Goal: Task Accomplishment & Management: Manage account settings

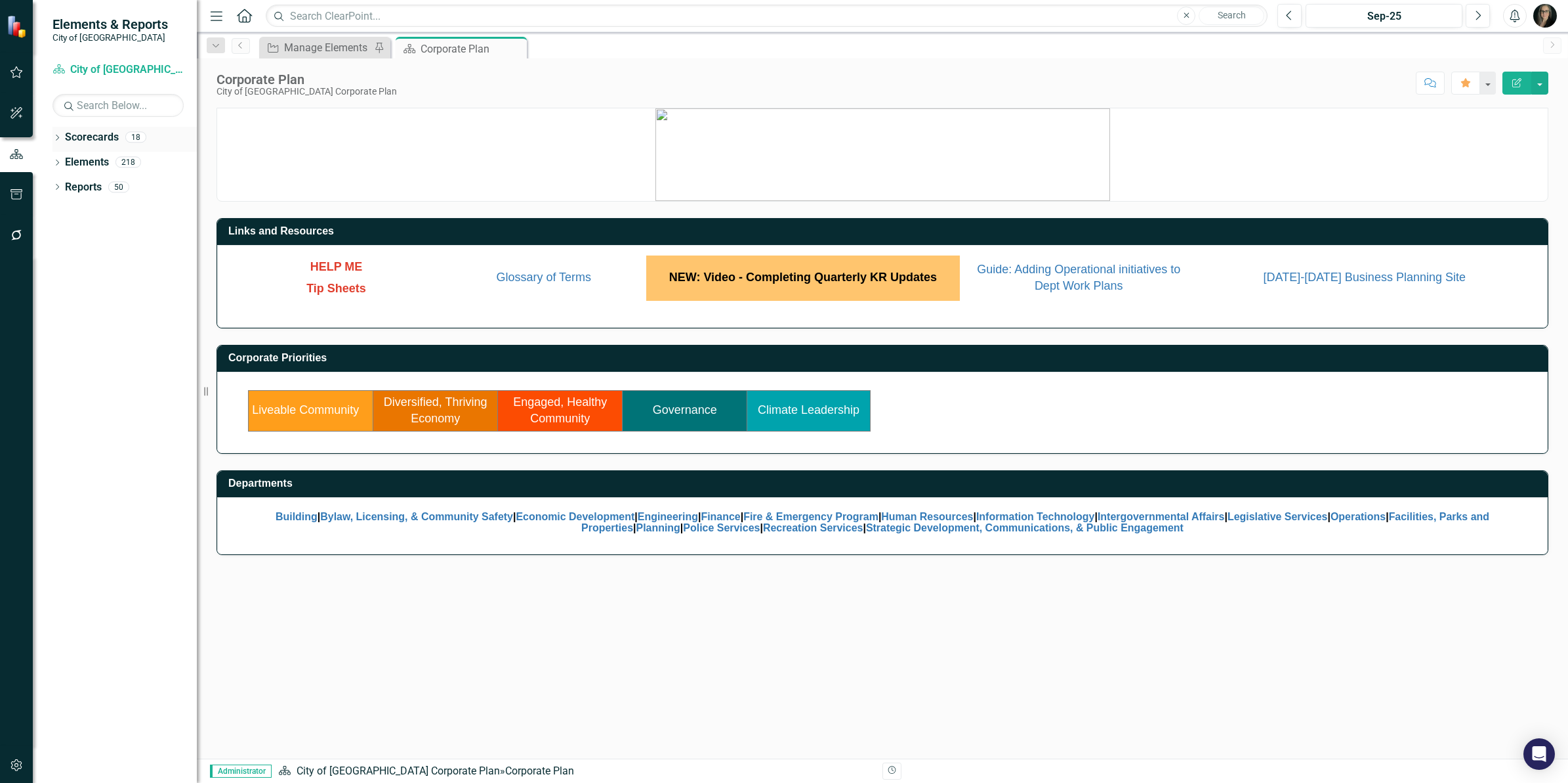
click at [61, 138] on icon "Dropdown" at bounding box center [57, 139] width 9 height 7
click at [56, 188] on icon "Dropdown" at bounding box center [57, 188] width 9 height 7
click at [64, 162] on icon "Dropdown" at bounding box center [64, 161] width 10 height 8
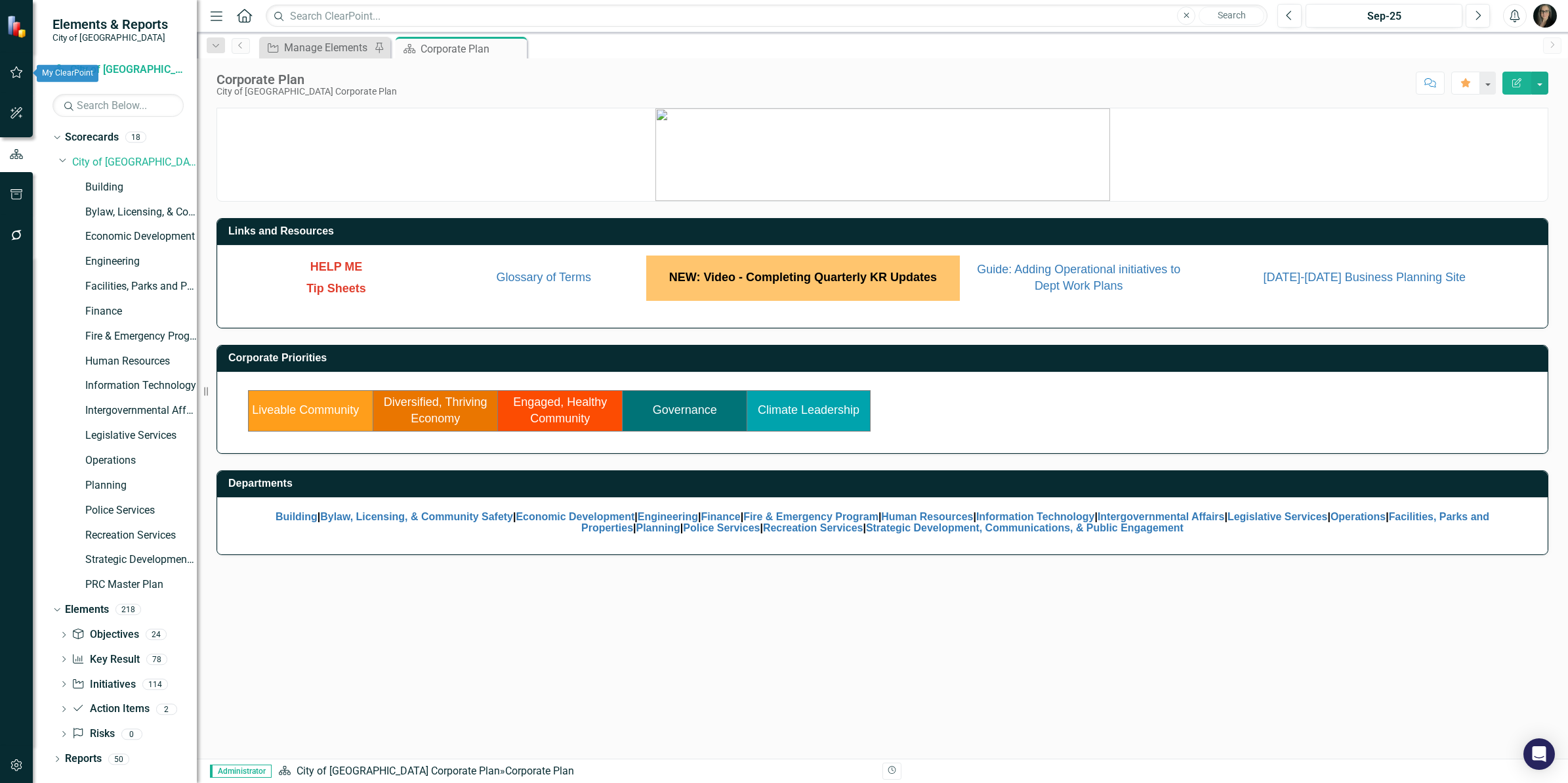
click at [17, 79] on button "button" at bounding box center [16, 73] width 29 height 28
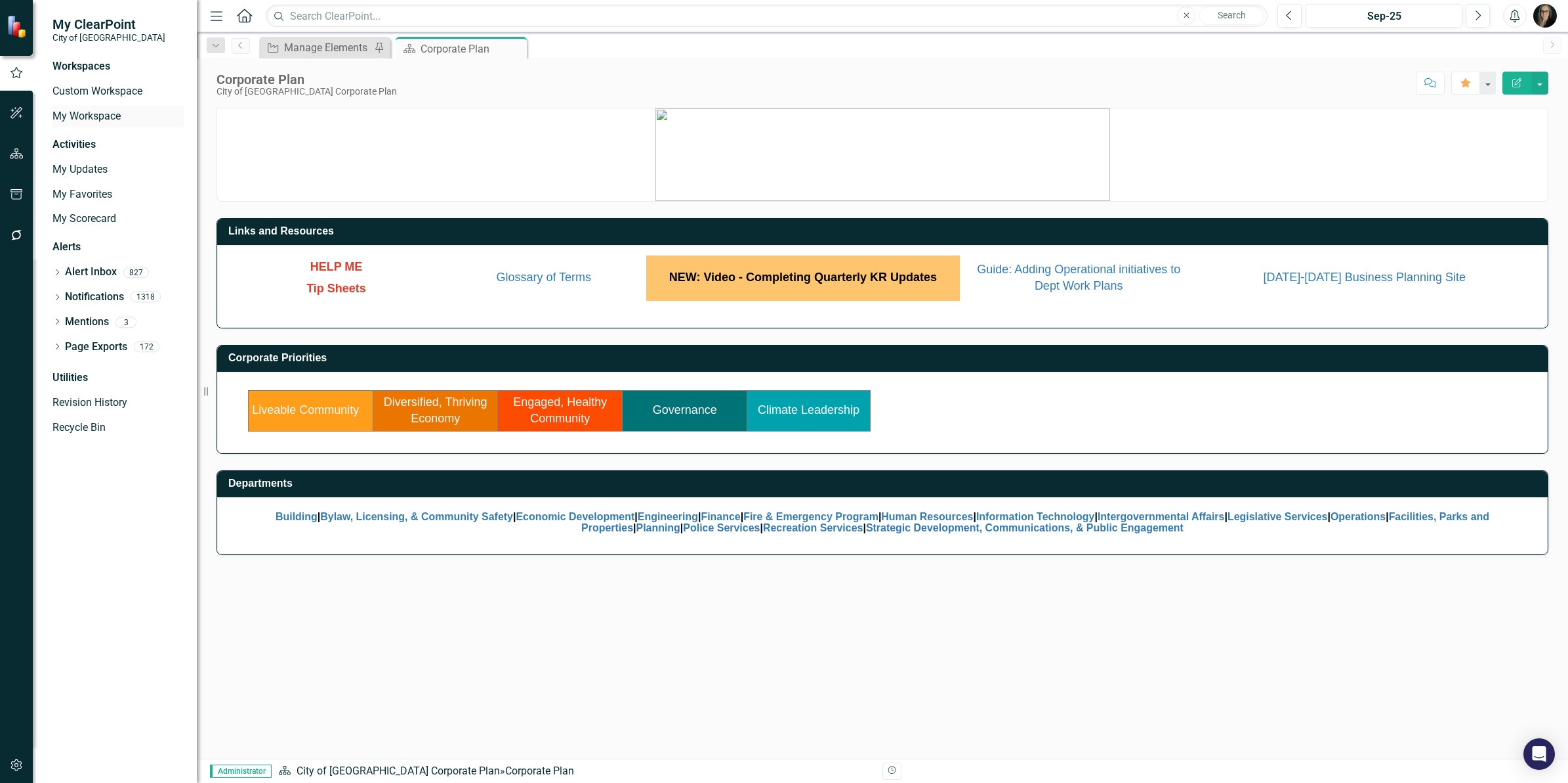
click at [92, 113] on link "My Workspace" at bounding box center [118, 116] width 131 height 15
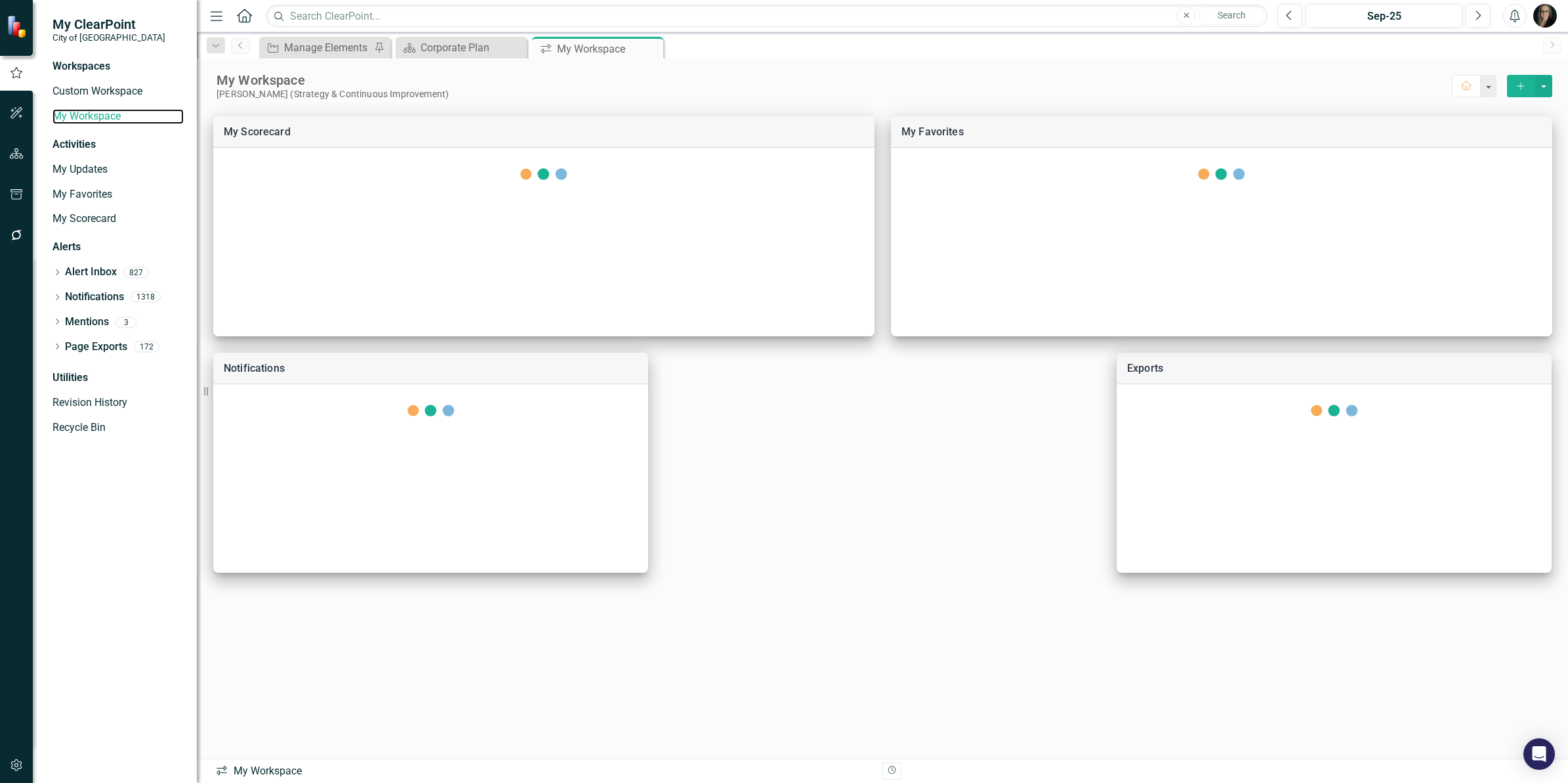
click at [85, 217] on link "My Scorecard" at bounding box center [118, 219] width 131 height 15
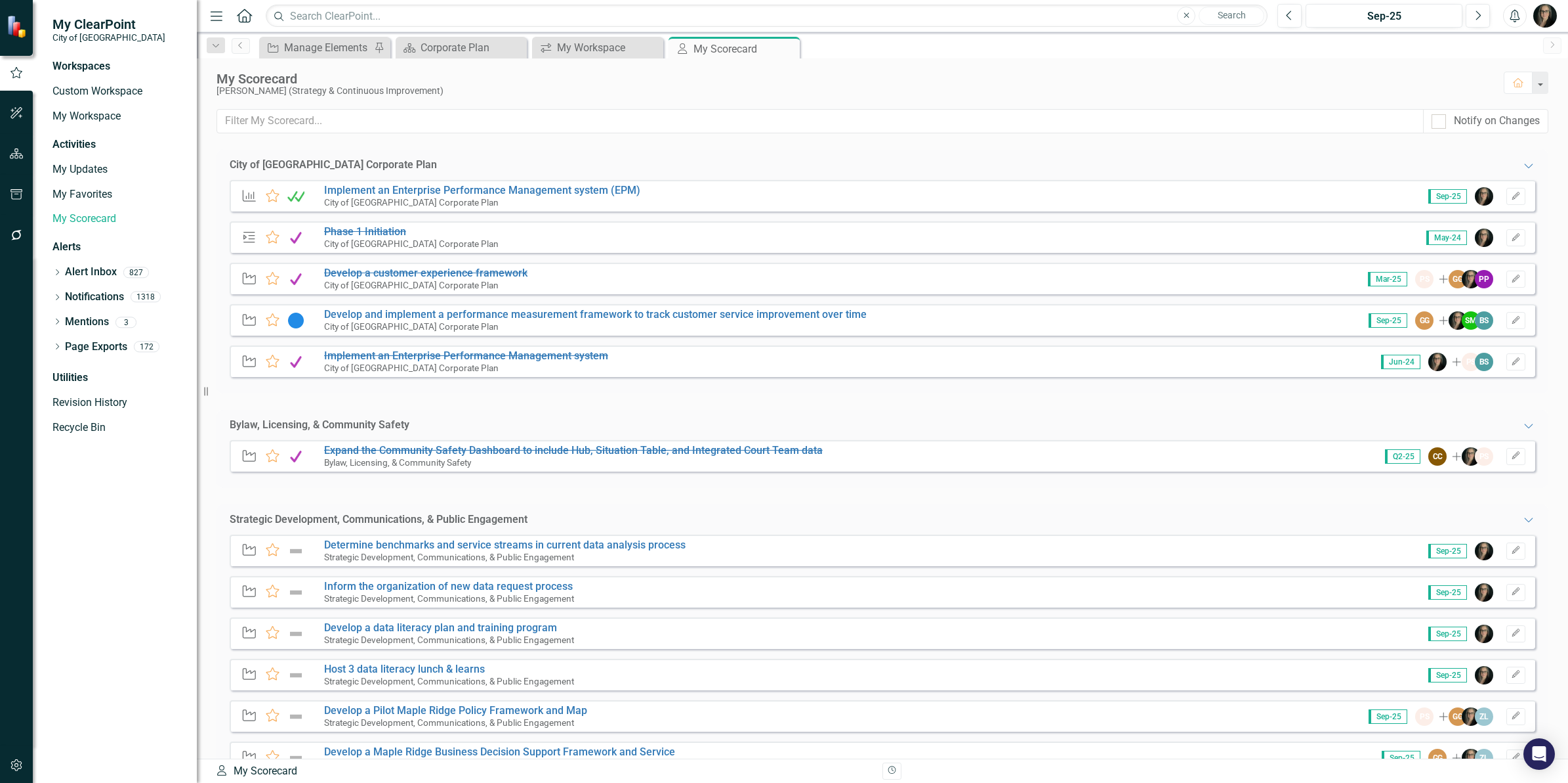
click at [442, 411] on div "Bylaw, Licensing, & Community Safety Expanded" at bounding box center [882, 425] width 1332 height 31
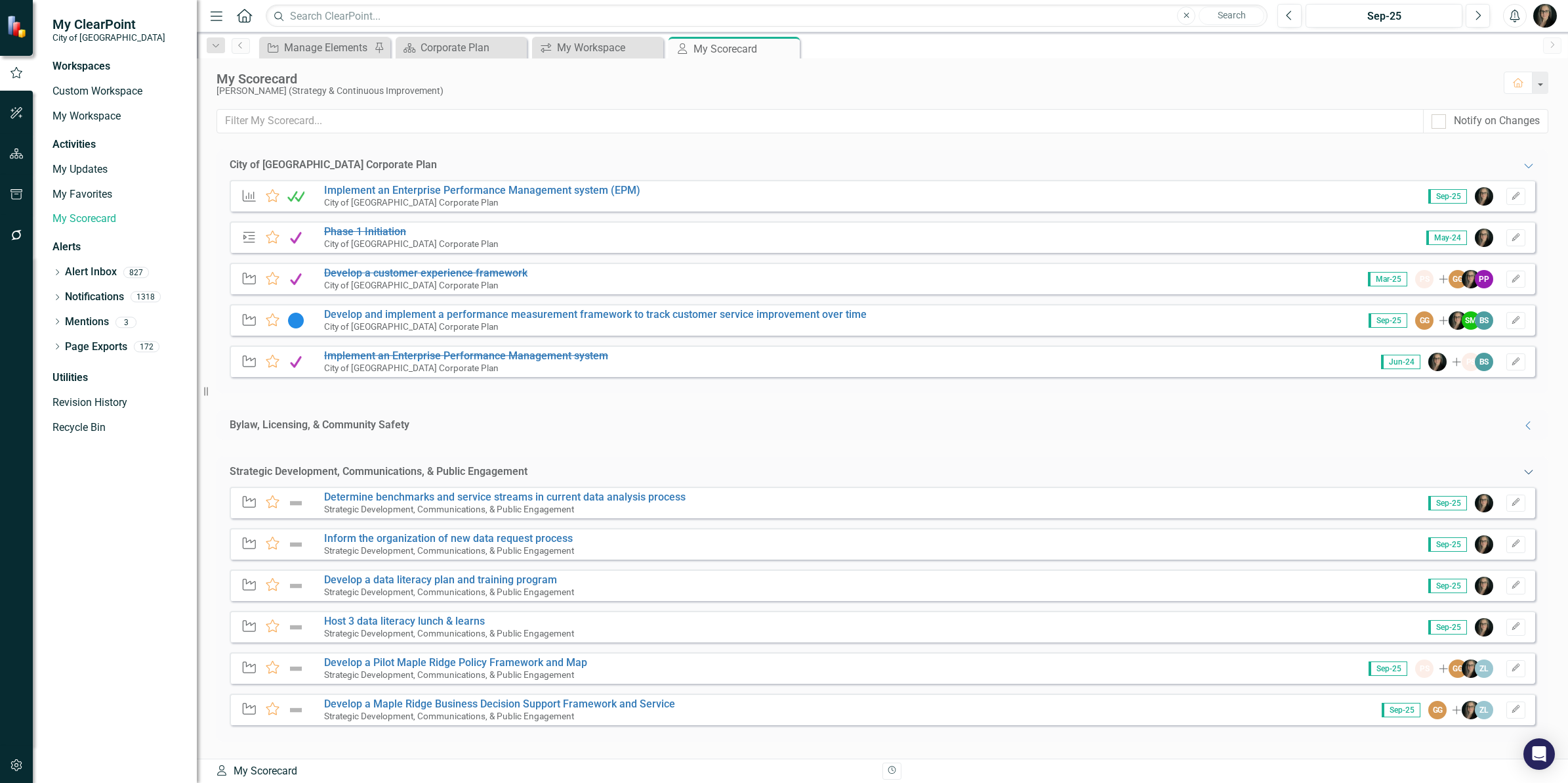
click at [1522, 473] on icon "Expanded" at bounding box center [1529, 471] width 13 height 10
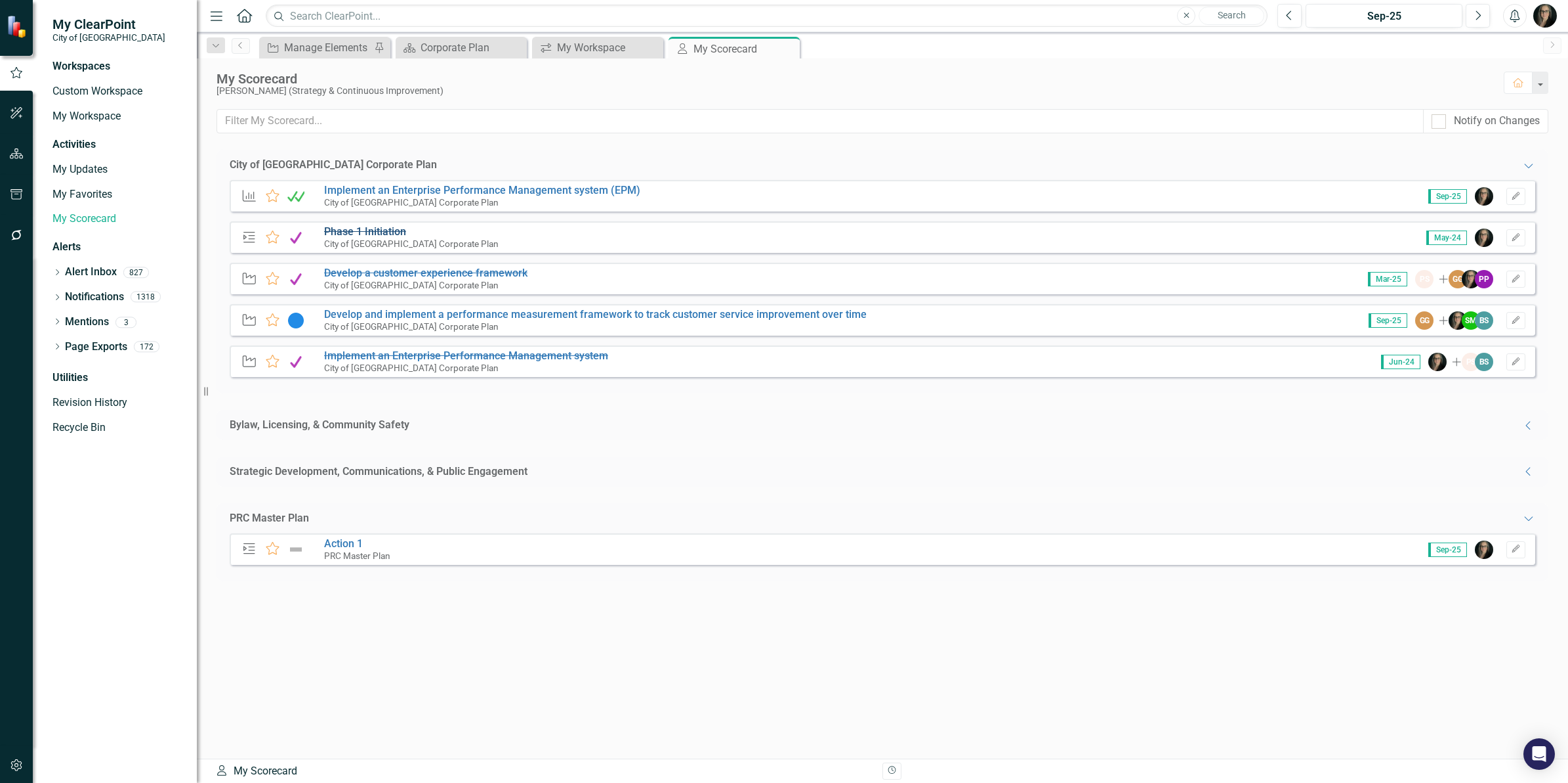
click at [384, 229] on s "Phase 1 Initiation" at bounding box center [365, 232] width 82 height 13
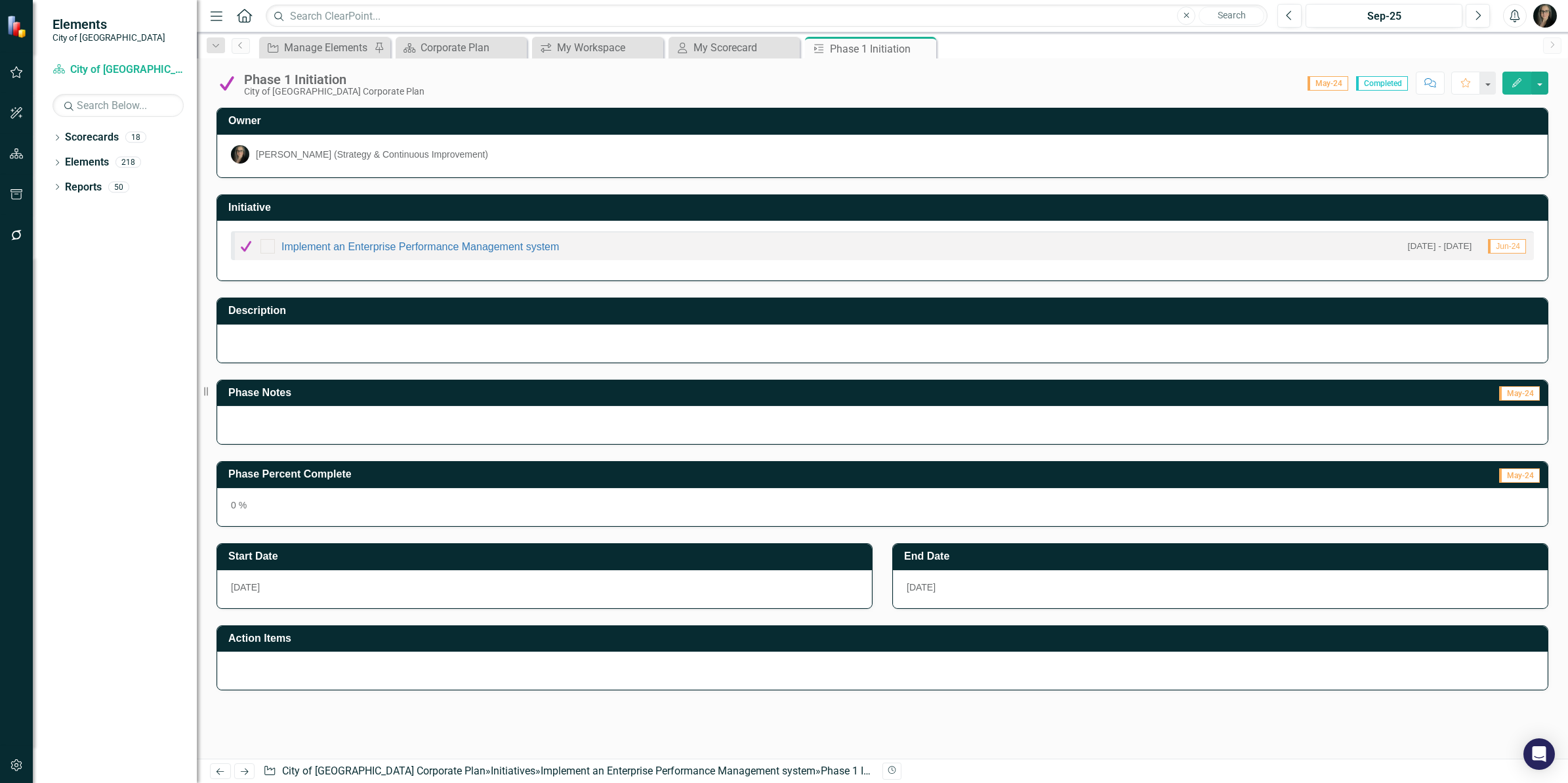
checkbox input "true"
click at [1531, 76] on button "button" at bounding box center [1540, 83] width 17 height 23
drag, startPoint x: 891, startPoint y: 77, endPoint x: 872, endPoint y: 76, distance: 19.0
click at [890, 77] on div "Score: N/A May-24 Completed Comment Favorite Edit" at bounding box center [990, 83] width 1117 height 22
click at [379, 245] on link "Implement an Enterprise Performance Management system" at bounding box center [420, 247] width 278 height 11
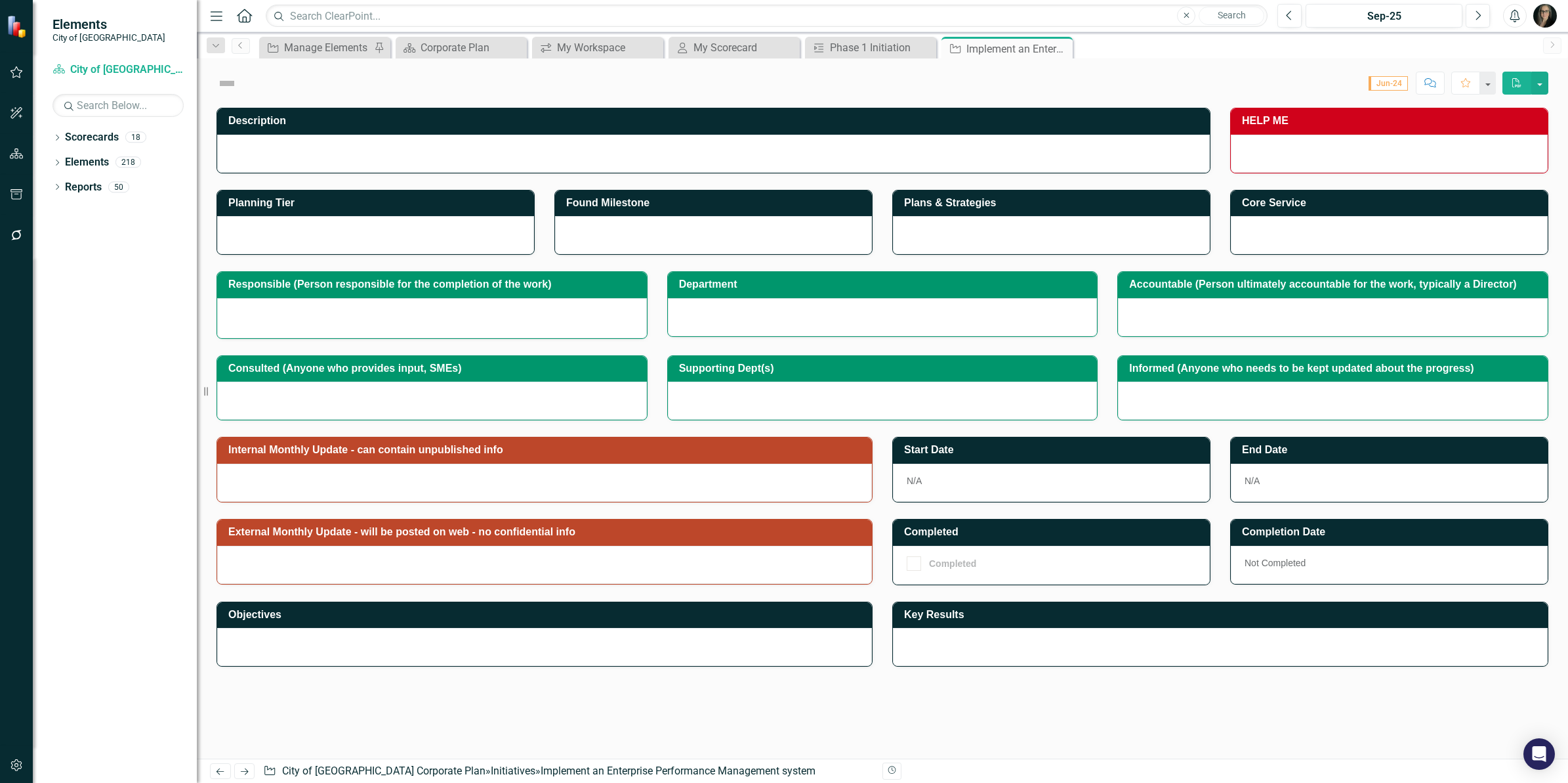
checkbox input "true"
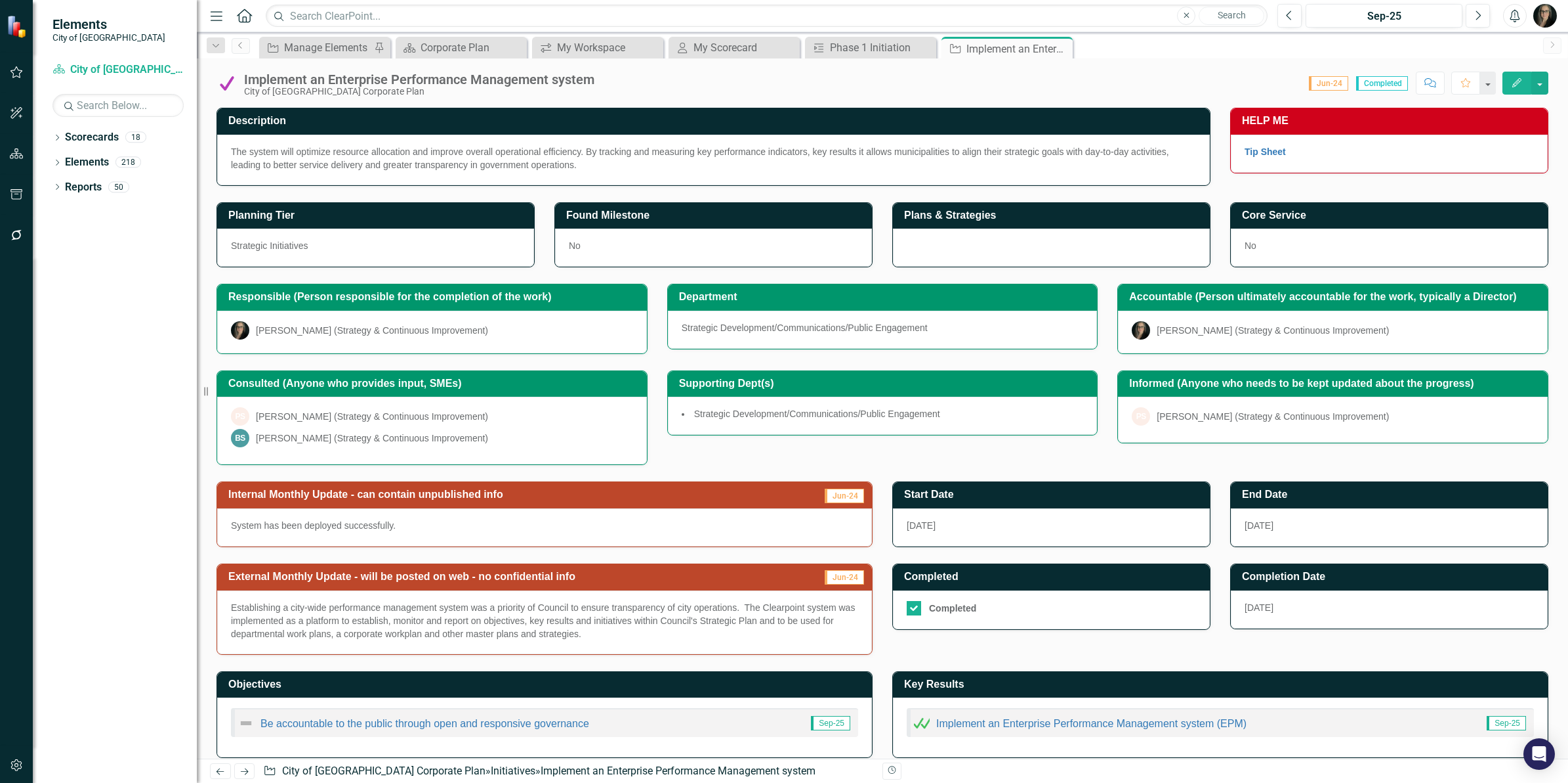
scroll to position [16, 0]
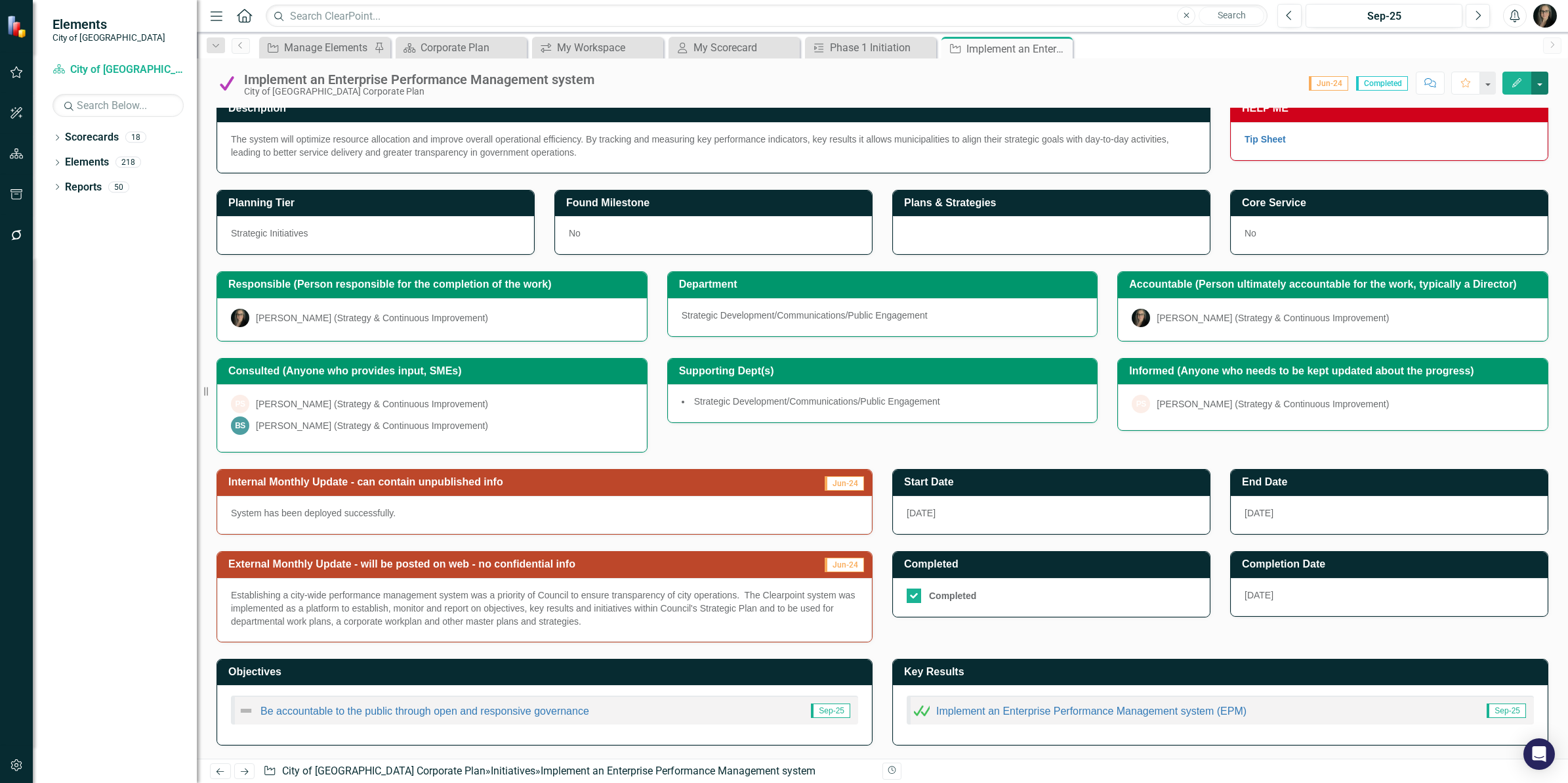
click at [1544, 77] on button "button" at bounding box center [1540, 83] width 17 height 23
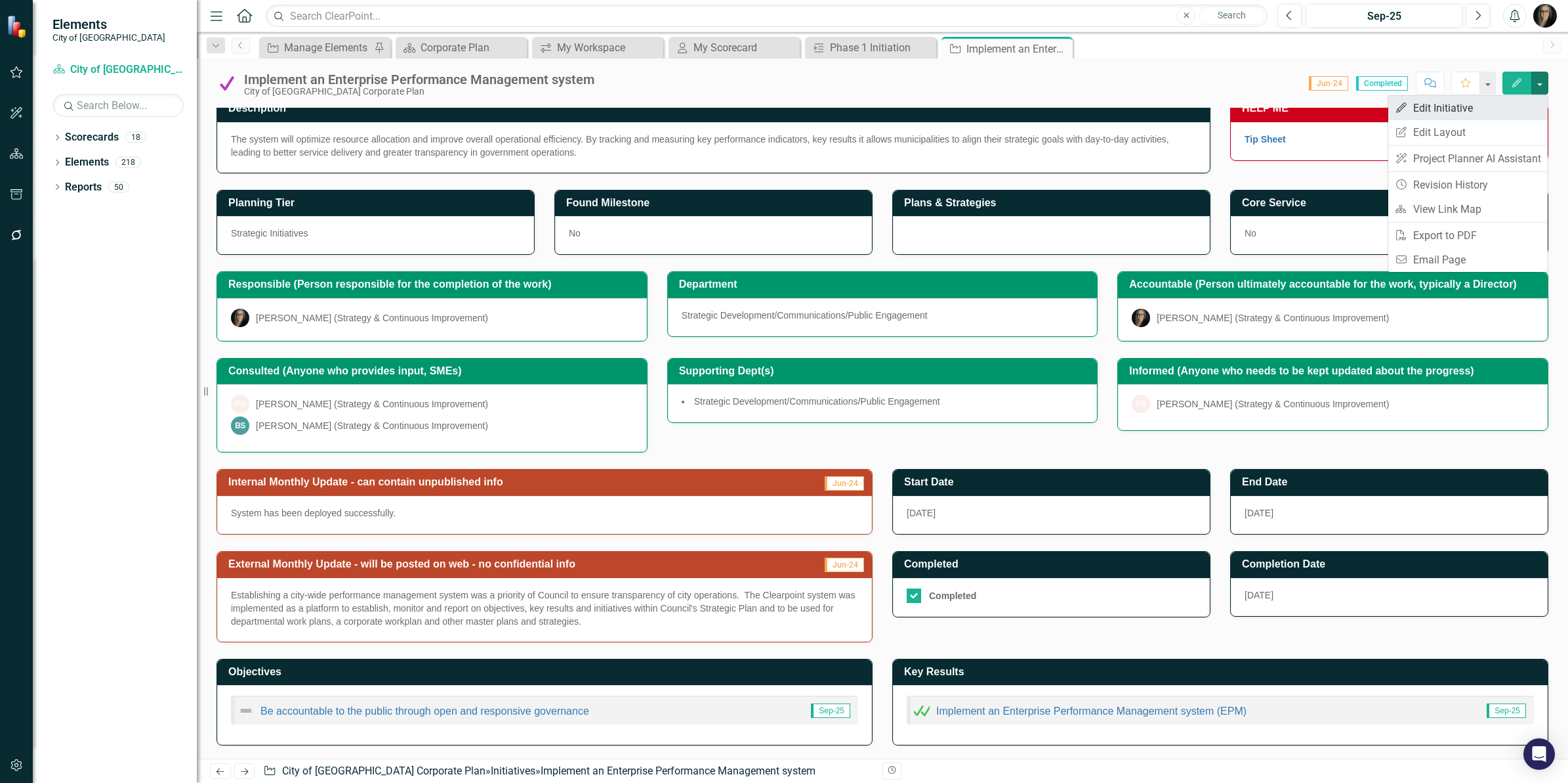
click at [1481, 100] on link "Edit Edit Initiative" at bounding box center [1468, 108] width 159 height 24
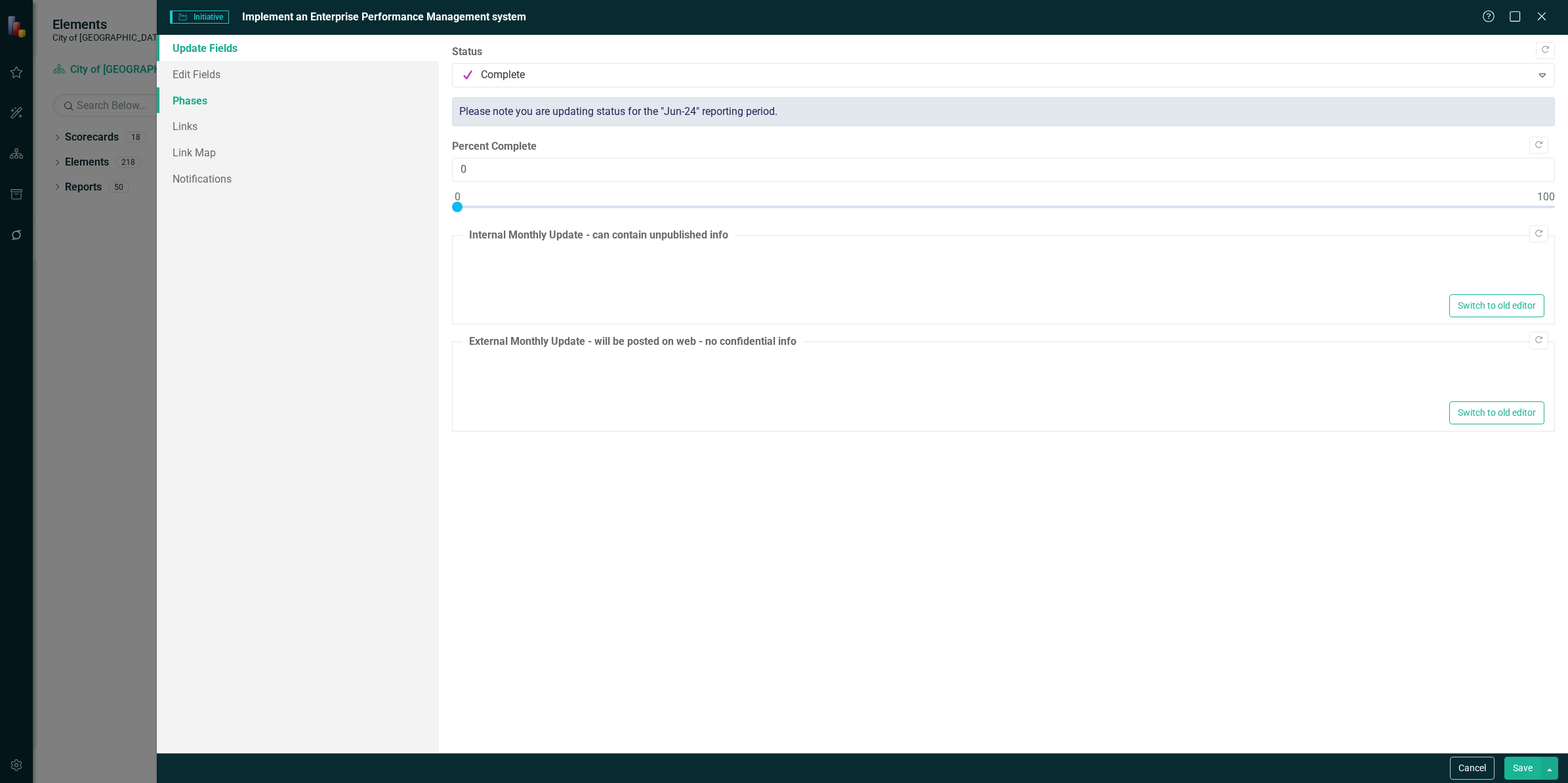
click at [210, 98] on link "Phases" at bounding box center [297, 100] width 282 height 26
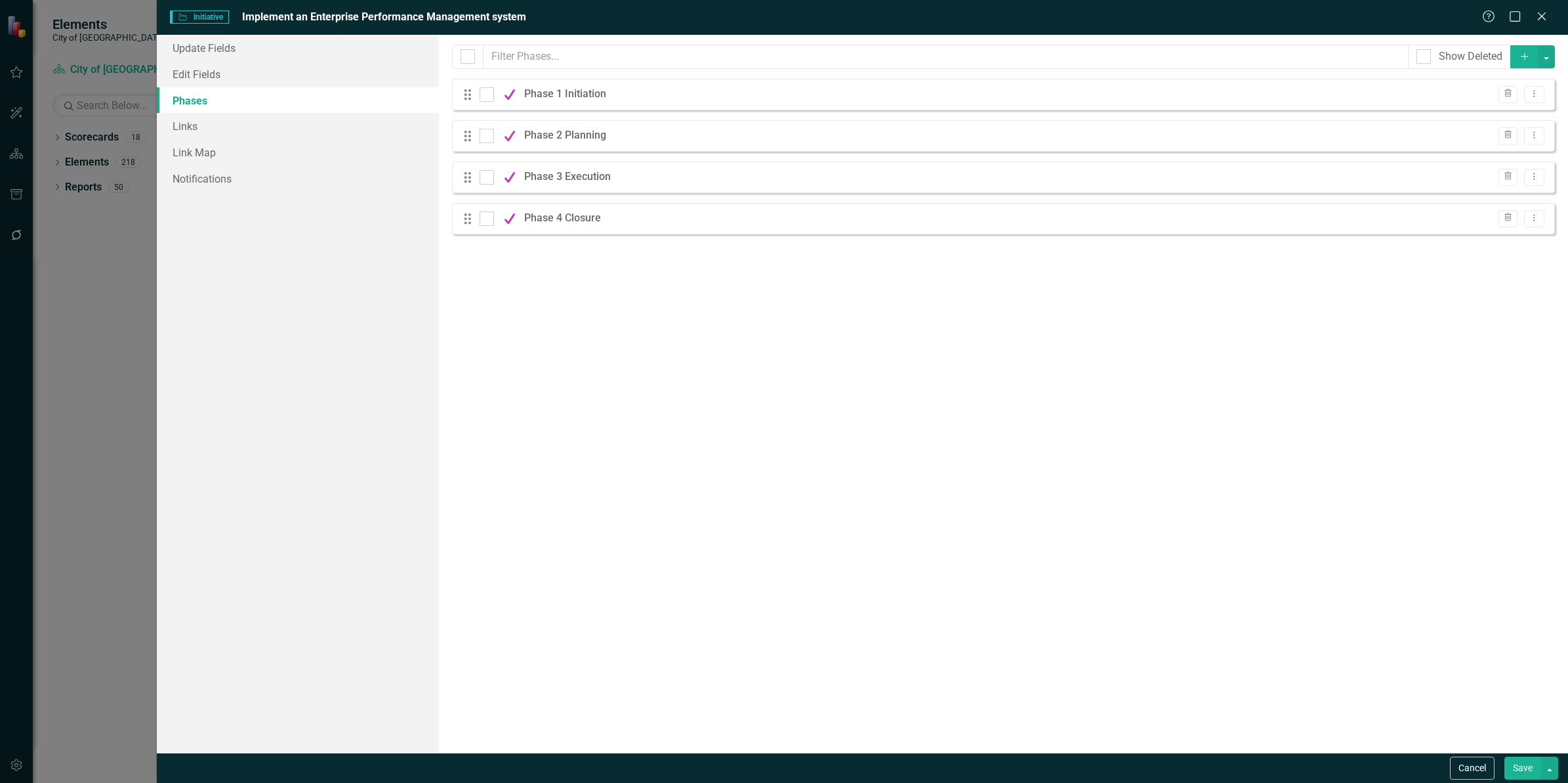
scroll to position [0, 0]
click at [580, 94] on div "Phase 1 Initiation" at bounding box center [568, 94] width 88 height 15
click at [1533, 96] on icon "Dropdown Menu" at bounding box center [1534, 93] width 11 height 8
click at [1513, 109] on link "Edit Edit Phase" at bounding box center [1490, 117] width 107 height 24
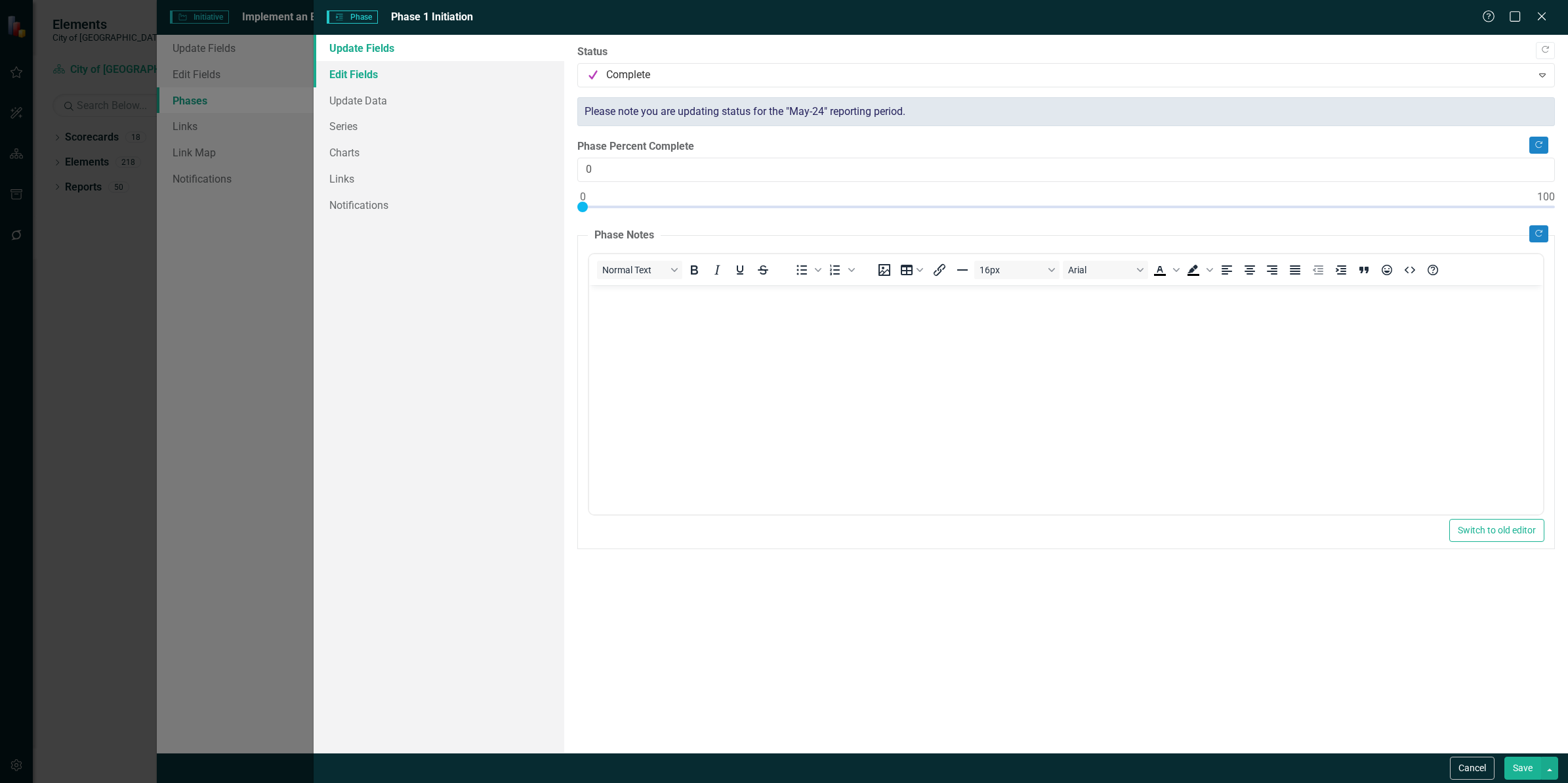
click at [388, 67] on link "Edit Fields" at bounding box center [439, 73] width 251 height 26
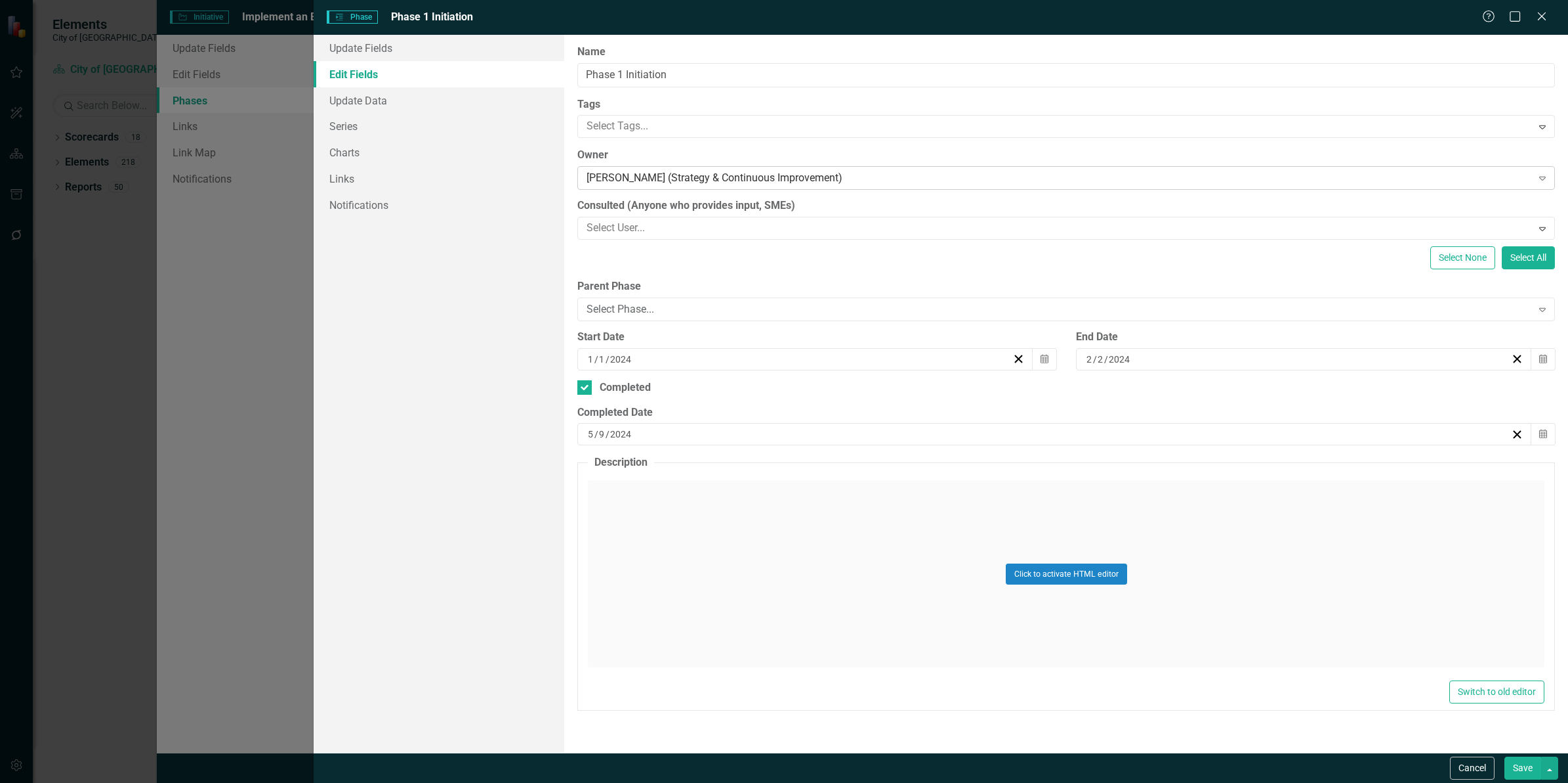
click at [702, 175] on div "[PERSON_NAME] (Strategy & Continuous Improvement)" at bounding box center [1059, 178] width 945 height 15
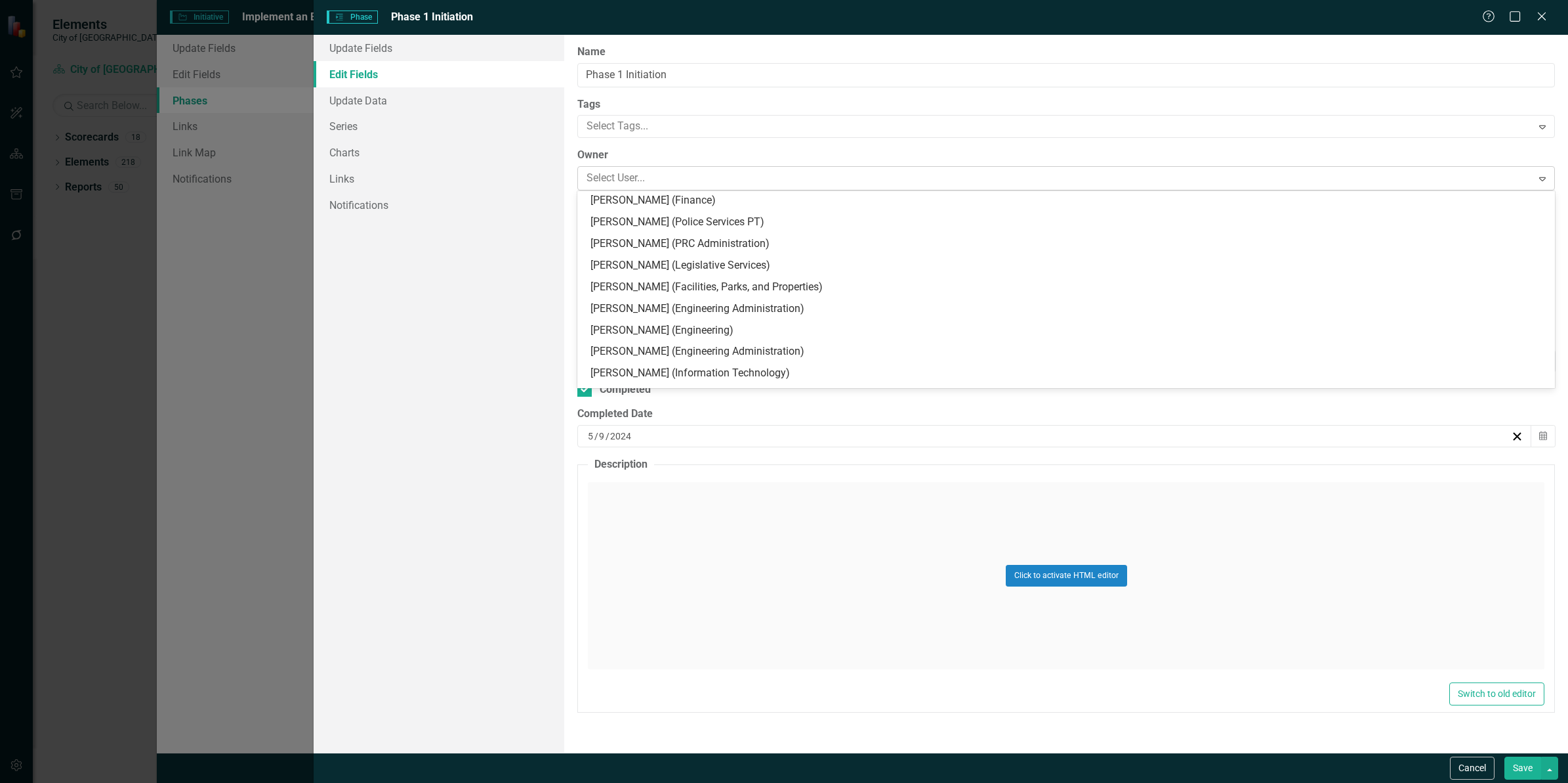
scroll to position [3489, 0]
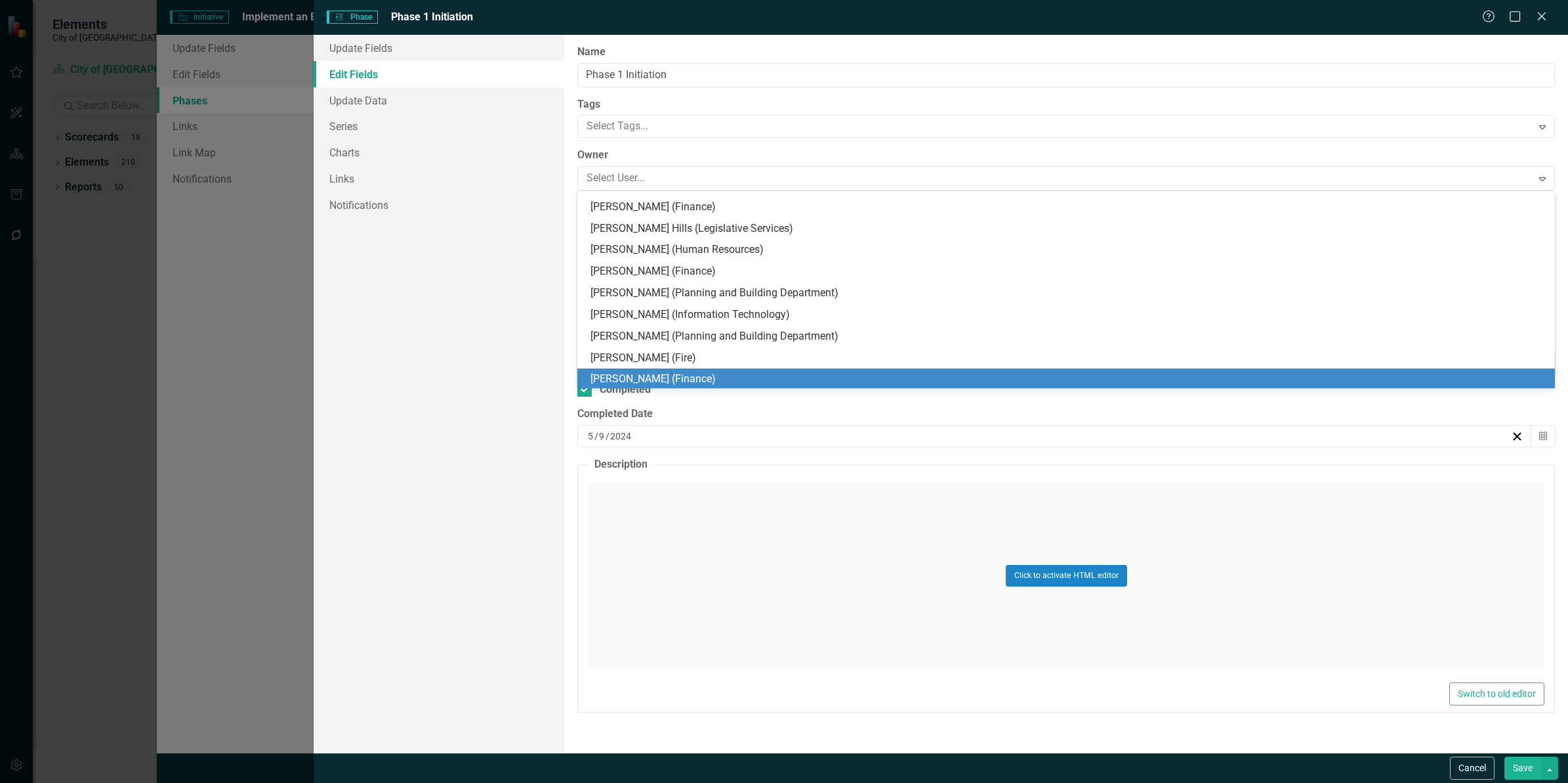
click at [478, 364] on div "Update Fields Edit Fields Update Data Series Charts Links Notifications" at bounding box center [439, 393] width 251 height 718
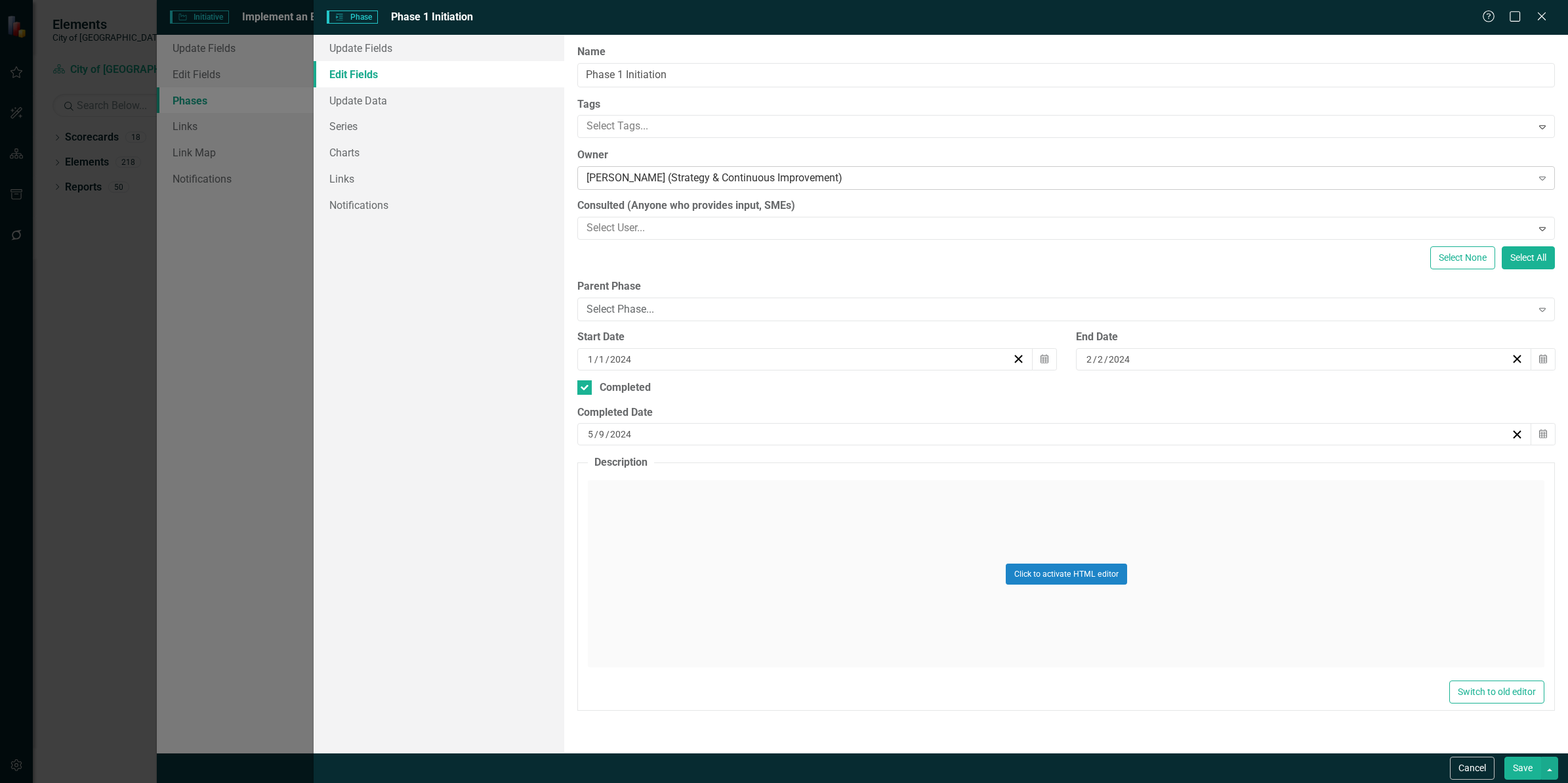
click at [872, 178] on div "[PERSON_NAME] (Strategy & Continuous Improvement)" at bounding box center [1059, 178] width 945 height 15
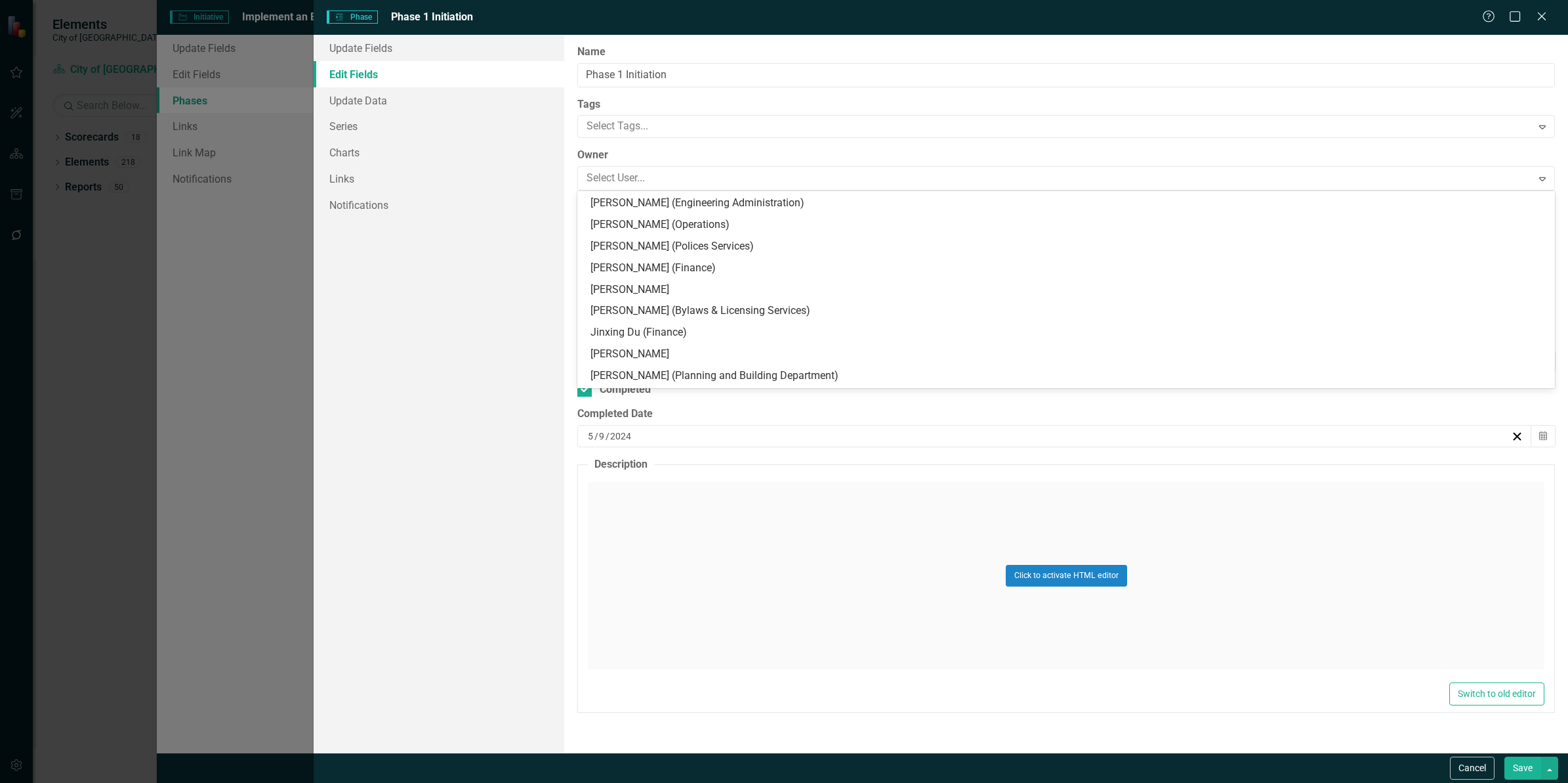
scroll to position [0, 0]
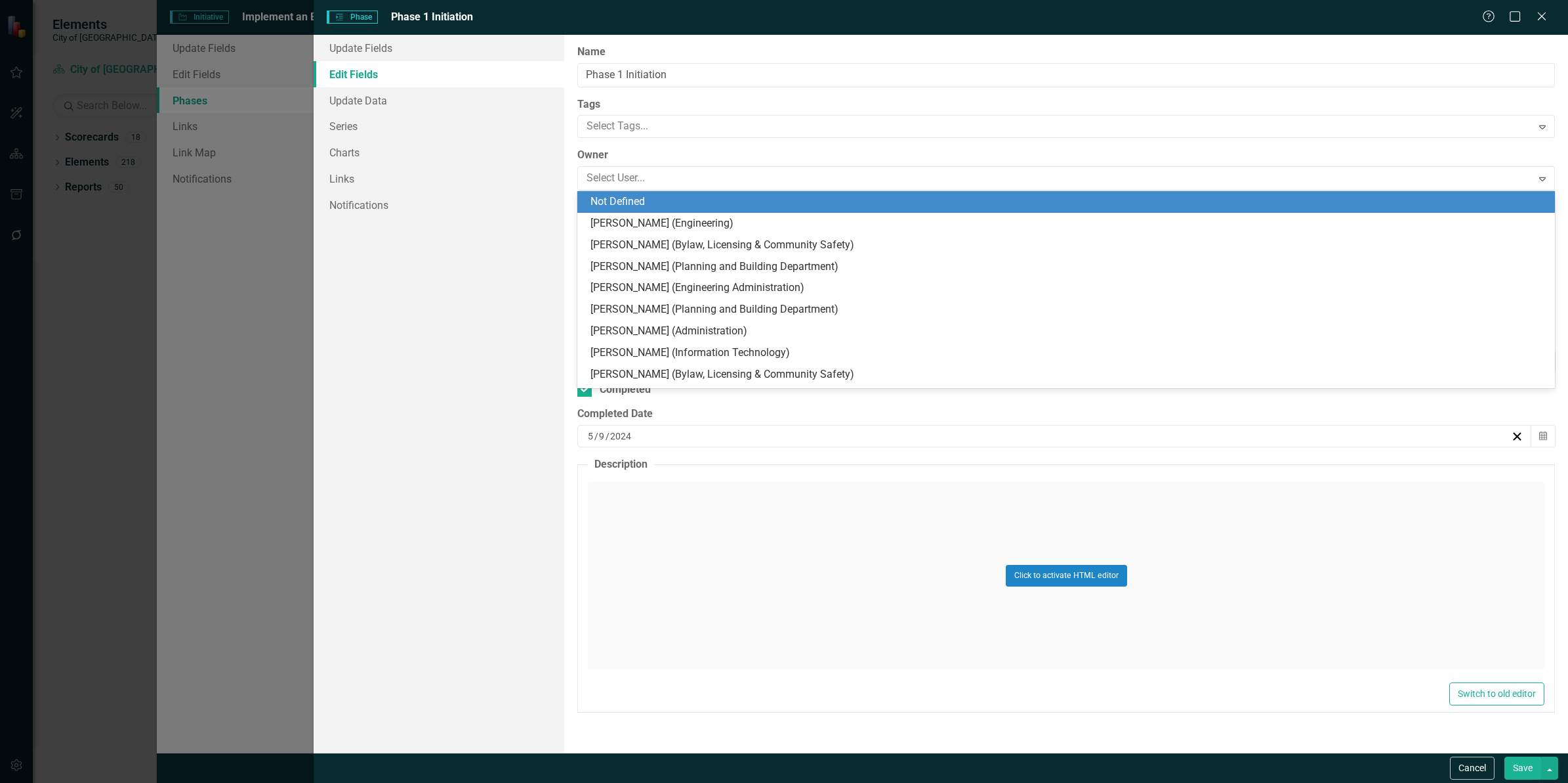
click at [671, 191] on div "Not Defined" at bounding box center [1066, 202] width 978 height 22
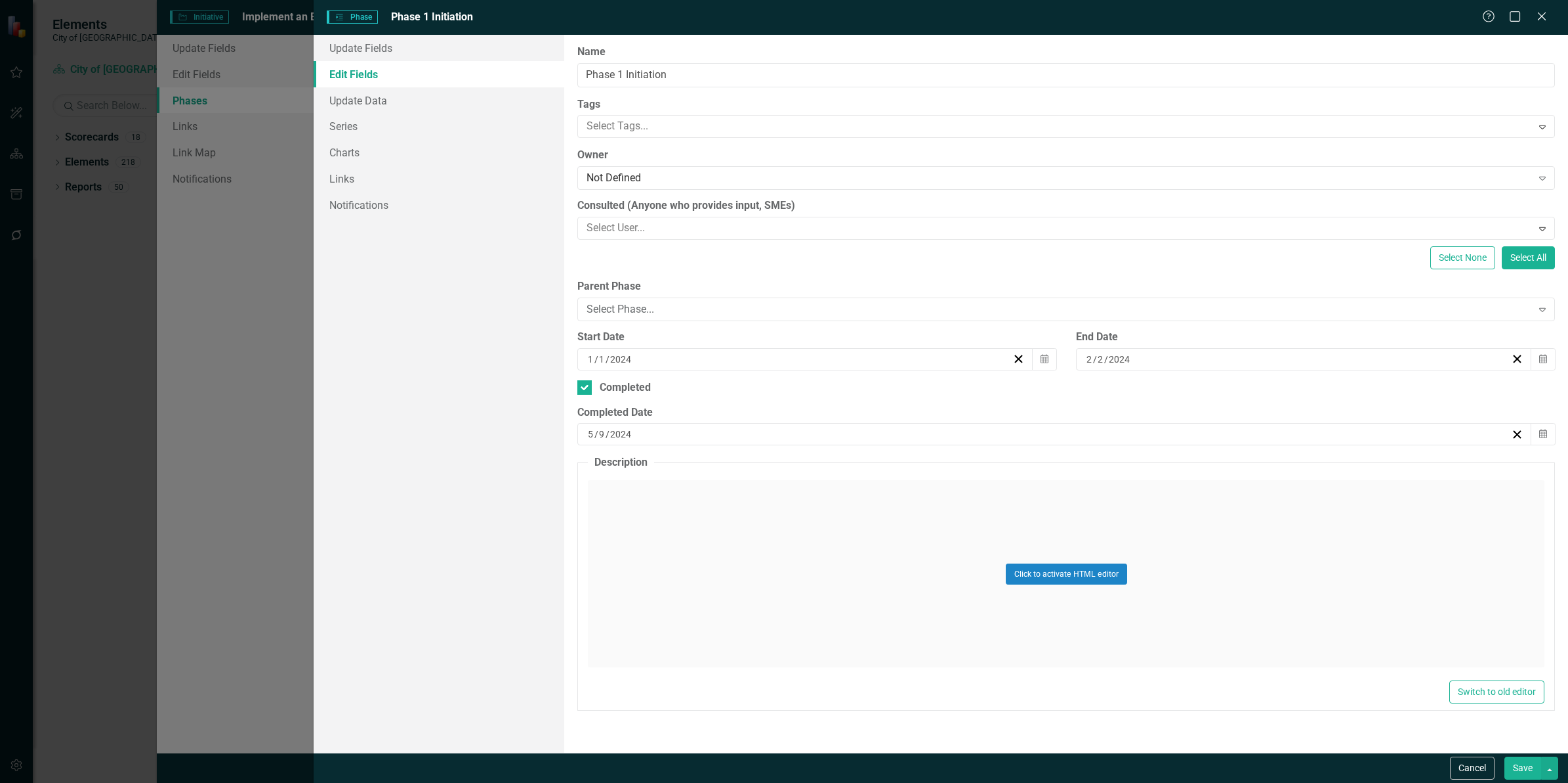
click at [1513, 762] on button "Save" at bounding box center [1522, 768] width 37 height 23
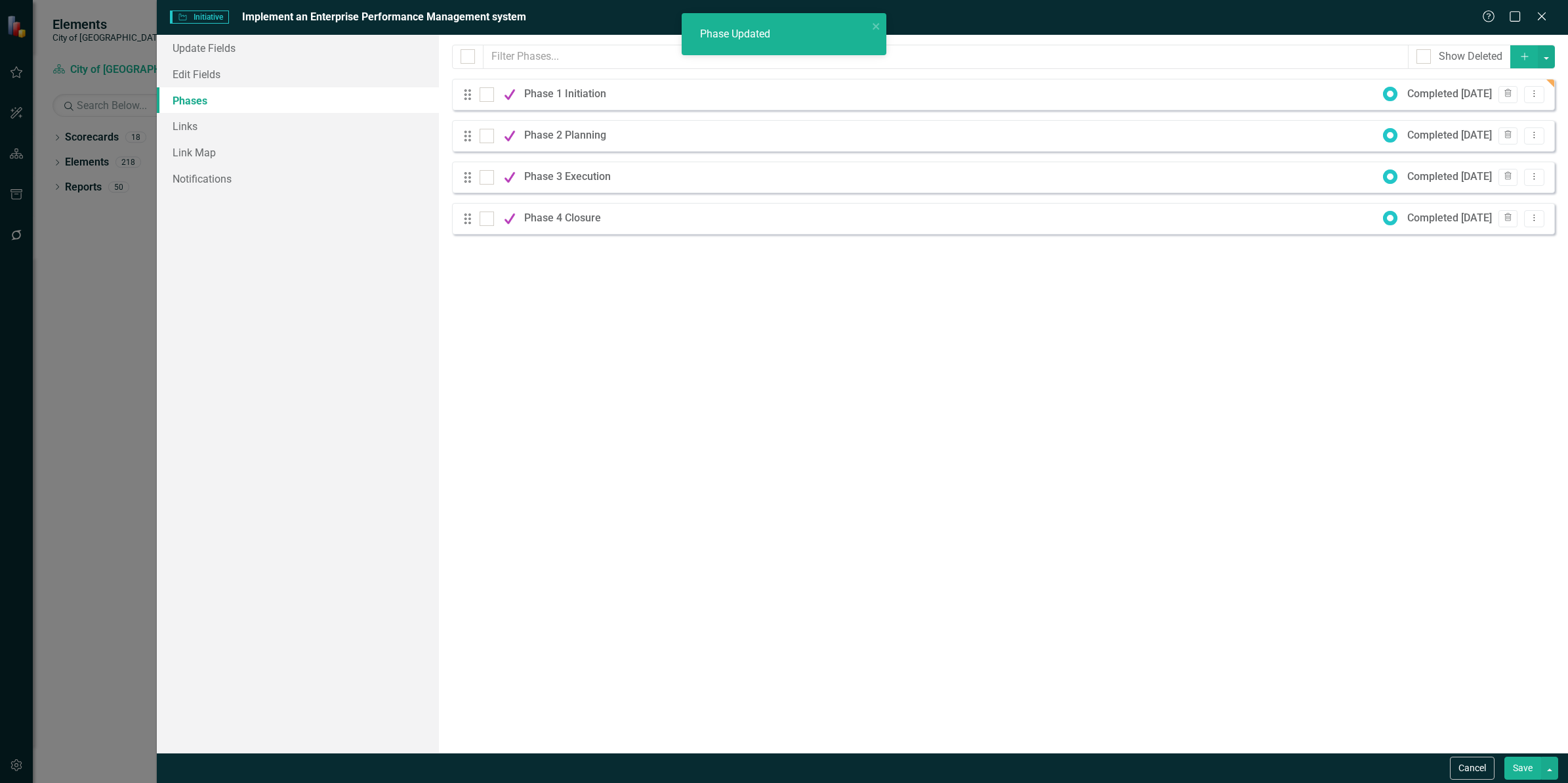
click at [1525, 767] on button "Save" at bounding box center [1522, 768] width 37 height 23
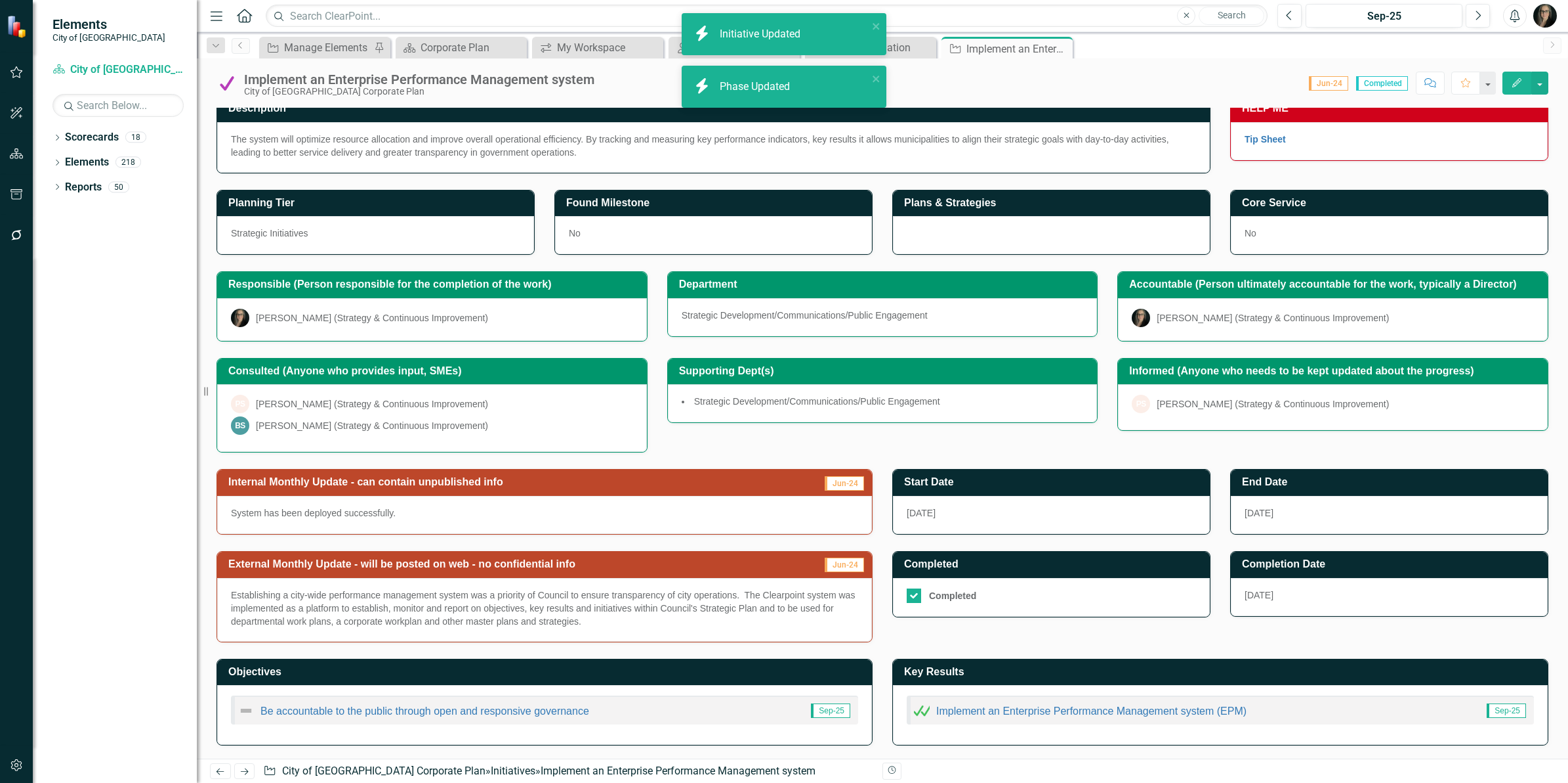
drag, startPoint x: 1012, startPoint y: 90, endPoint x: 1022, endPoint y: 82, distance: 12.8
click at [1017, 88] on div "Score: 0.00 Jun-24 Completed Comment Favorite Edit" at bounding box center [1075, 83] width 947 height 22
click at [1065, 45] on icon "Close" at bounding box center [1060, 49] width 13 height 10
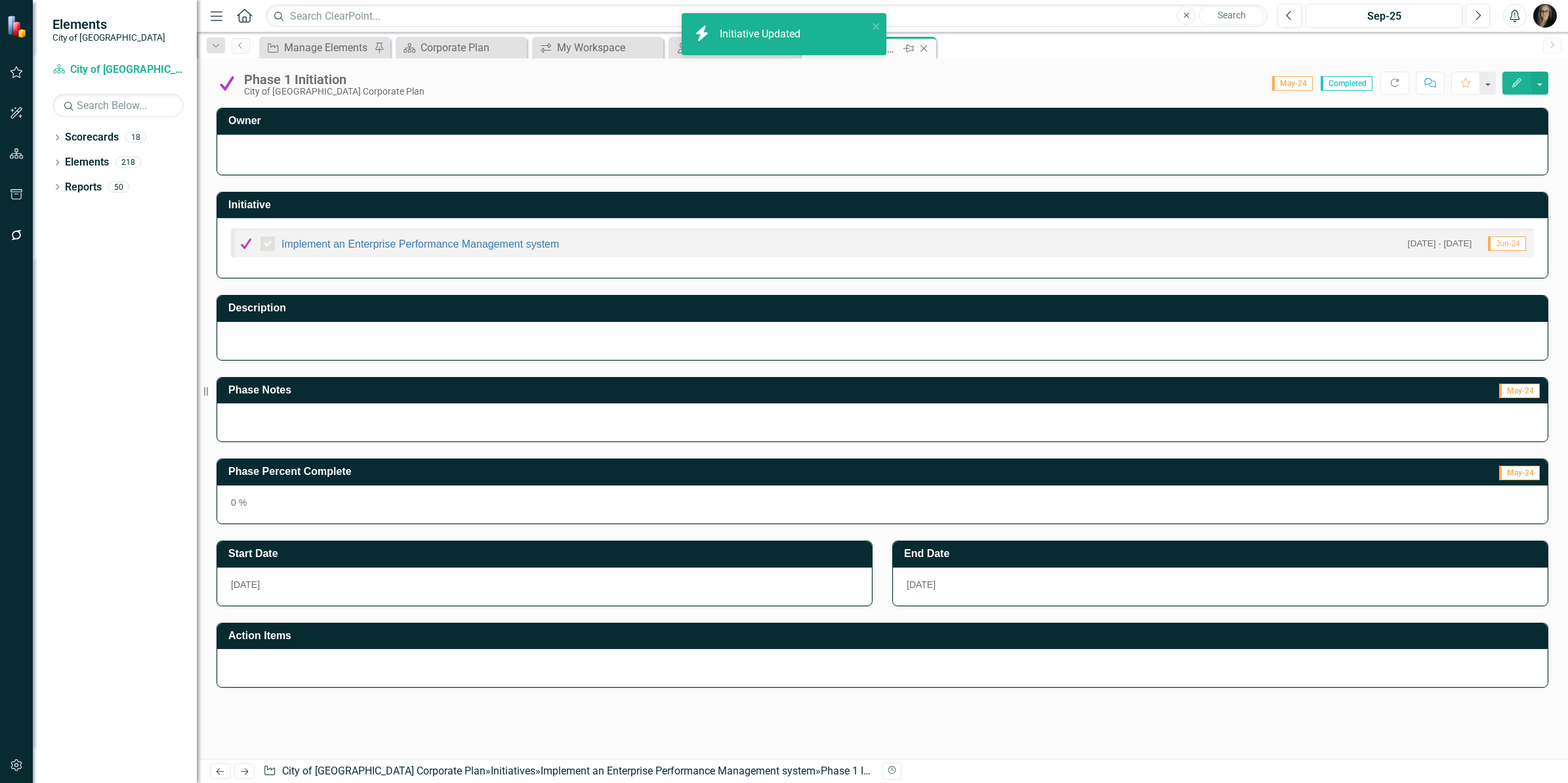
click at [922, 49] on icon "Close" at bounding box center [924, 49] width 13 height 10
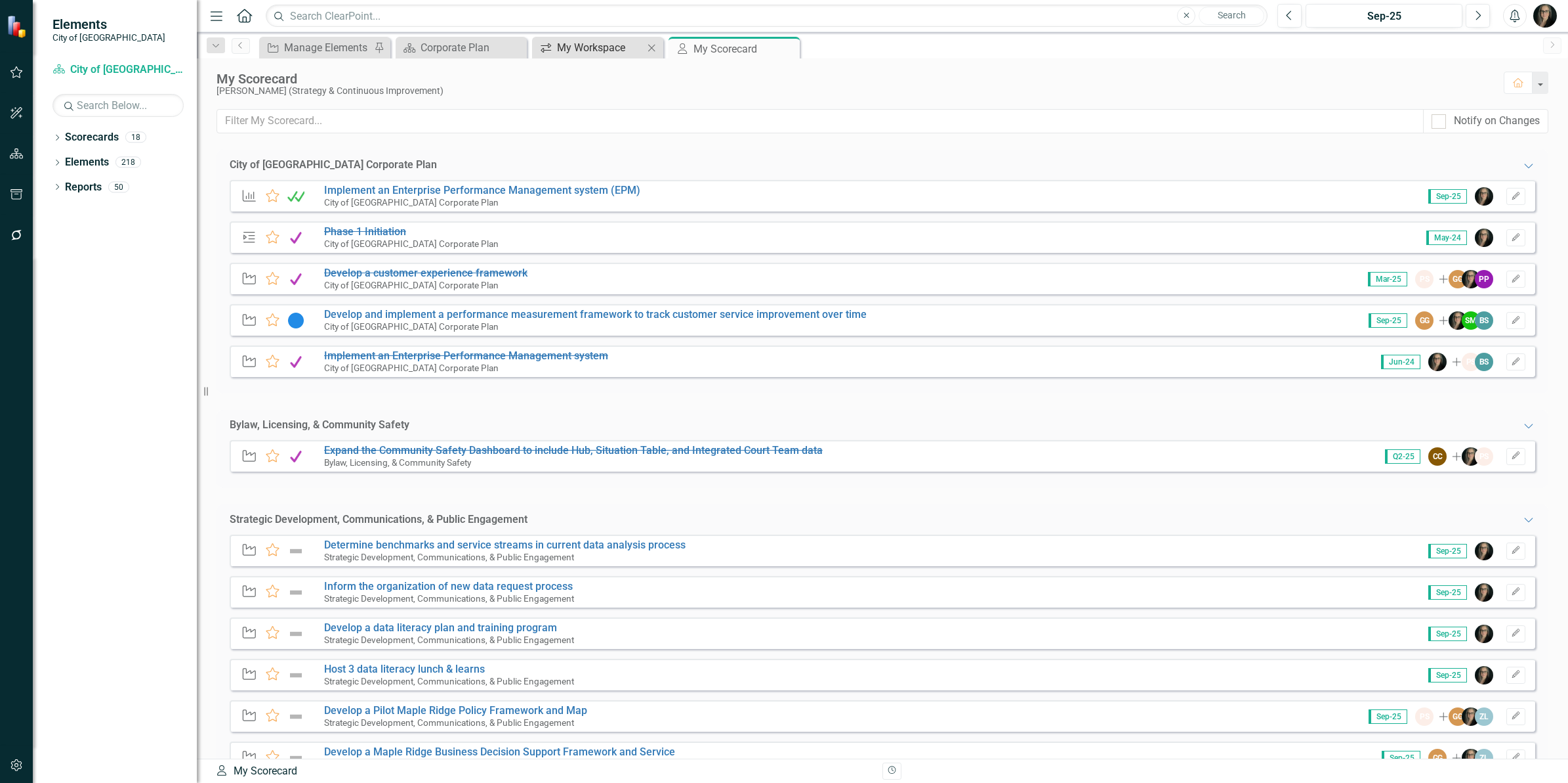
click at [586, 46] on div "My Workspace" at bounding box center [601, 48] width 87 height 16
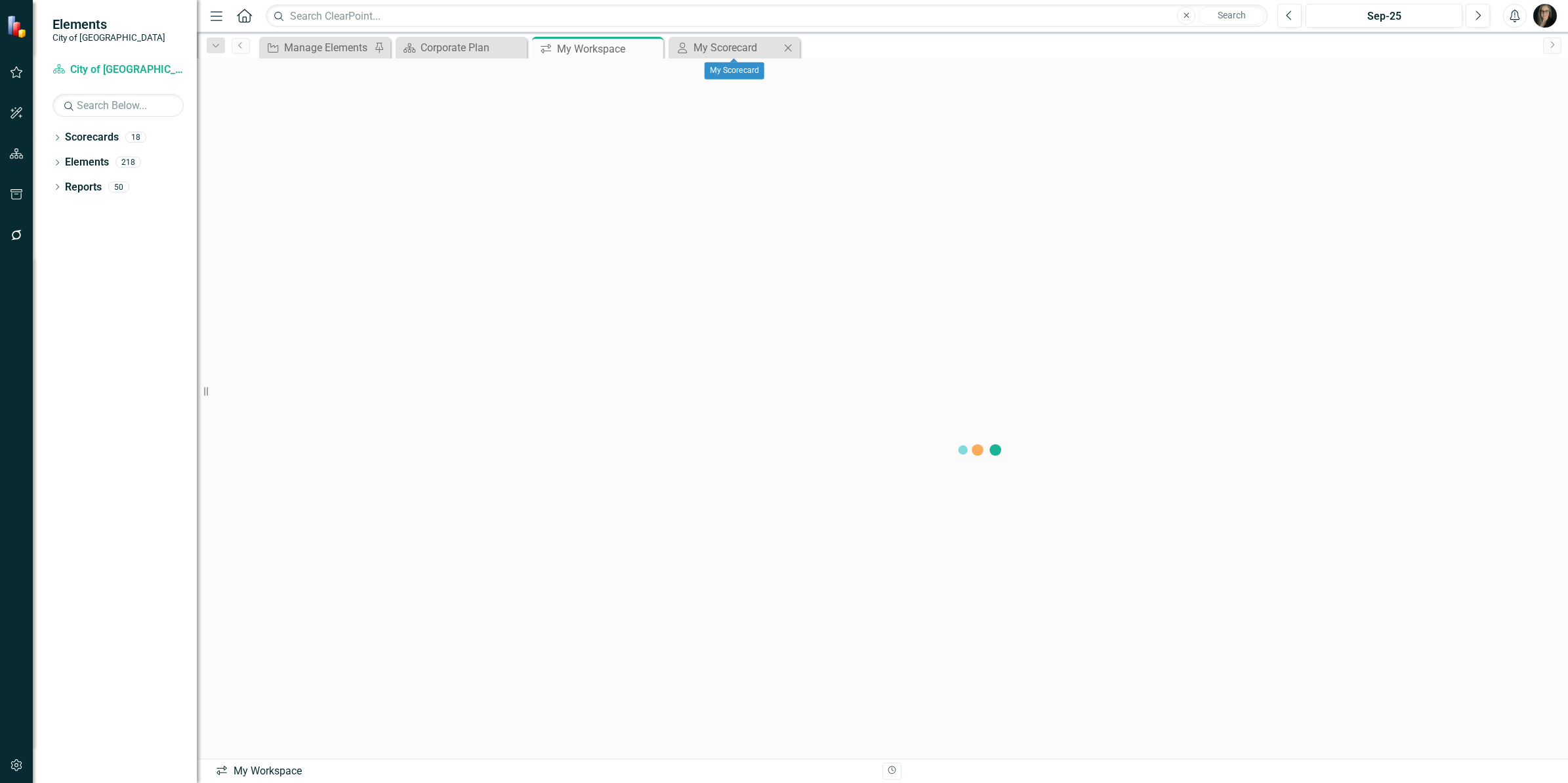
click at [786, 47] on icon "Close" at bounding box center [788, 48] width 13 height 10
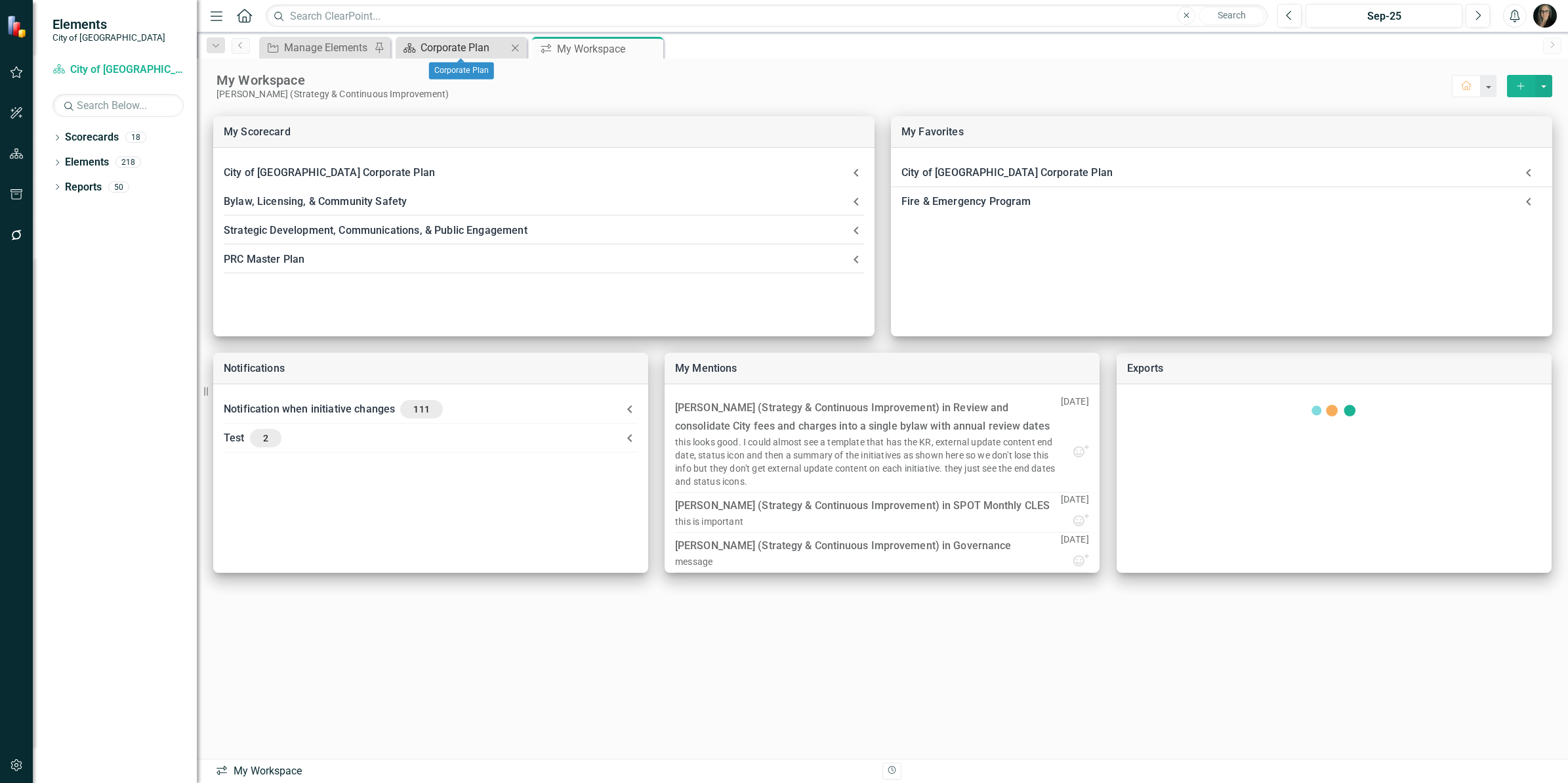
click at [461, 46] on div "Corporate Plan" at bounding box center [464, 48] width 87 height 16
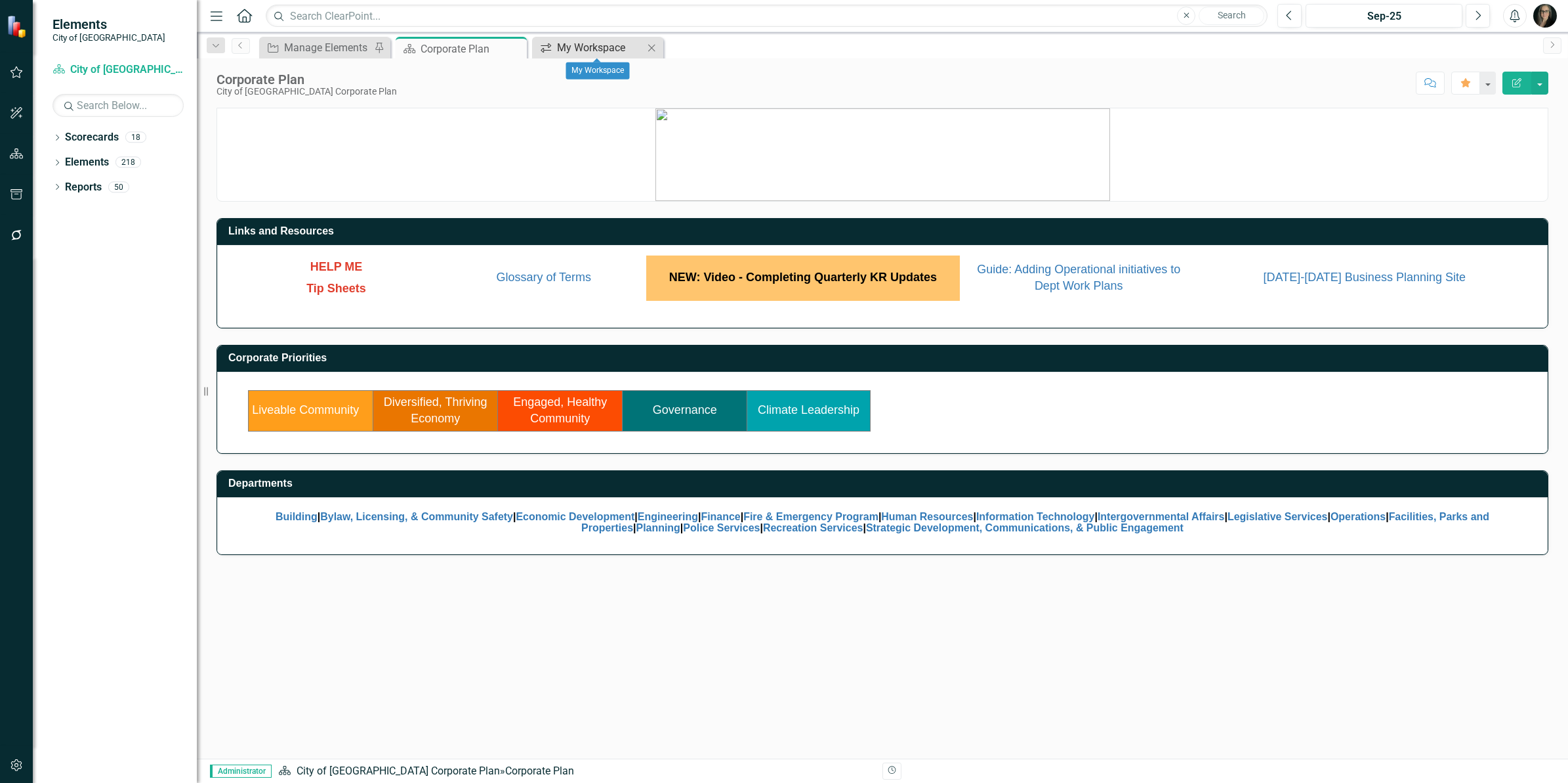
click at [562, 48] on div "My Workspace" at bounding box center [601, 48] width 87 height 16
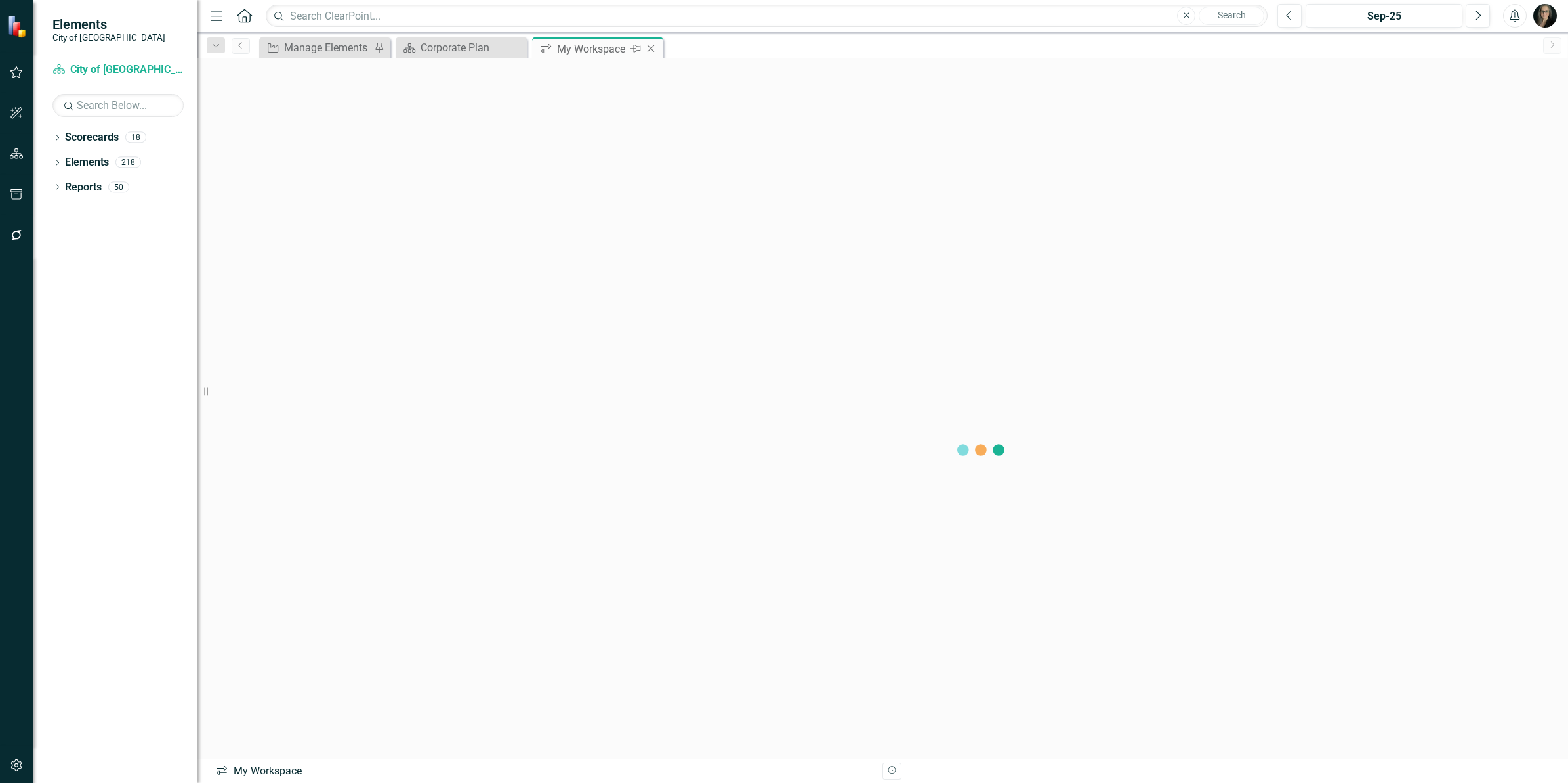
click at [654, 46] on icon "Close" at bounding box center [651, 49] width 13 height 10
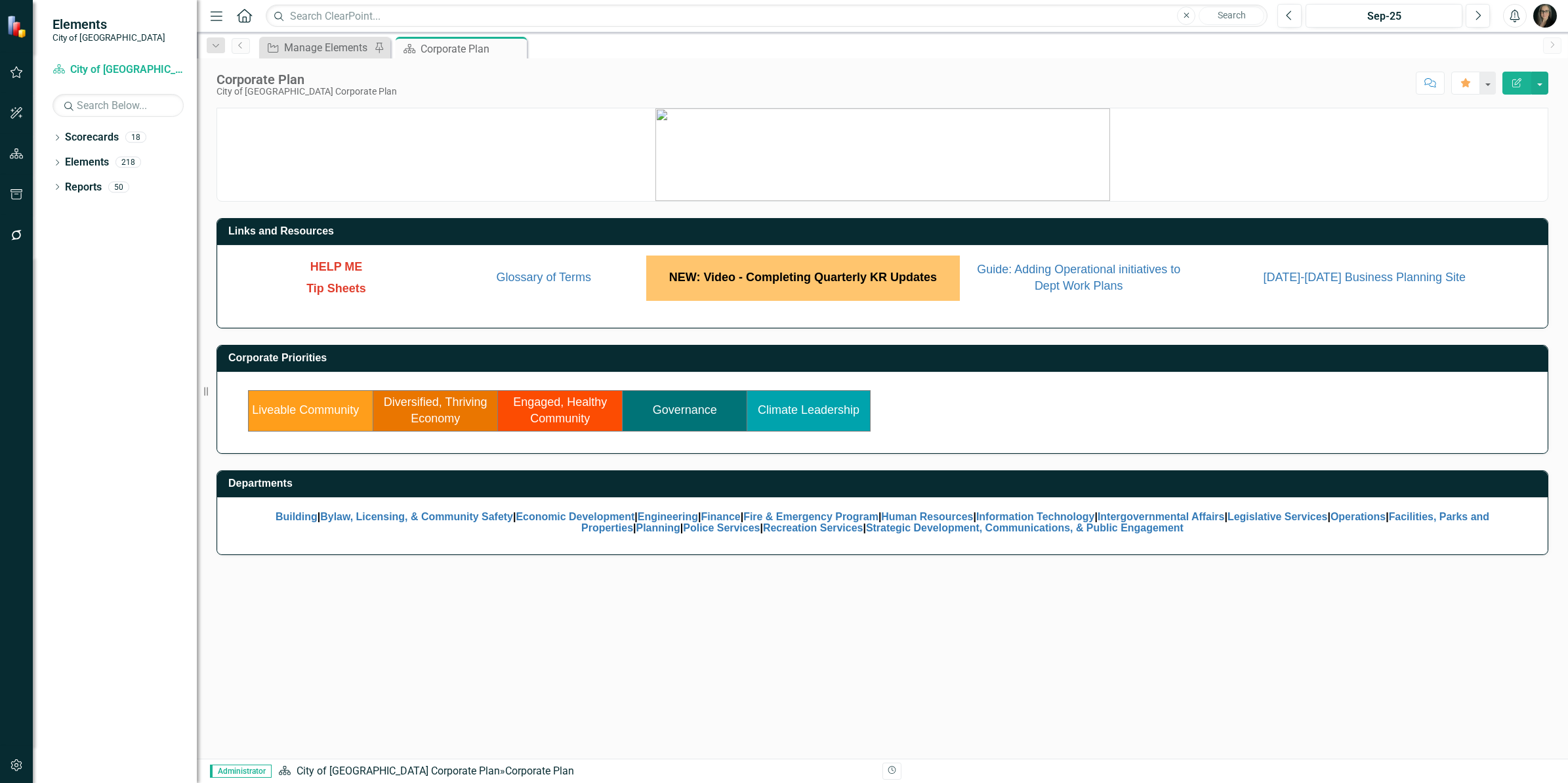
click at [17, 74] on icon "button" at bounding box center [16, 72] width 13 height 10
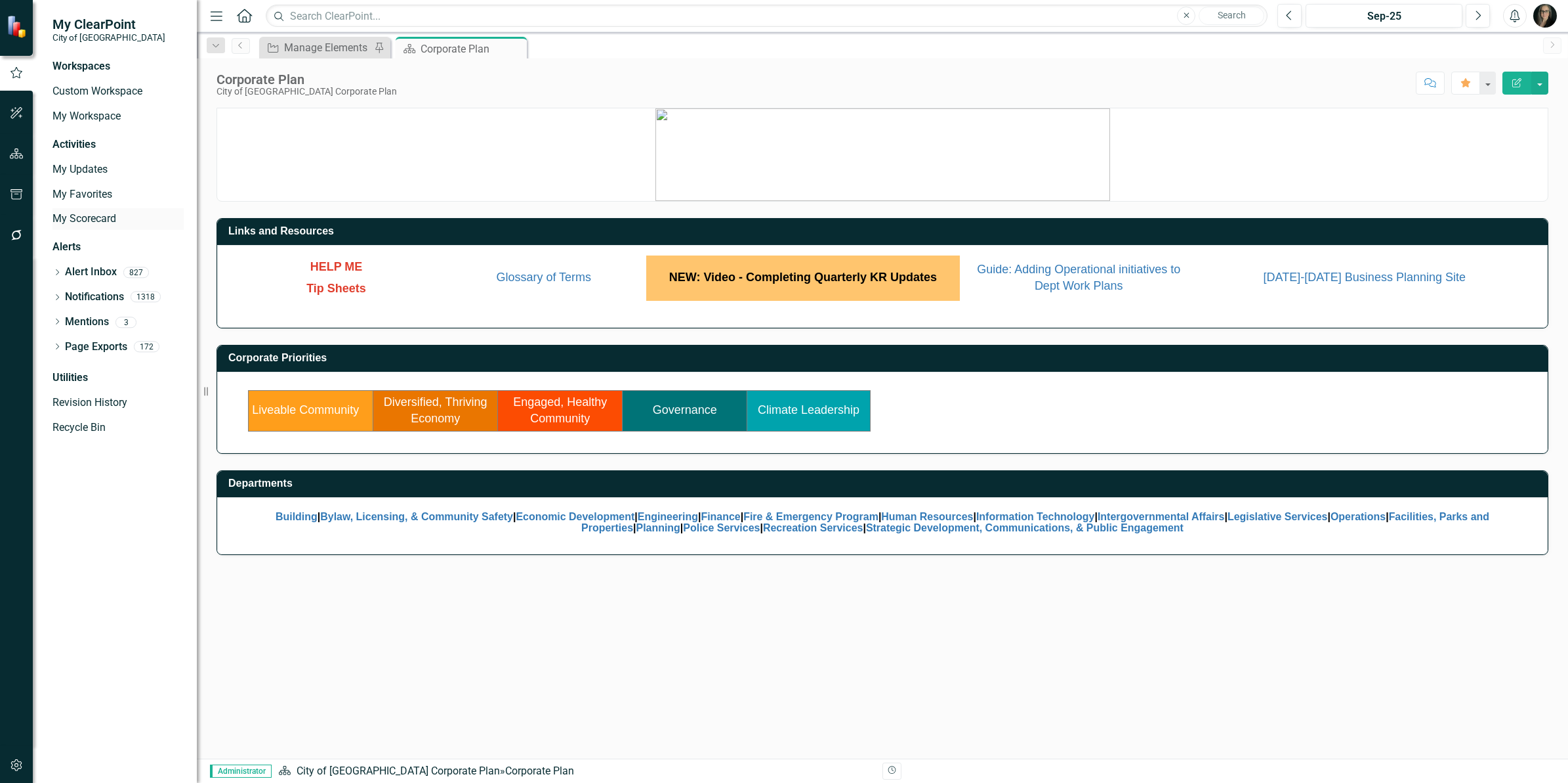
click at [103, 220] on link "My Scorecard" at bounding box center [118, 219] width 131 height 15
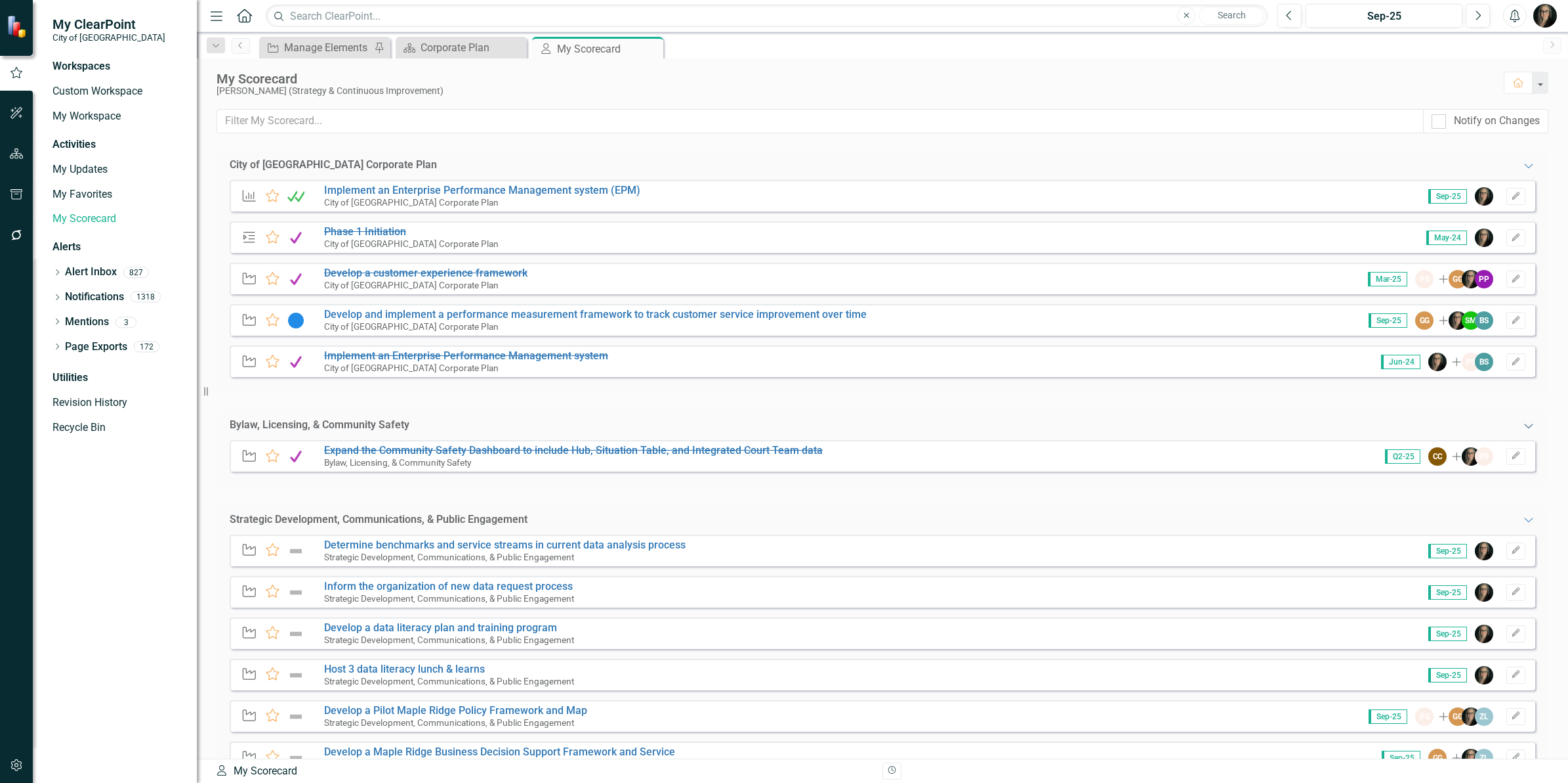
click at [1522, 423] on icon "Expanded" at bounding box center [1529, 426] width 13 height 10
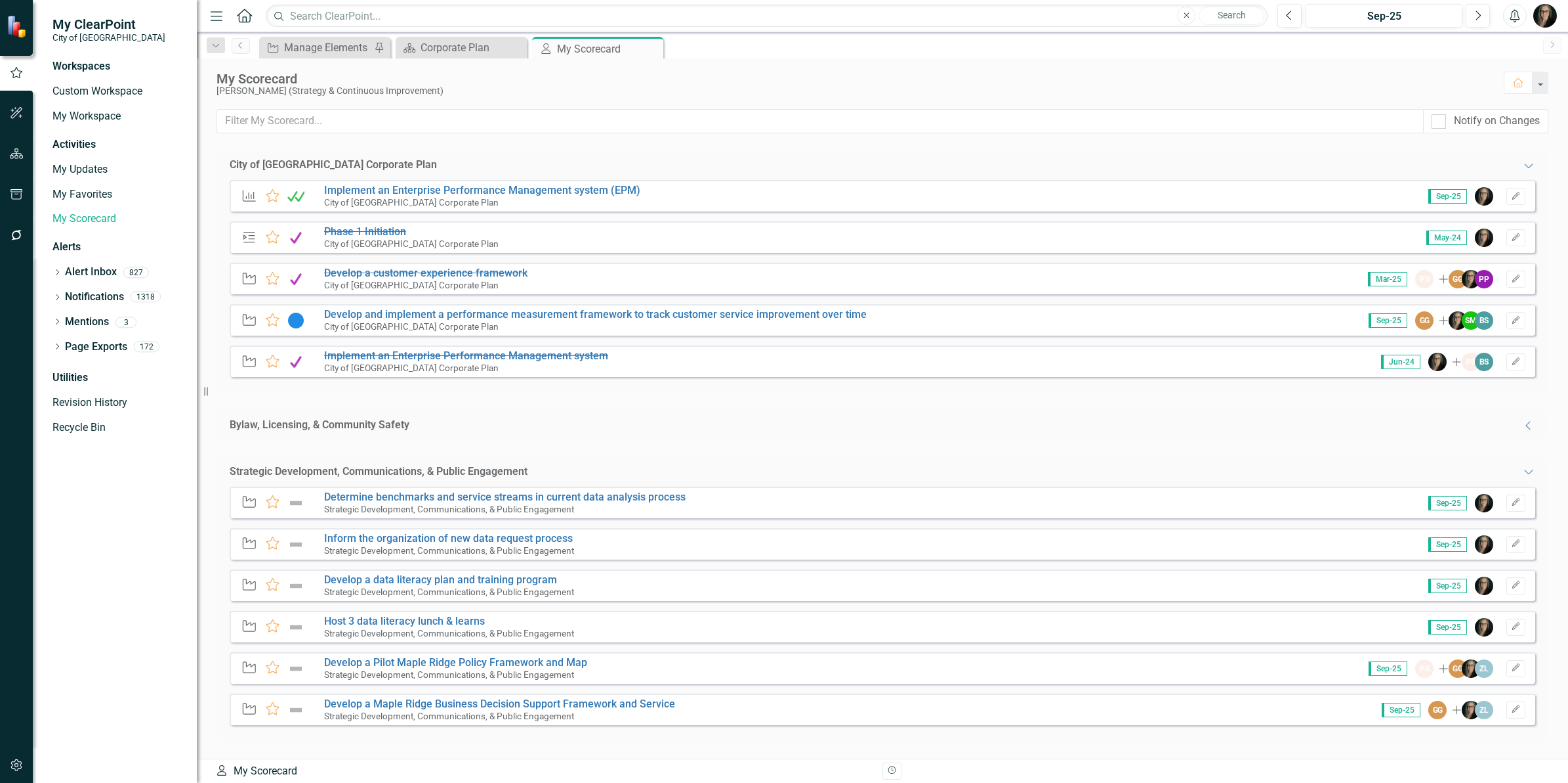
click at [1522, 465] on div "Expanded" at bounding box center [1529, 472] width 13 height 15
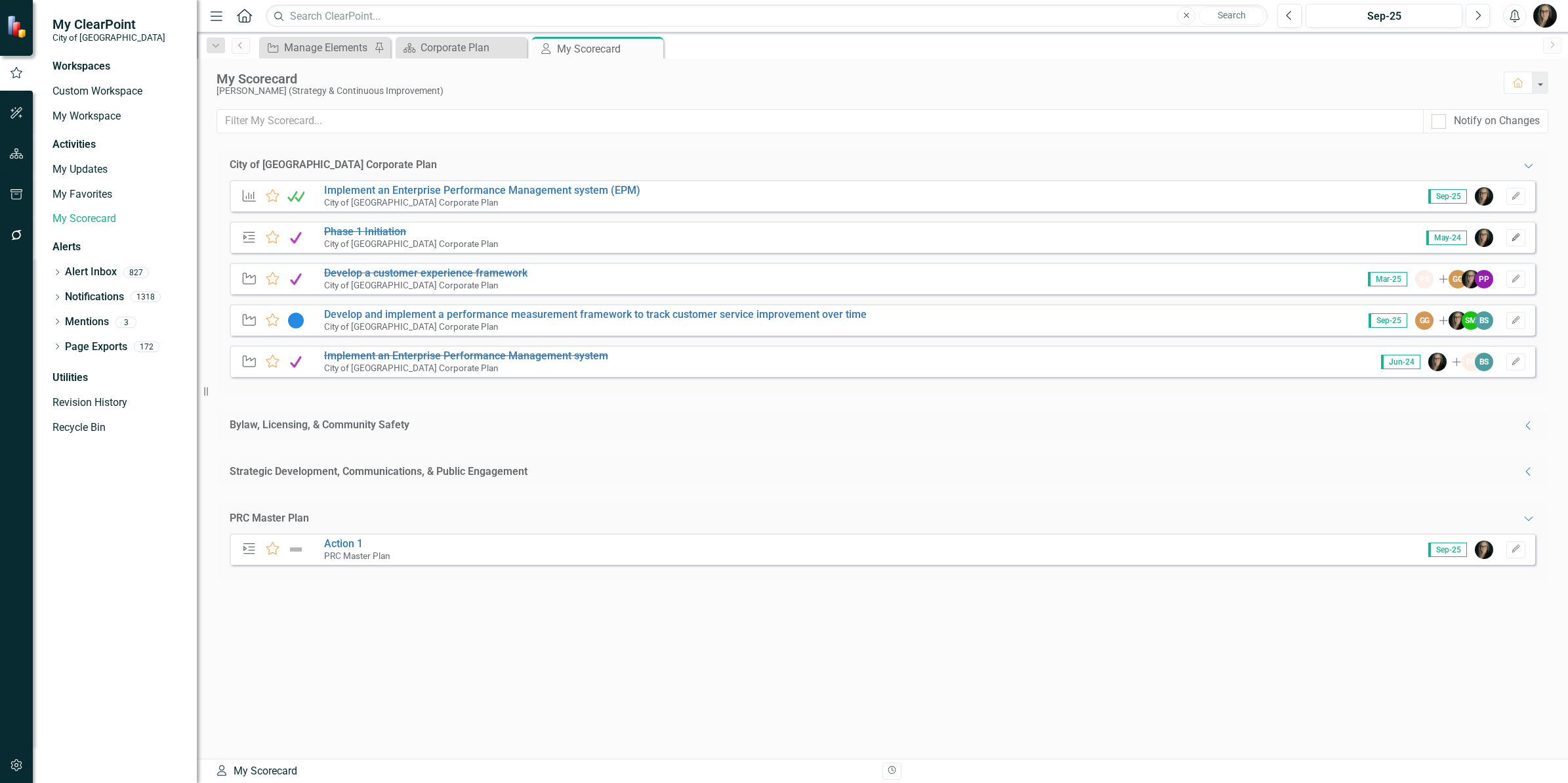
click at [1520, 241] on button "Edit" at bounding box center [1516, 238] width 19 height 17
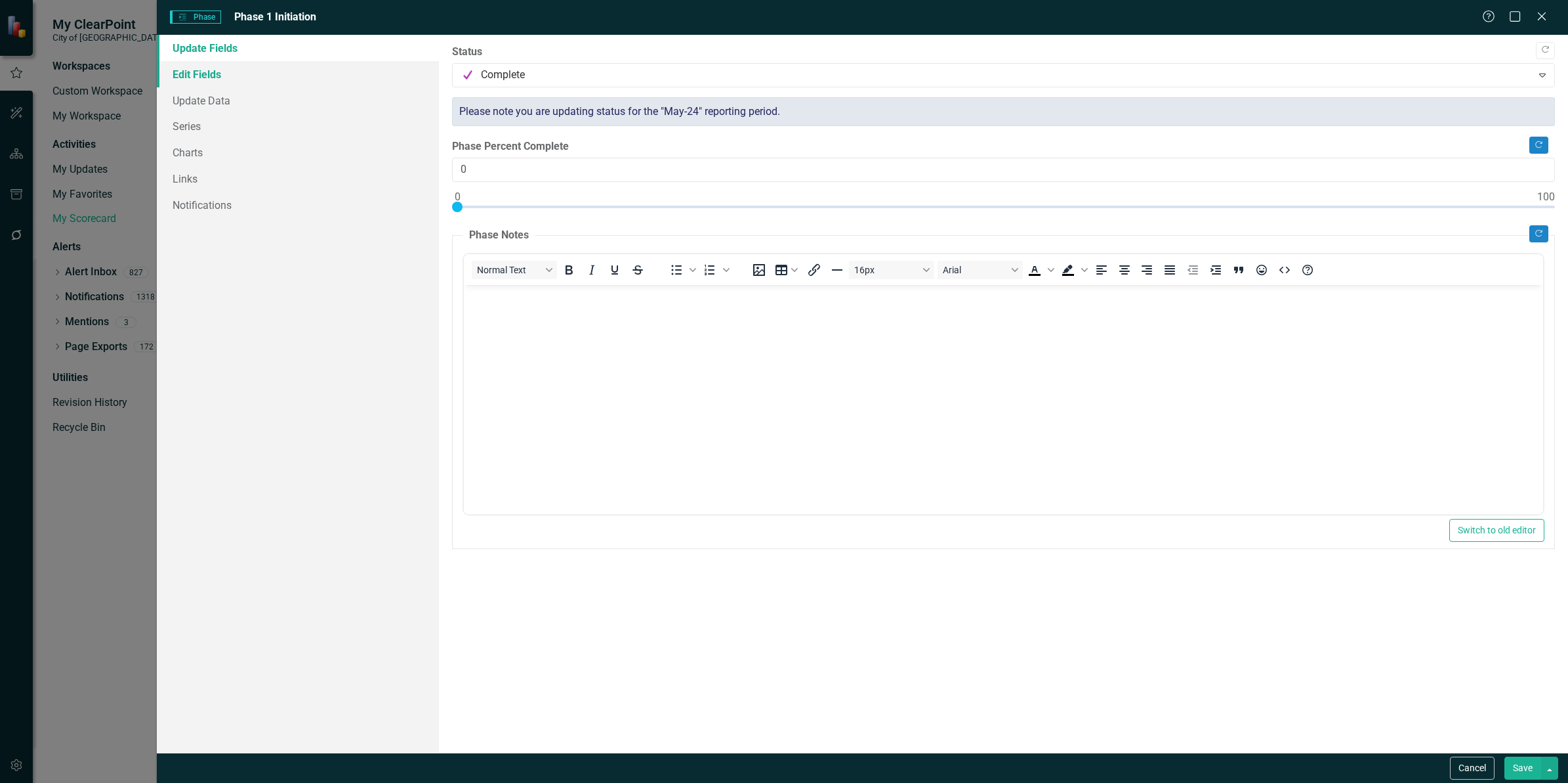
click at [177, 70] on link "Edit Fields" at bounding box center [297, 73] width 282 height 26
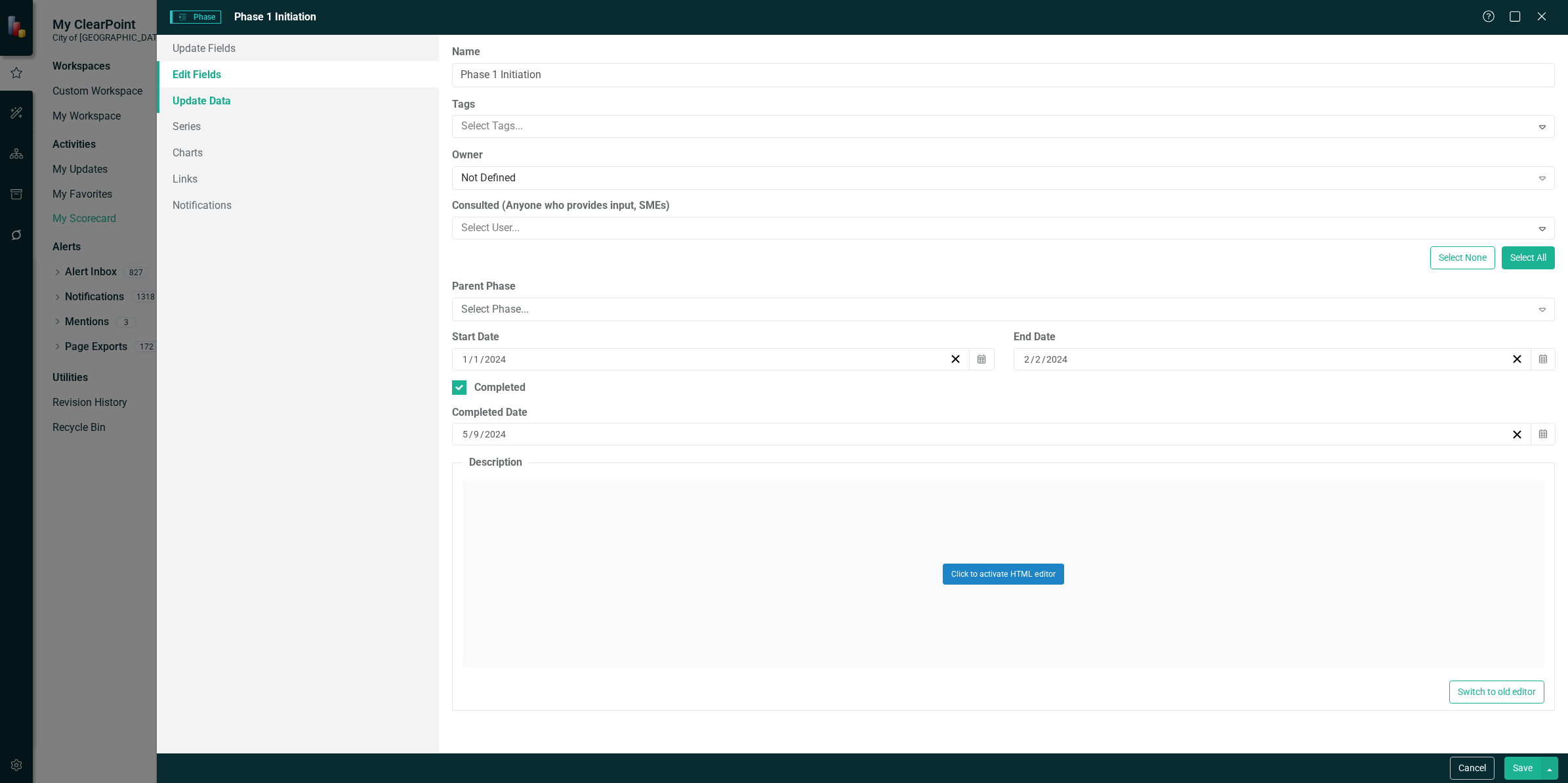
click at [237, 103] on link "Update Data" at bounding box center [297, 100] width 282 height 26
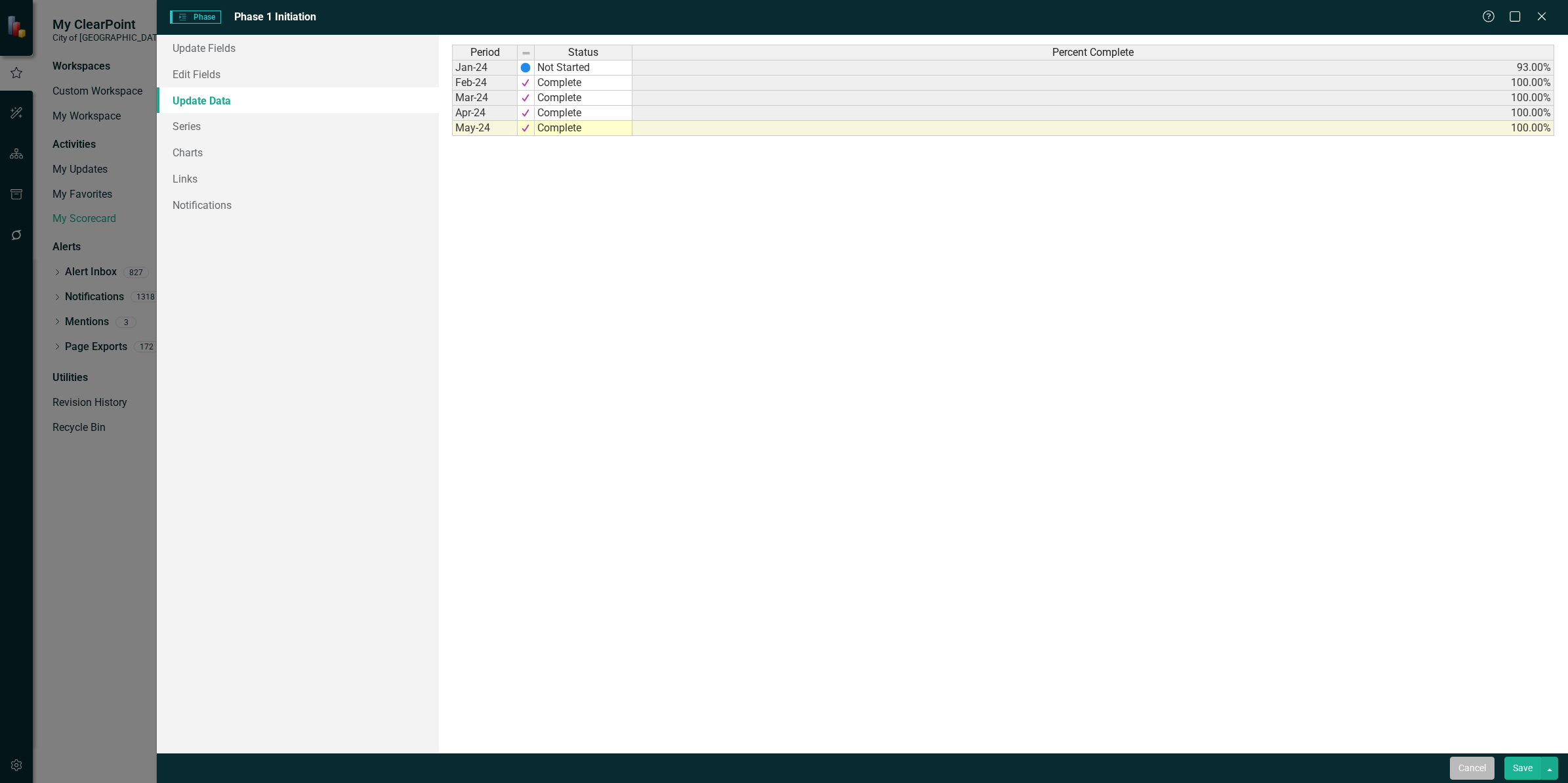
click at [1470, 763] on button "Cancel" at bounding box center [1473, 768] width 45 height 23
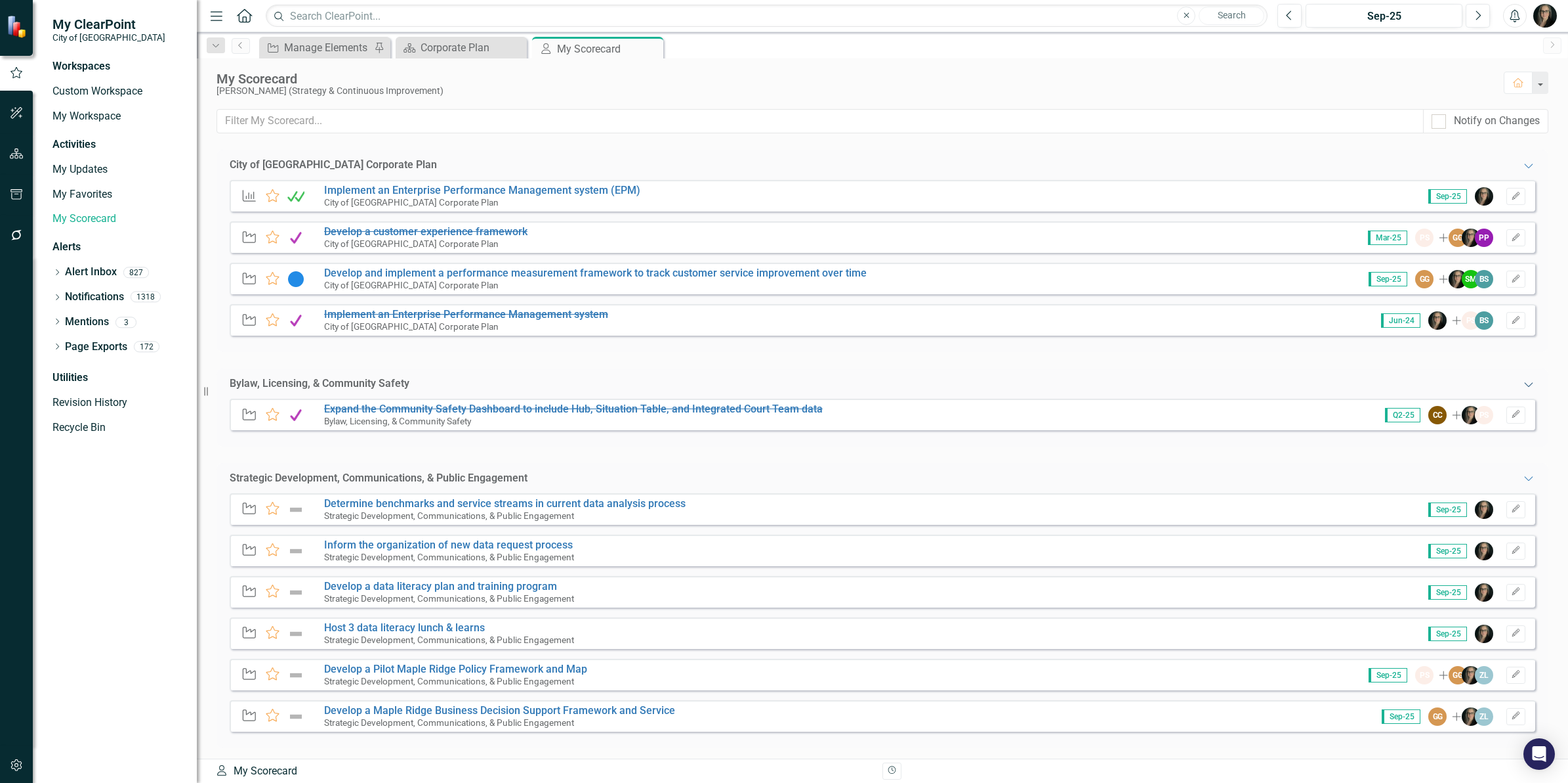
click at [1522, 385] on icon "Expanded" at bounding box center [1529, 384] width 13 height 10
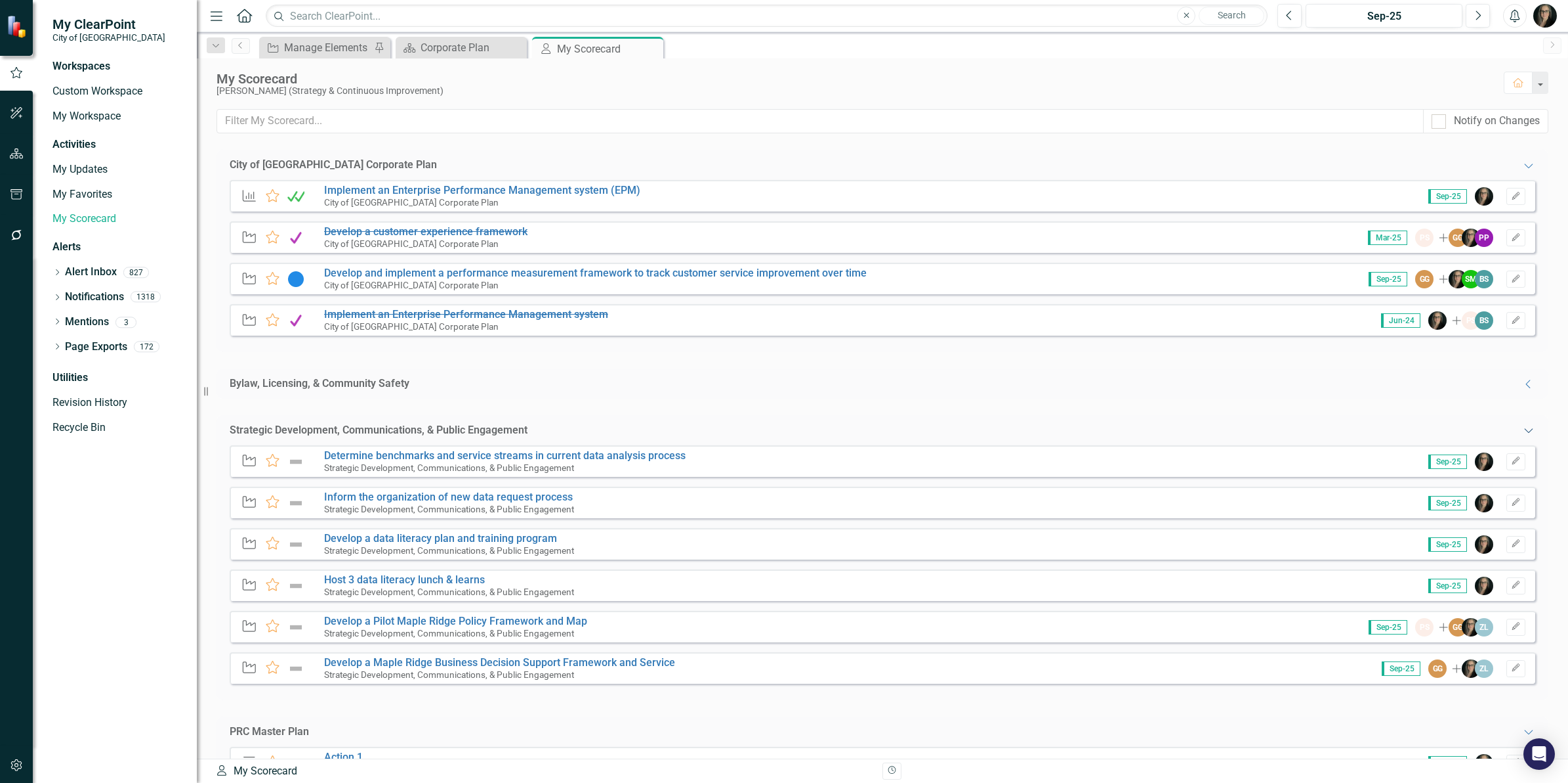
click at [1522, 427] on icon "Expanded" at bounding box center [1529, 430] width 13 height 10
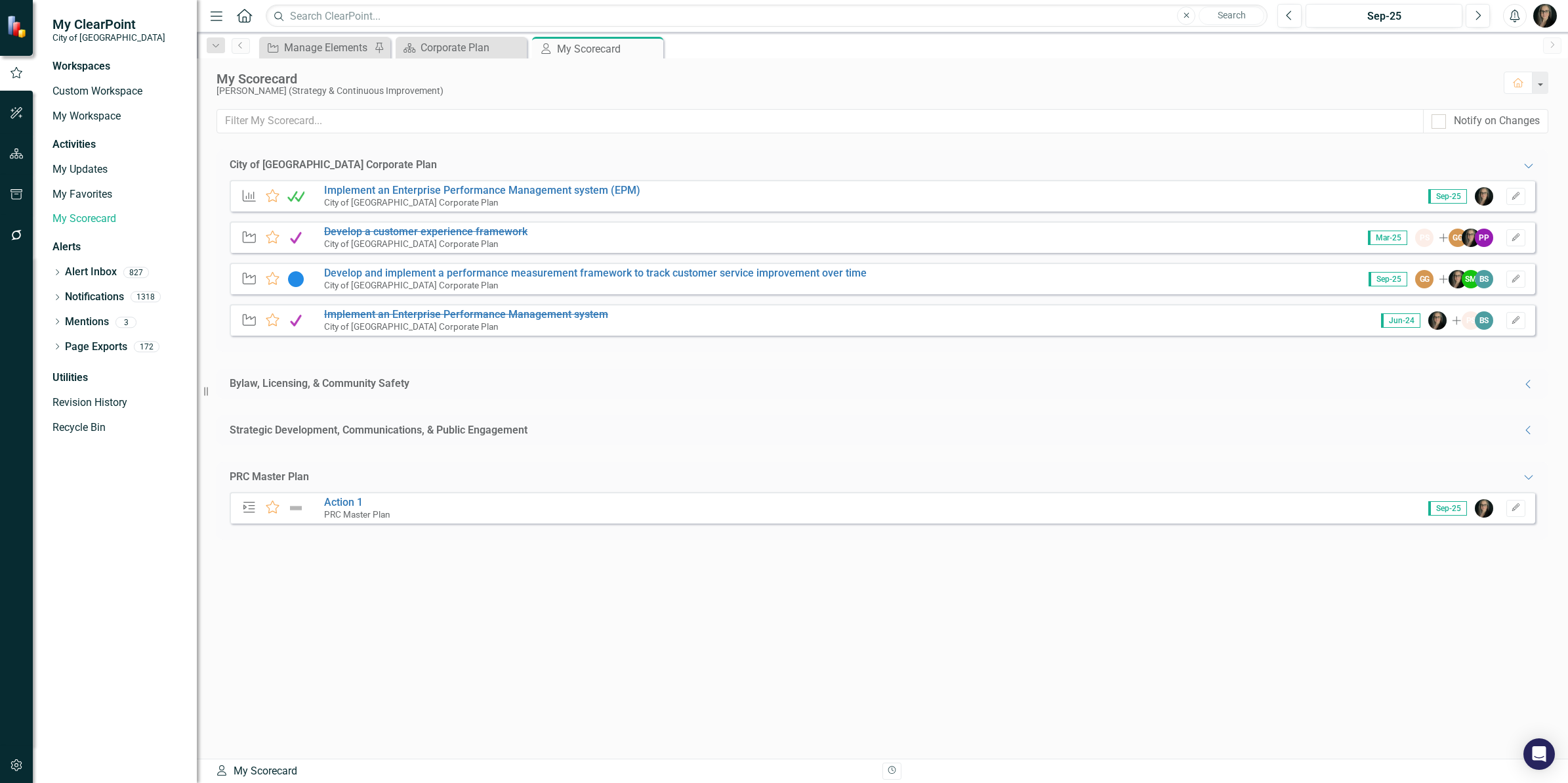
click at [729, 424] on div "Strategic Development, Communications, & Public Engagement Collapse" at bounding box center [883, 430] width 1306 height 15
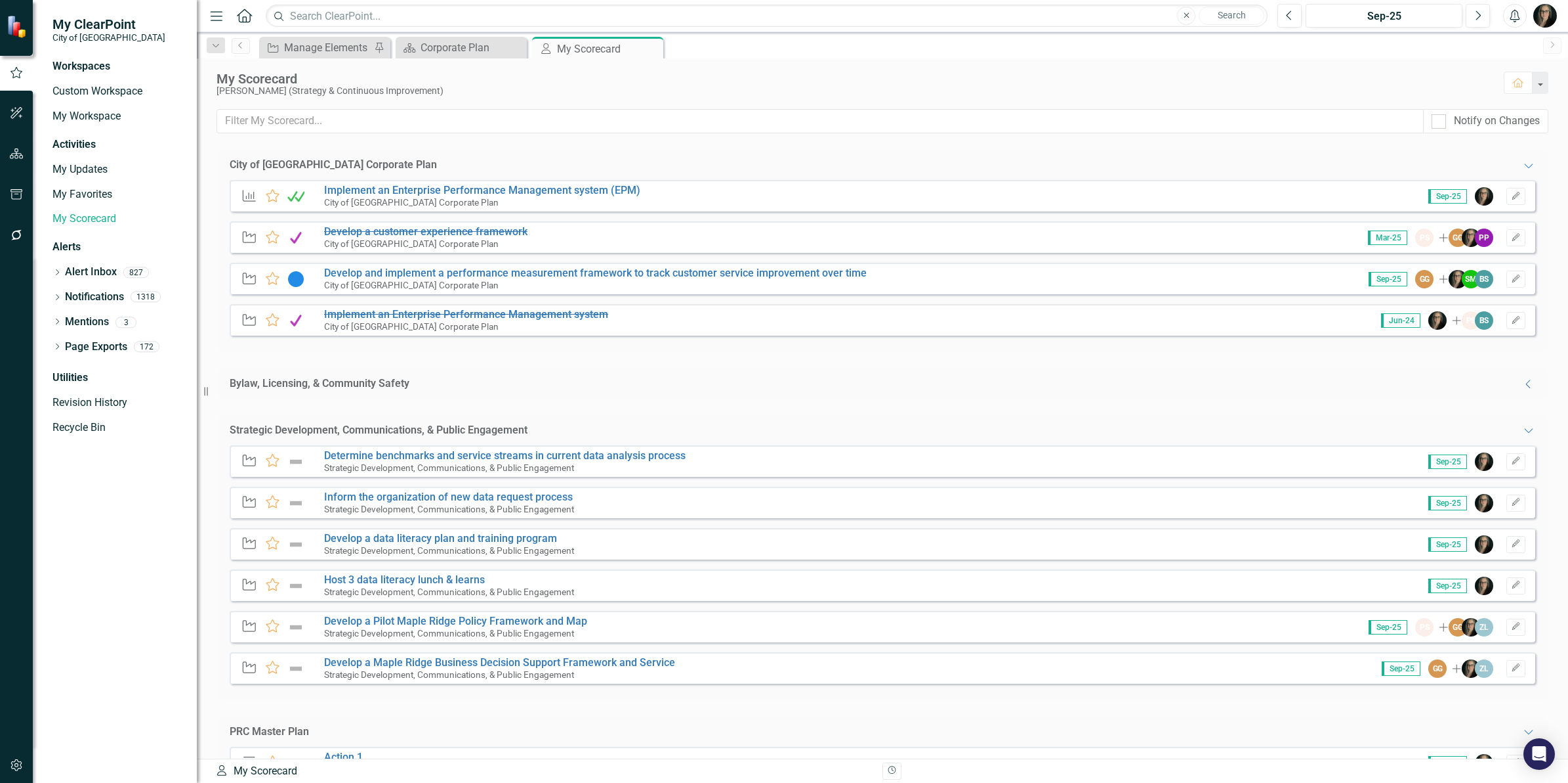
click at [474, 376] on div "Bylaw, Licensing, & Community Safety Collapse" at bounding box center [883, 384] width 1306 height 15
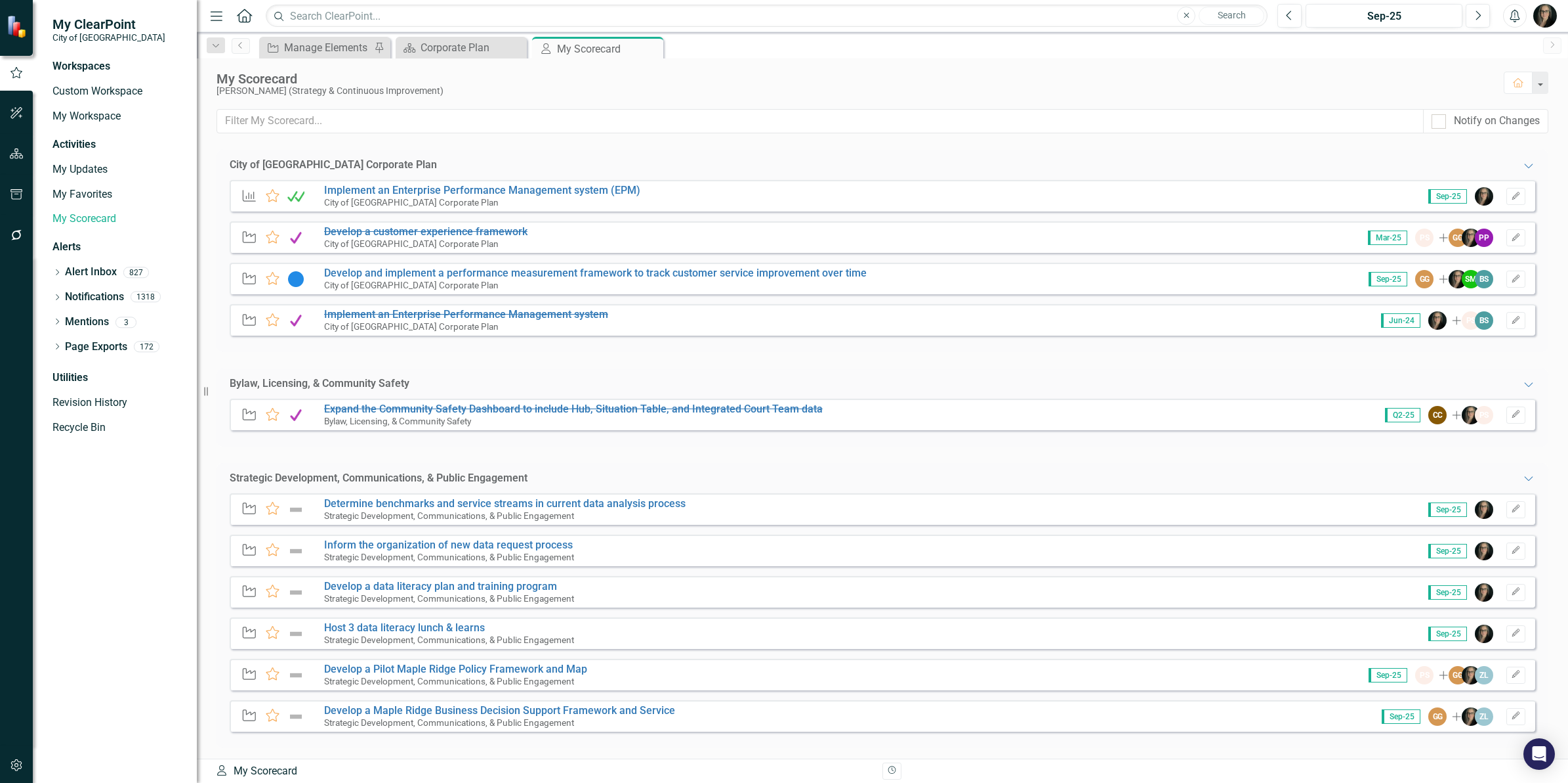
click at [487, 149] on div "Notify on Changes" at bounding box center [882, 129] width 1371 height 40
drag, startPoint x: 654, startPoint y: 51, endPoint x: 631, endPoint y: 54, distance: 23.2
click at [0, 0] on icon "Close" at bounding box center [0, 0] width 0 height 0
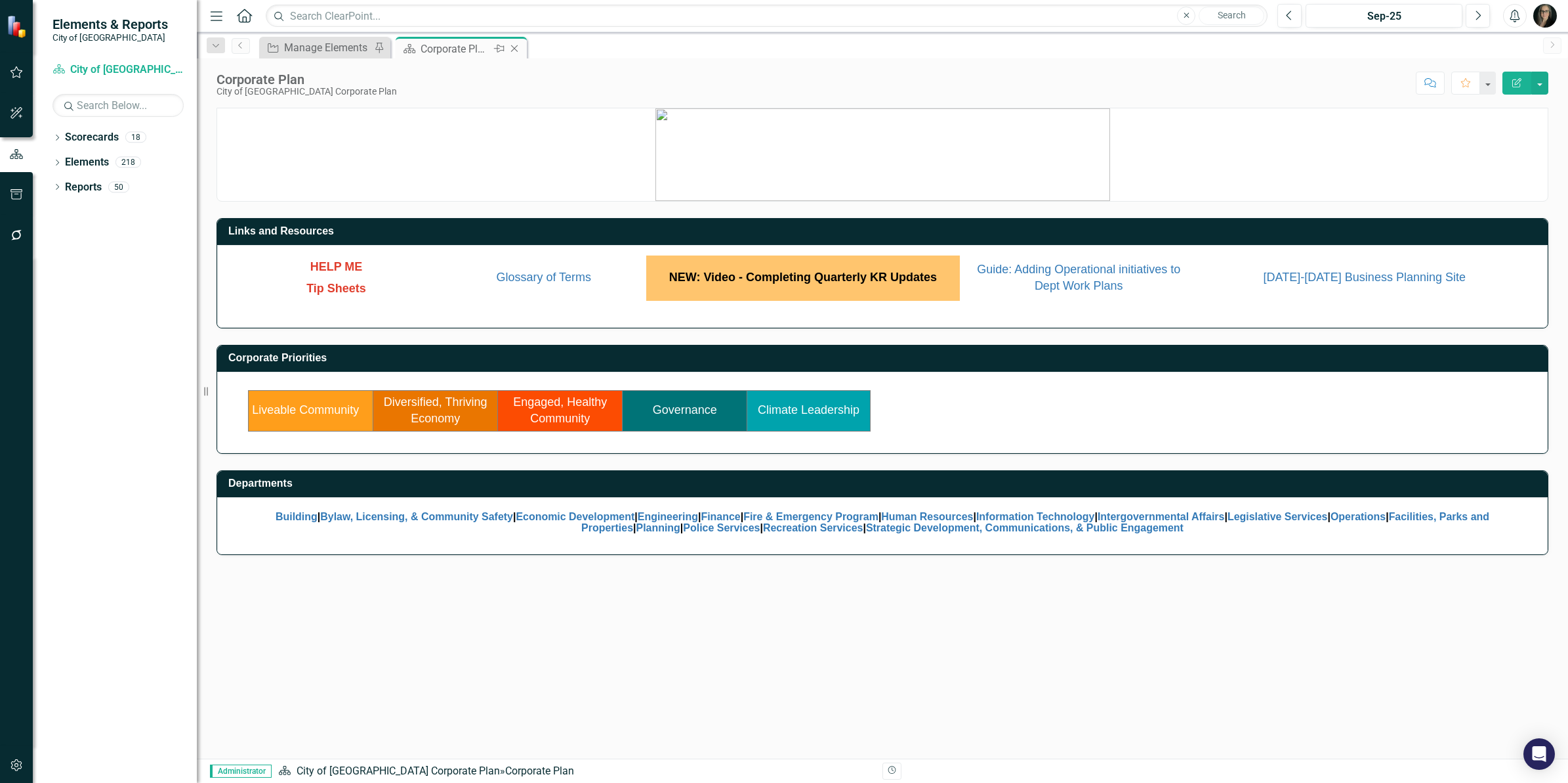
click at [446, 46] on div "Corporate Plan" at bounding box center [456, 49] width 70 height 16
click at [549, 424] on link "Engaged, Healthy Community" at bounding box center [559, 411] width 94 height 30
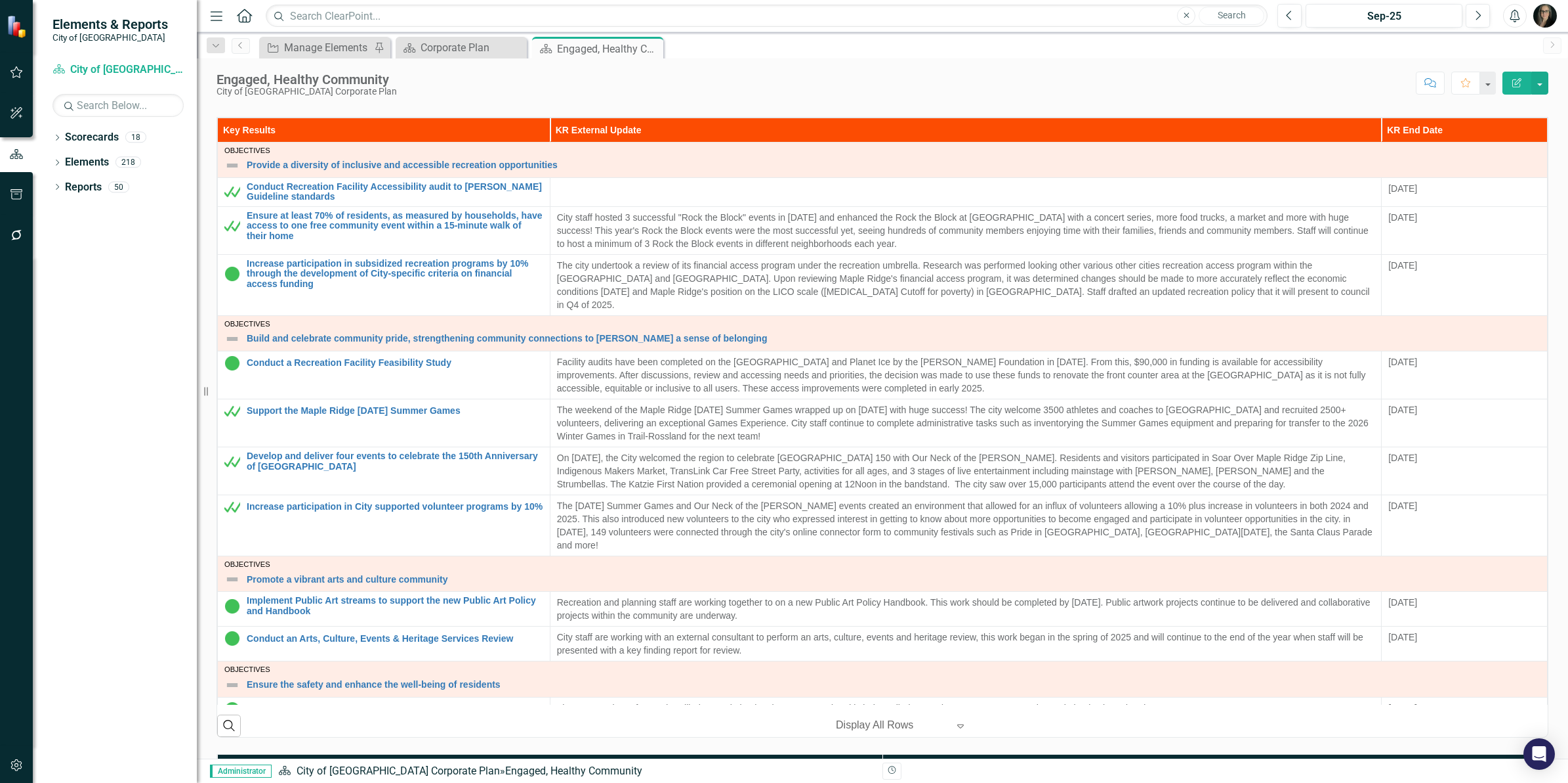
scroll to position [340, 0]
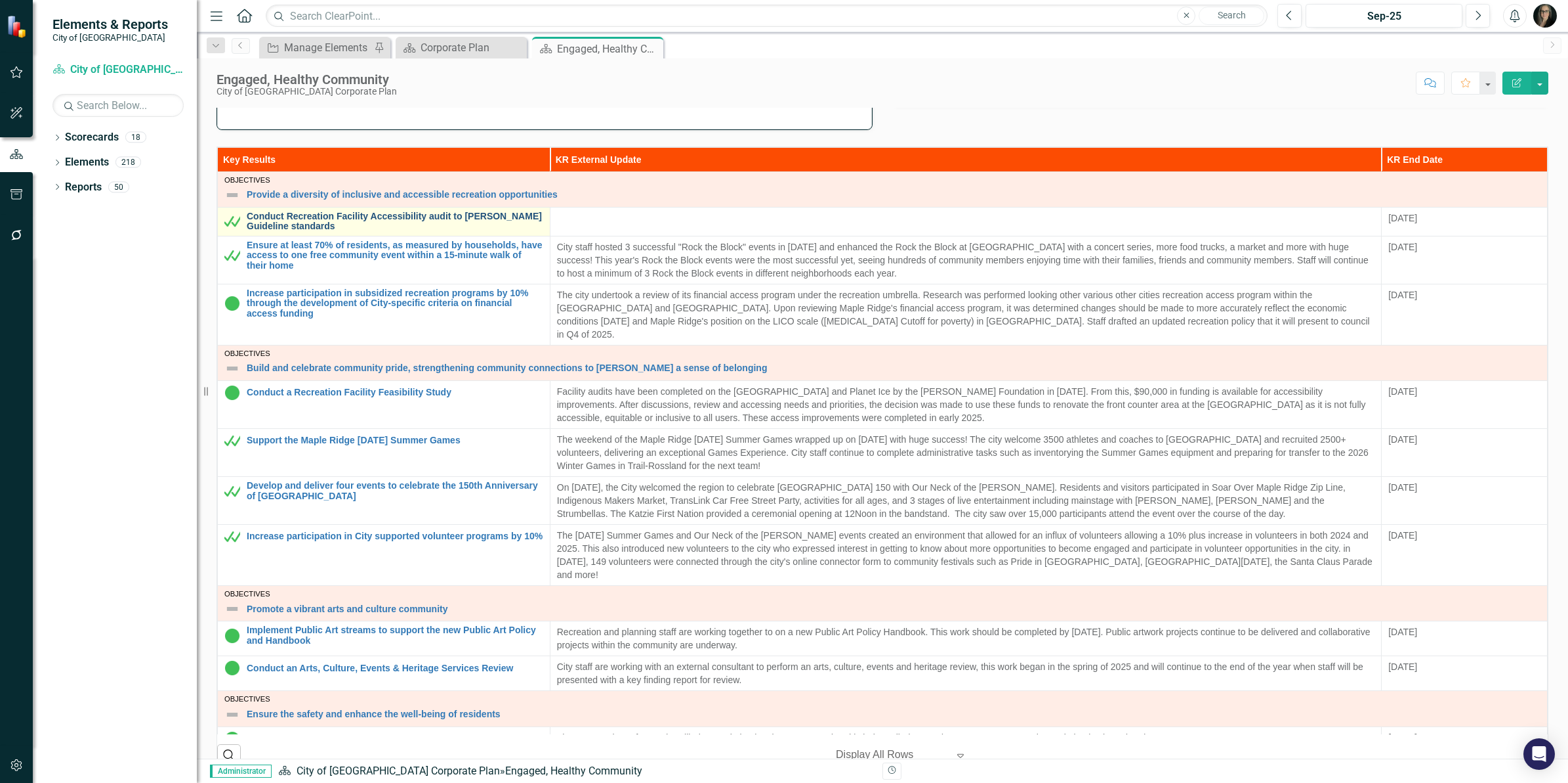
click at [321, 227] on link "Conduct Recreation Facility Accessibility audit to [PERSON_NAME] Guideline stan…" at bounding box center [395, 221] width 297 height 20
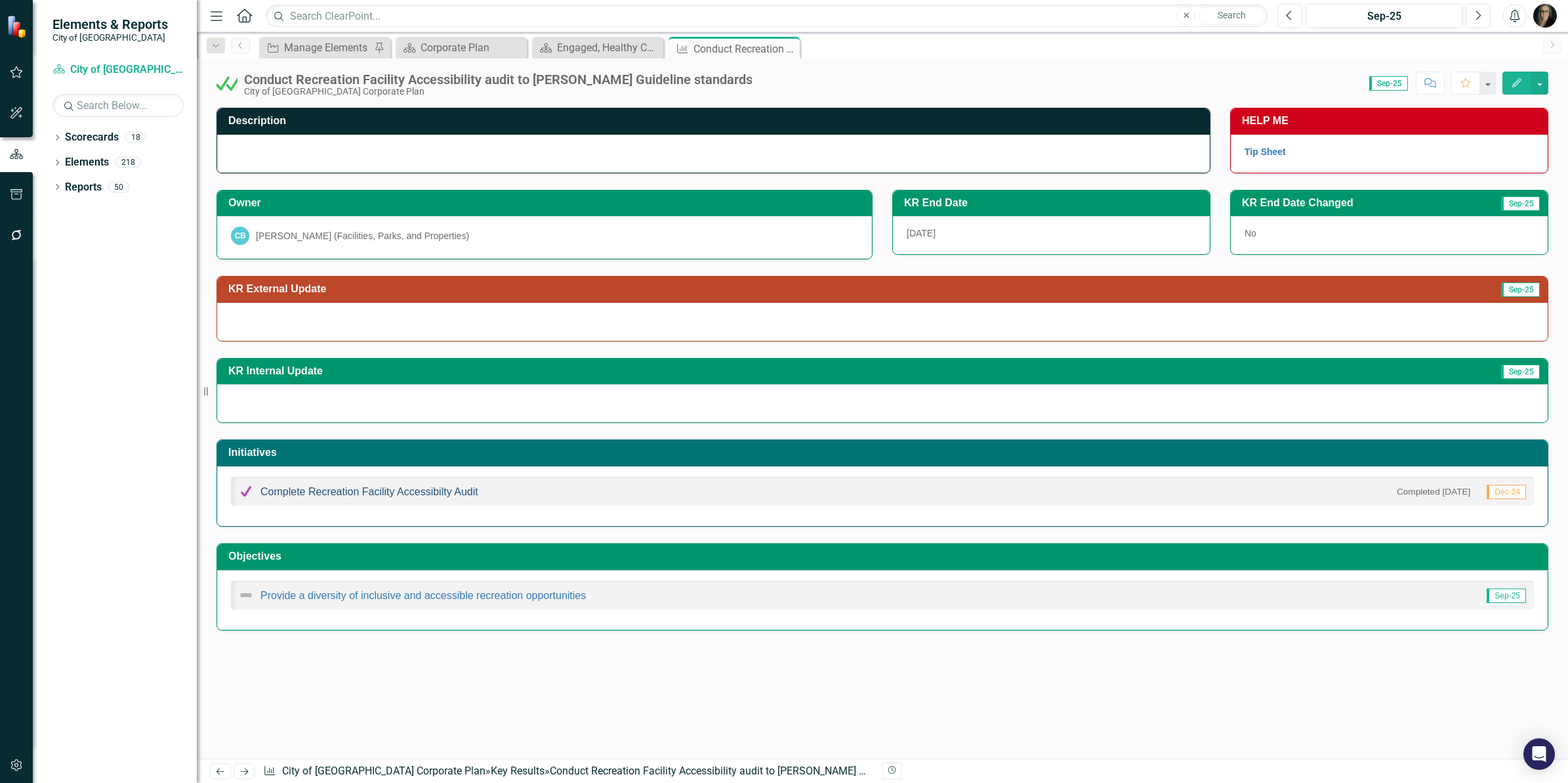
click at [427, 492] on link "Complete Recreation Facility Accessibilty Audit" at bounding box center [369, 491] width 218 height 11
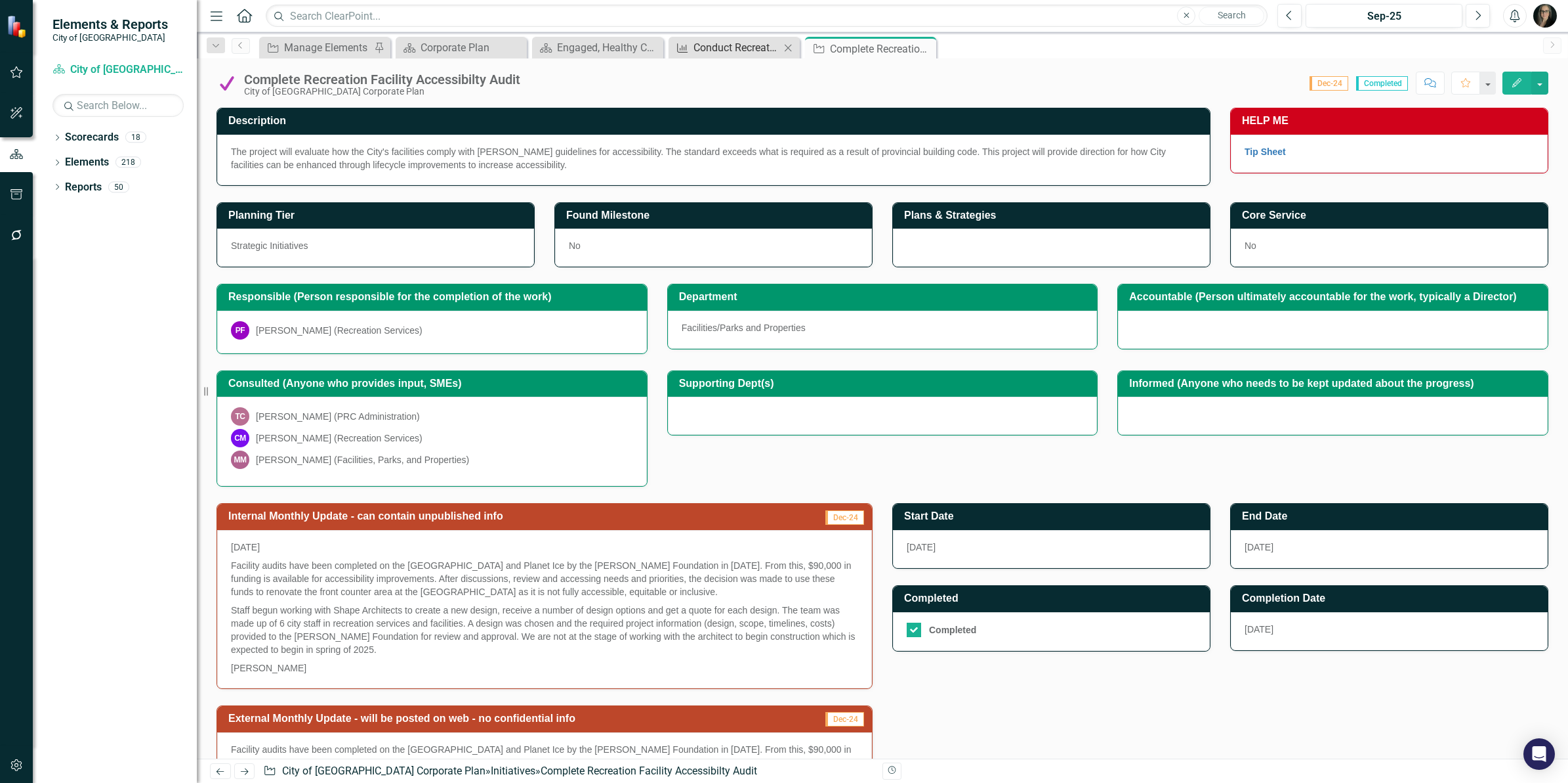
click at [739, 48] on div "Conduct Recreation Facility Accessibility audit to [PERSON_NAME] Guideline stan…" at bounding box center [737, 48] width 87 height 16
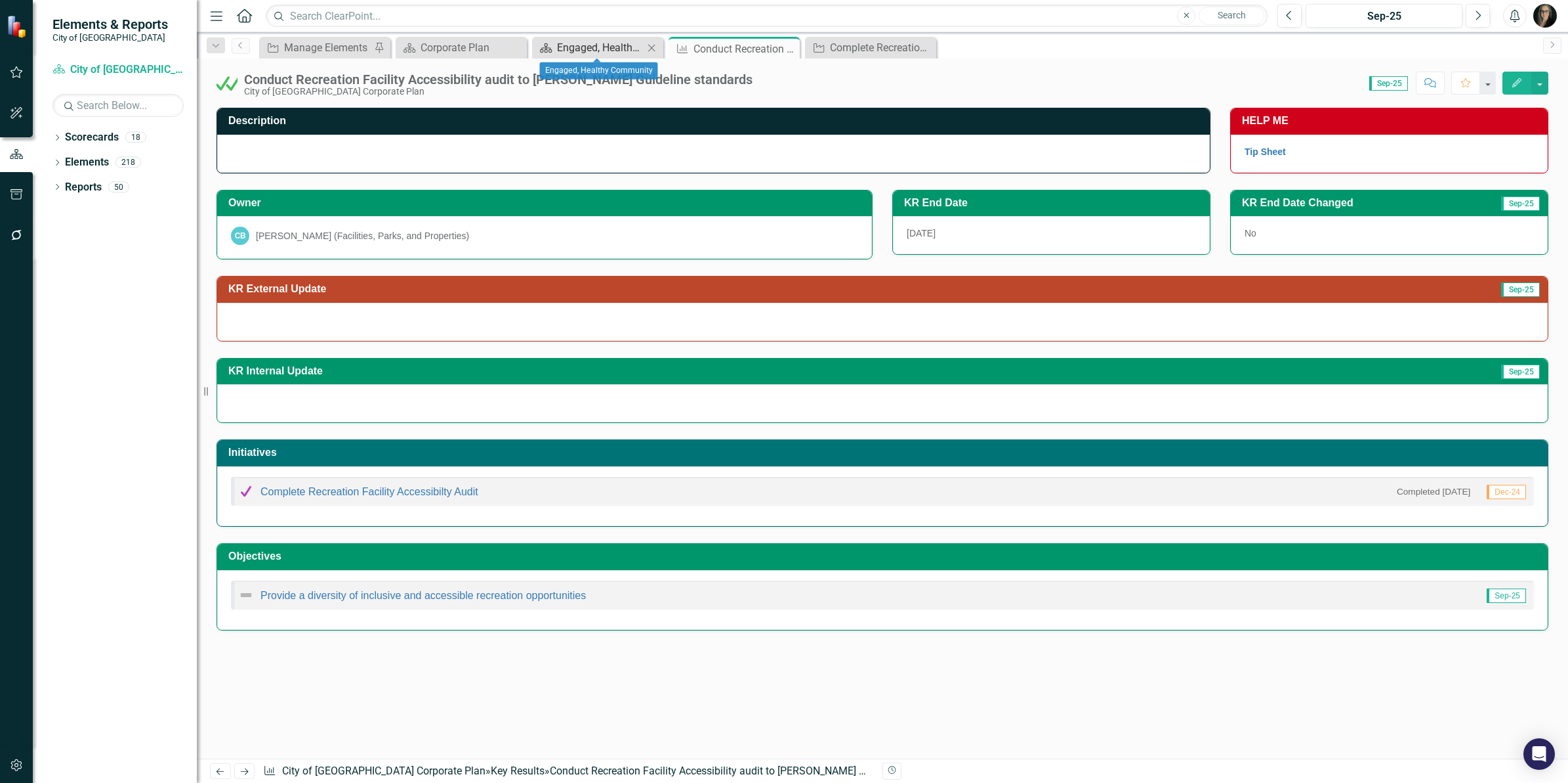
click at [601, 47] on div "Engaged, Healthy Community" at bounding box center [601, 48] width 87 height 16
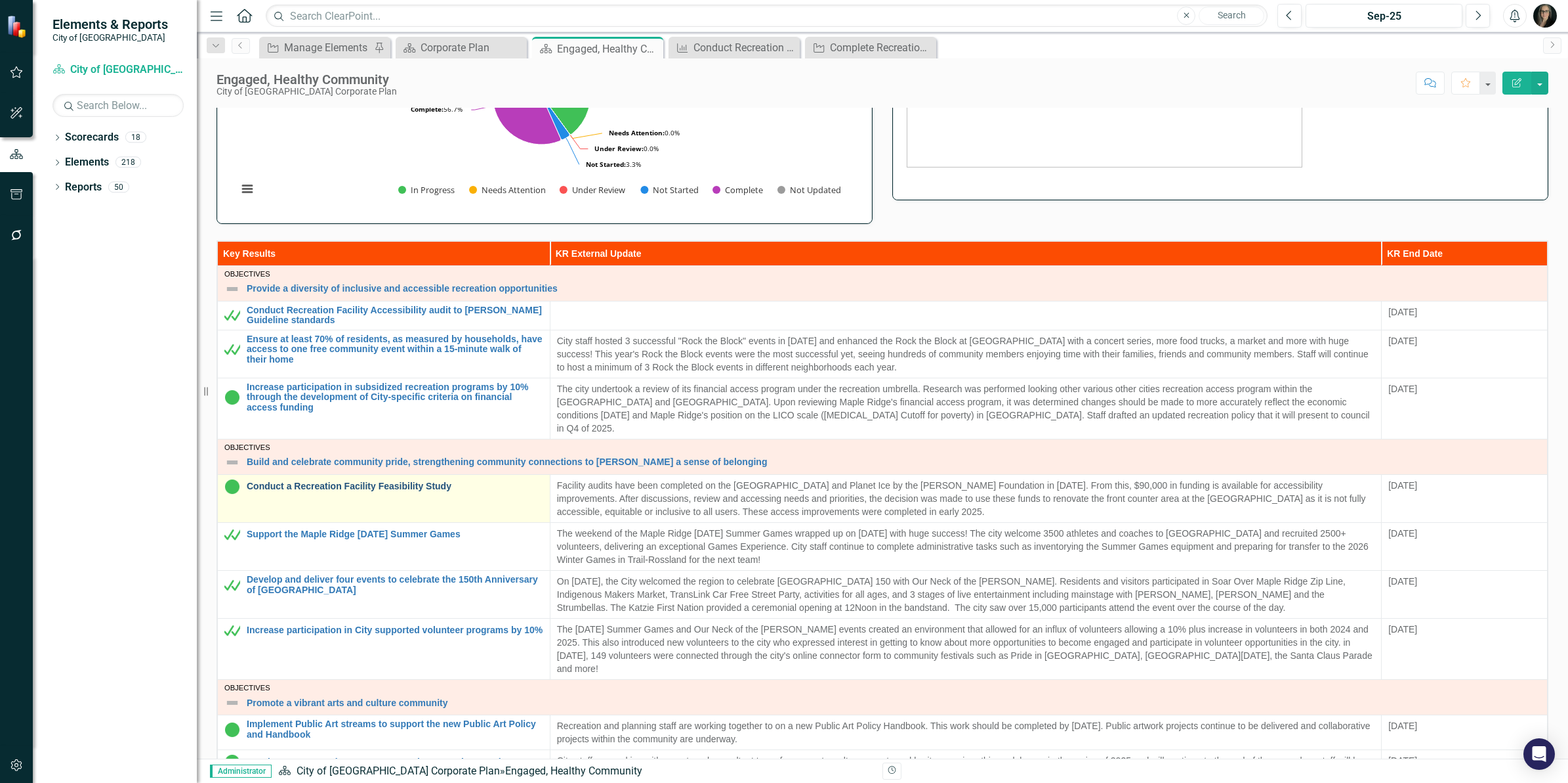
click at [356, 481] on link "Conduct a Recreation Facility Feasibility Study" at bounding box center [395, 486] width 297 height 10
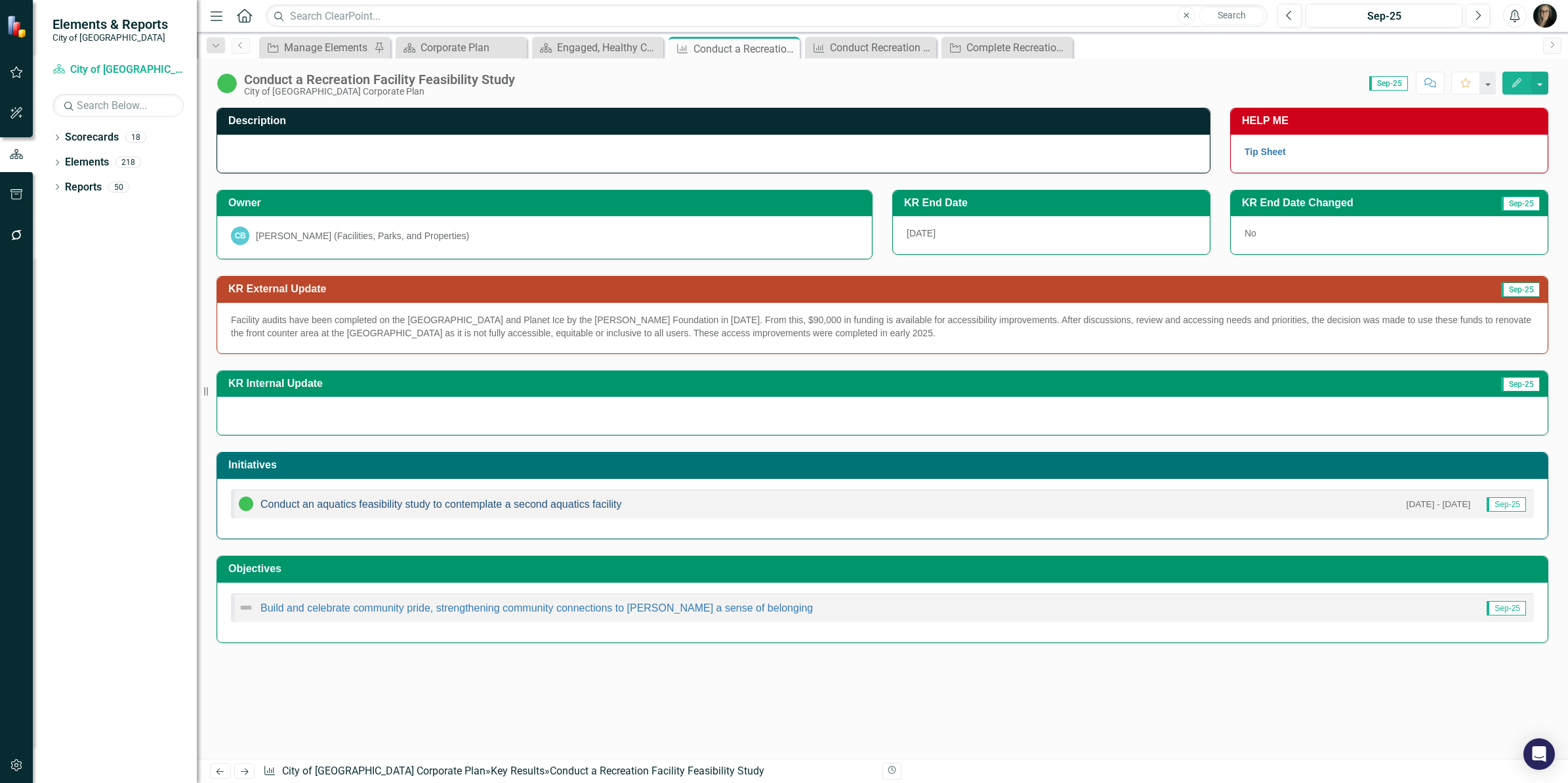
click at [377, 504] on link "Conduct an aquatics feasibility study to contemplate a second aquatics facility" at bounding box center [441, 504] width 362 height 11
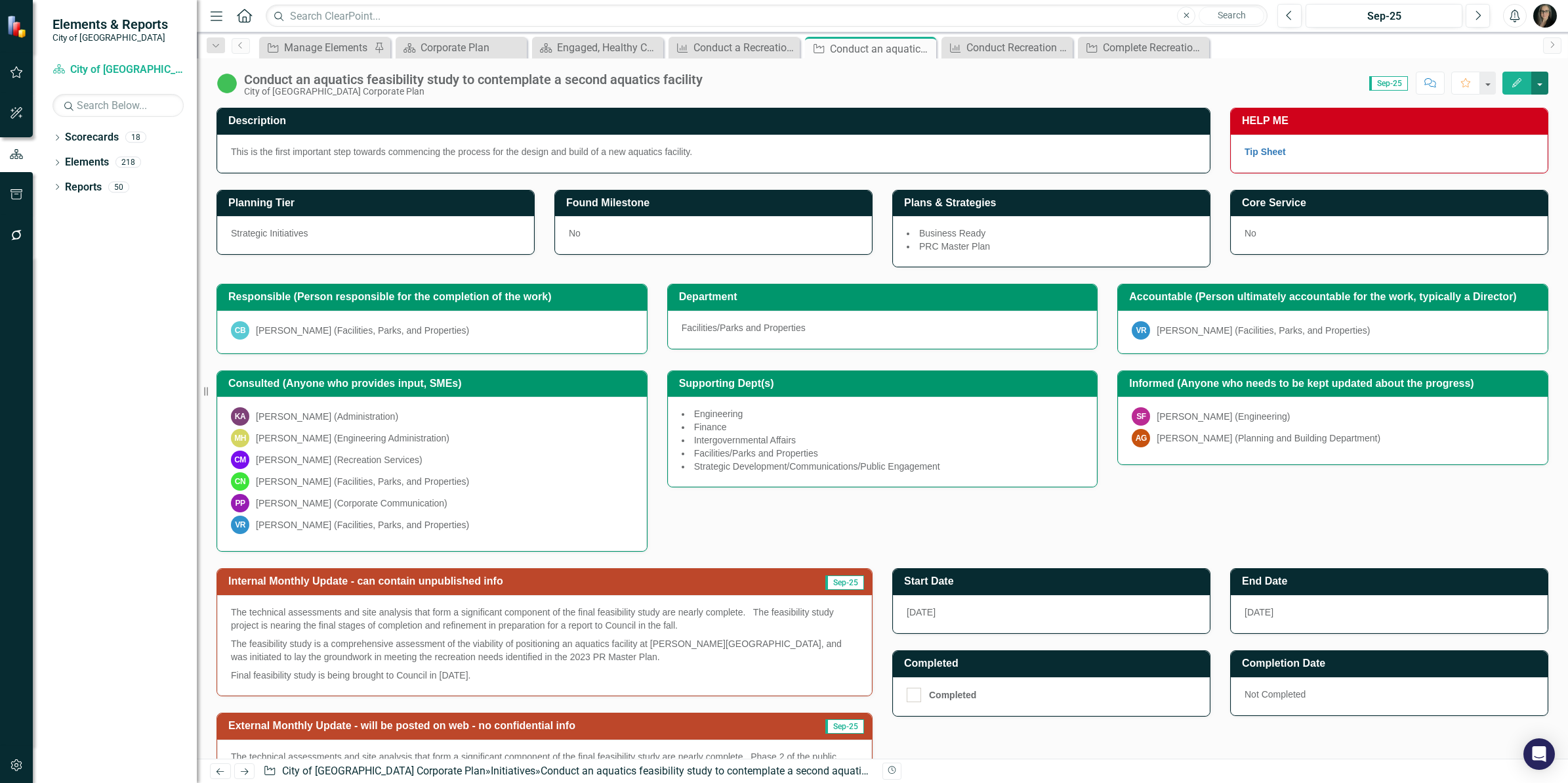
click at [1534, 82] on button "button" at bounding box center [1540, 83] width 17 height 23
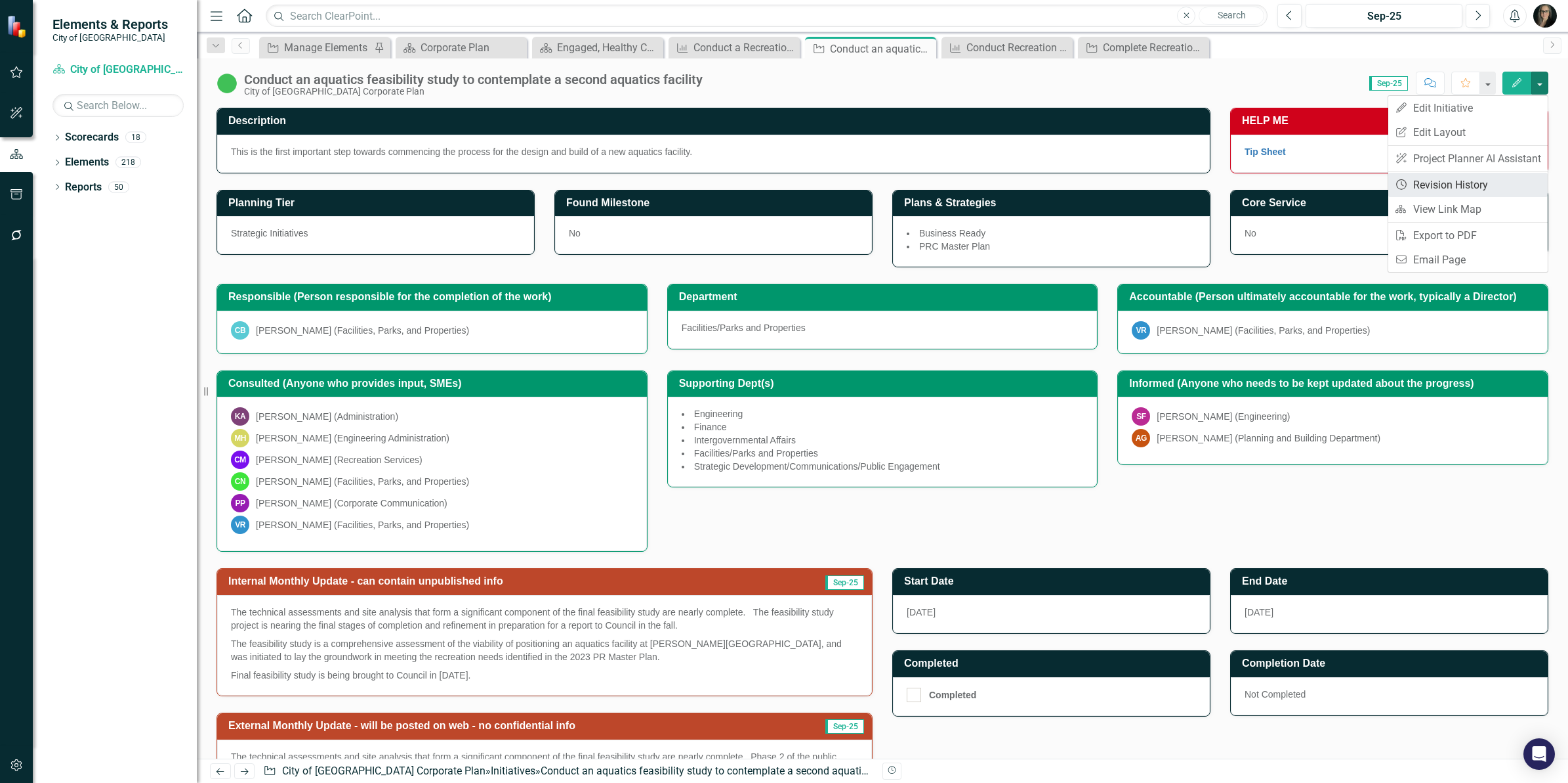
click at [1464, 190] on link "Revision History Revision History" at bounding box center [1468, 184] width 159 height 24
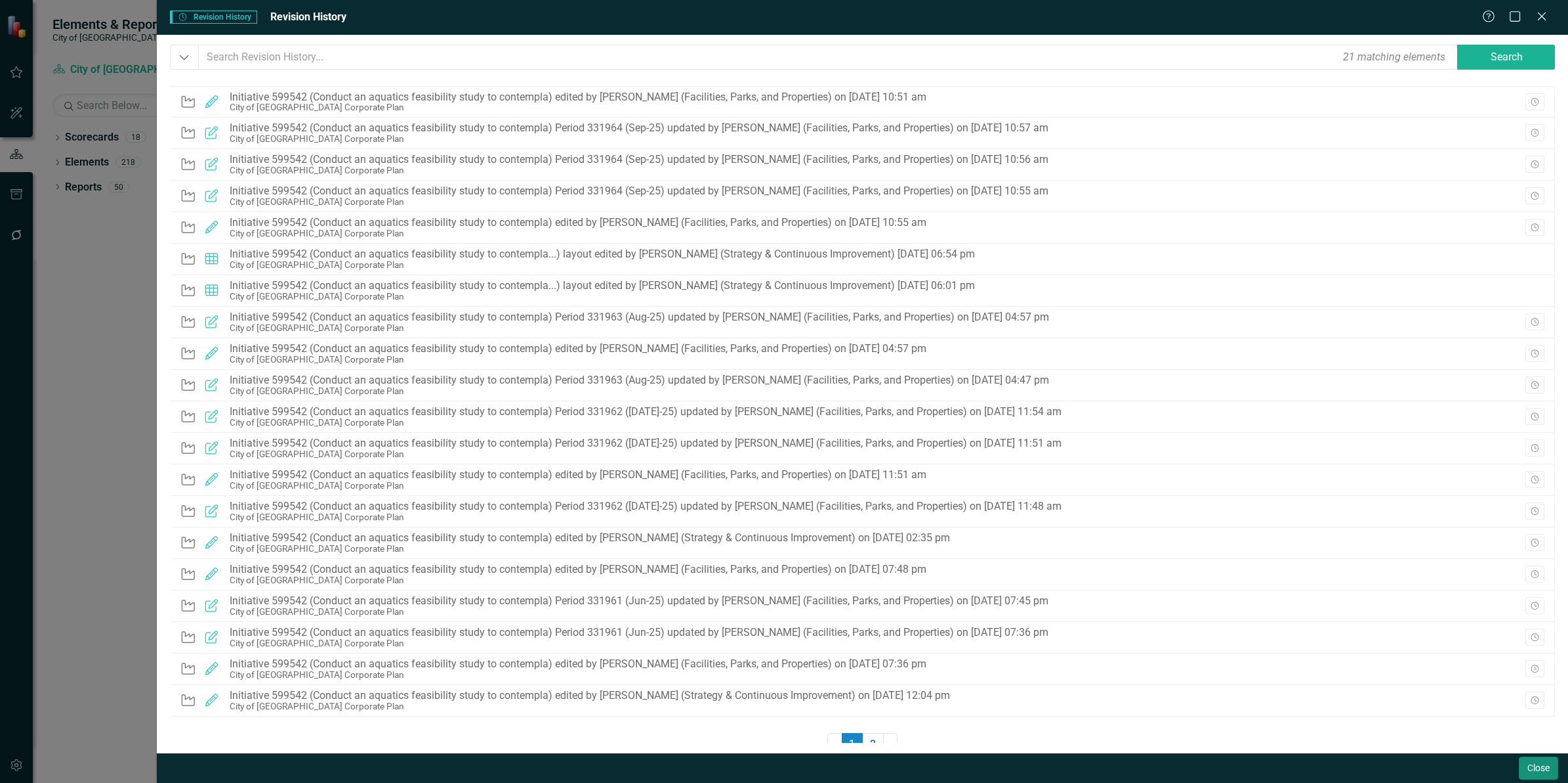
click at [1537, 769] on button "Close" at bounding box center [1539, 768] width 40 height 23
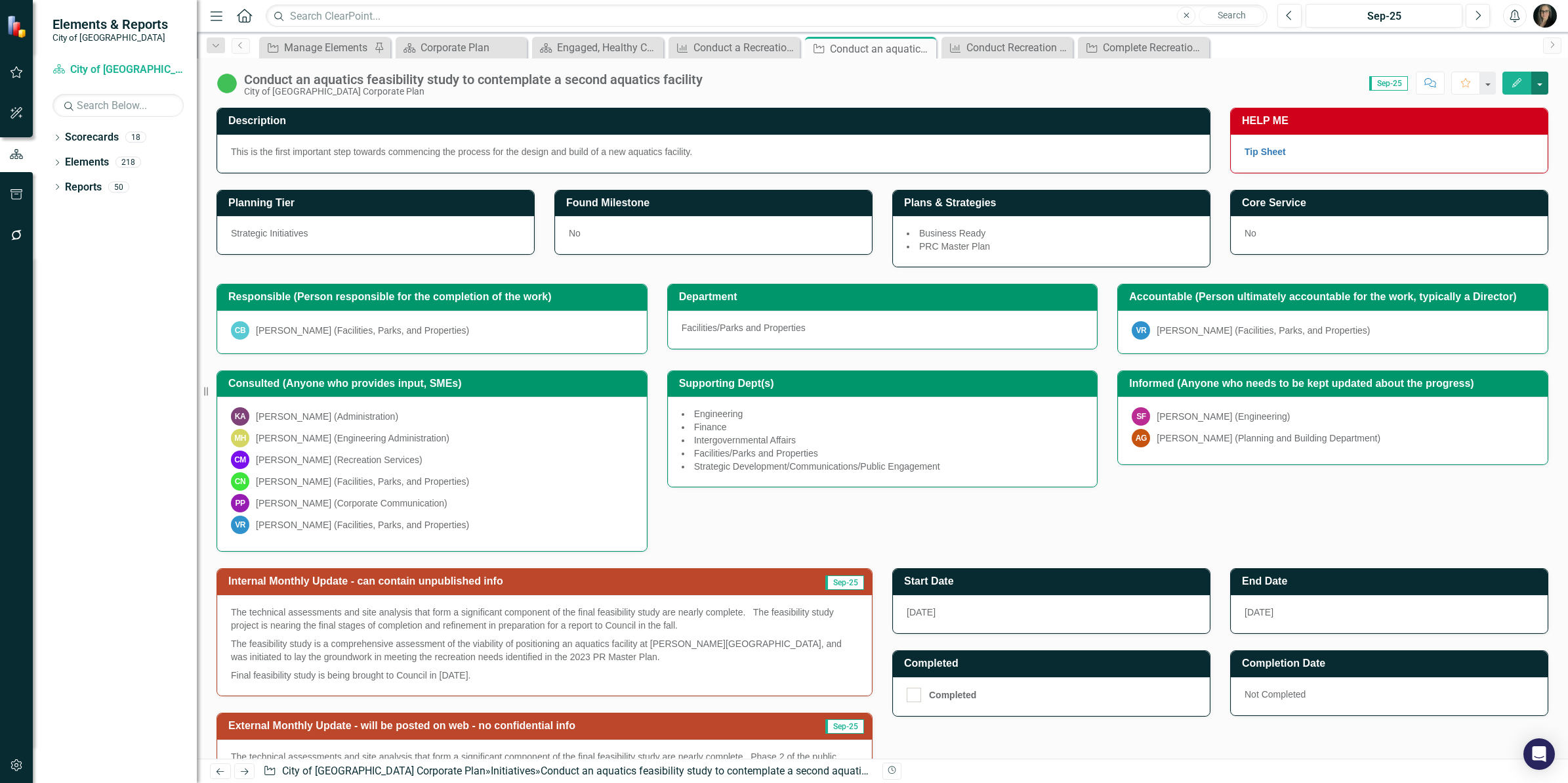
click at [1537, 82] on button "button" at bounding box center [1540, 83] width 17 height 23
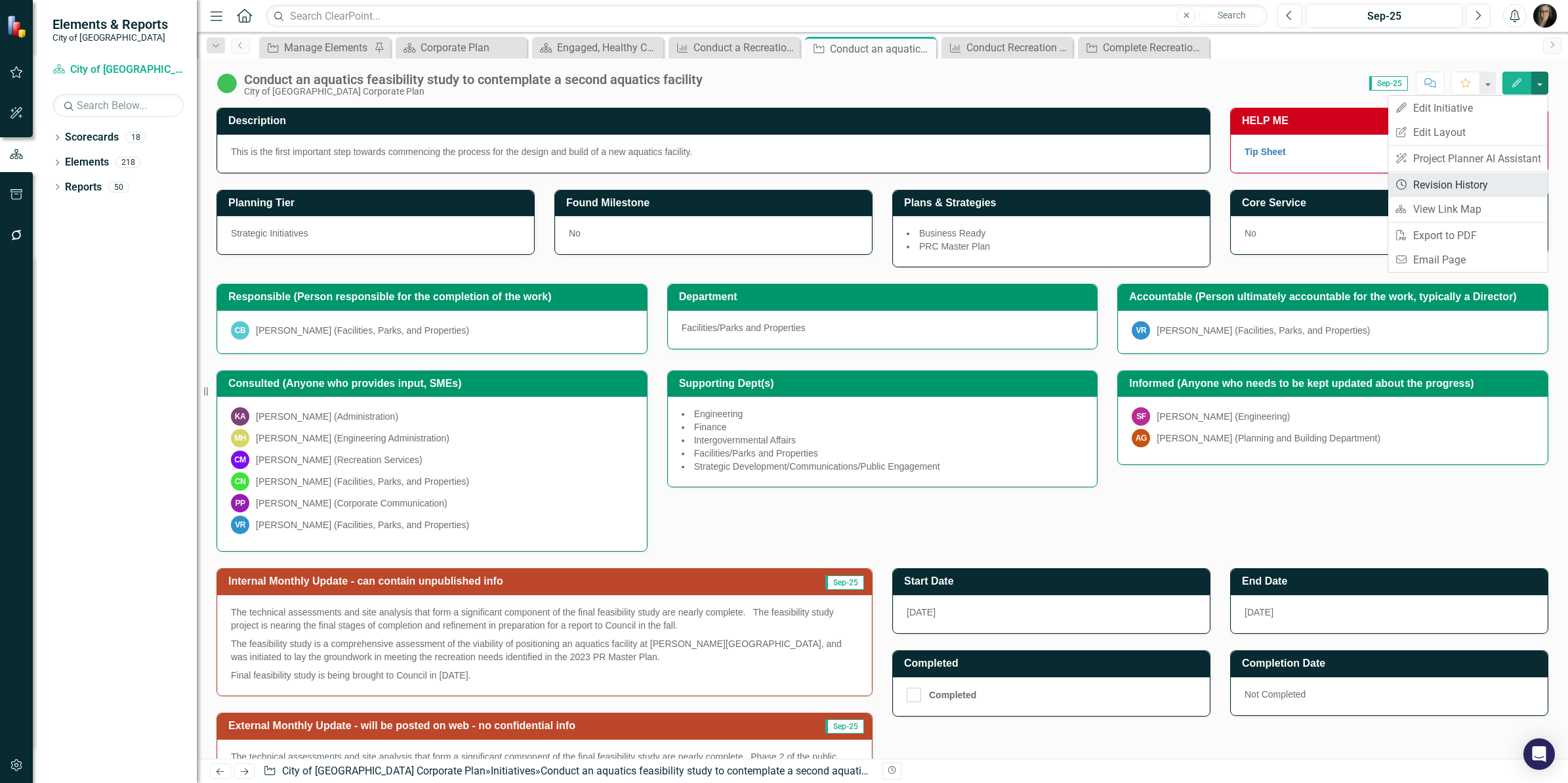
click at [1451, 178] on link "Revision History Revision History" at bounding box center [1468, 184] width 159 height 24
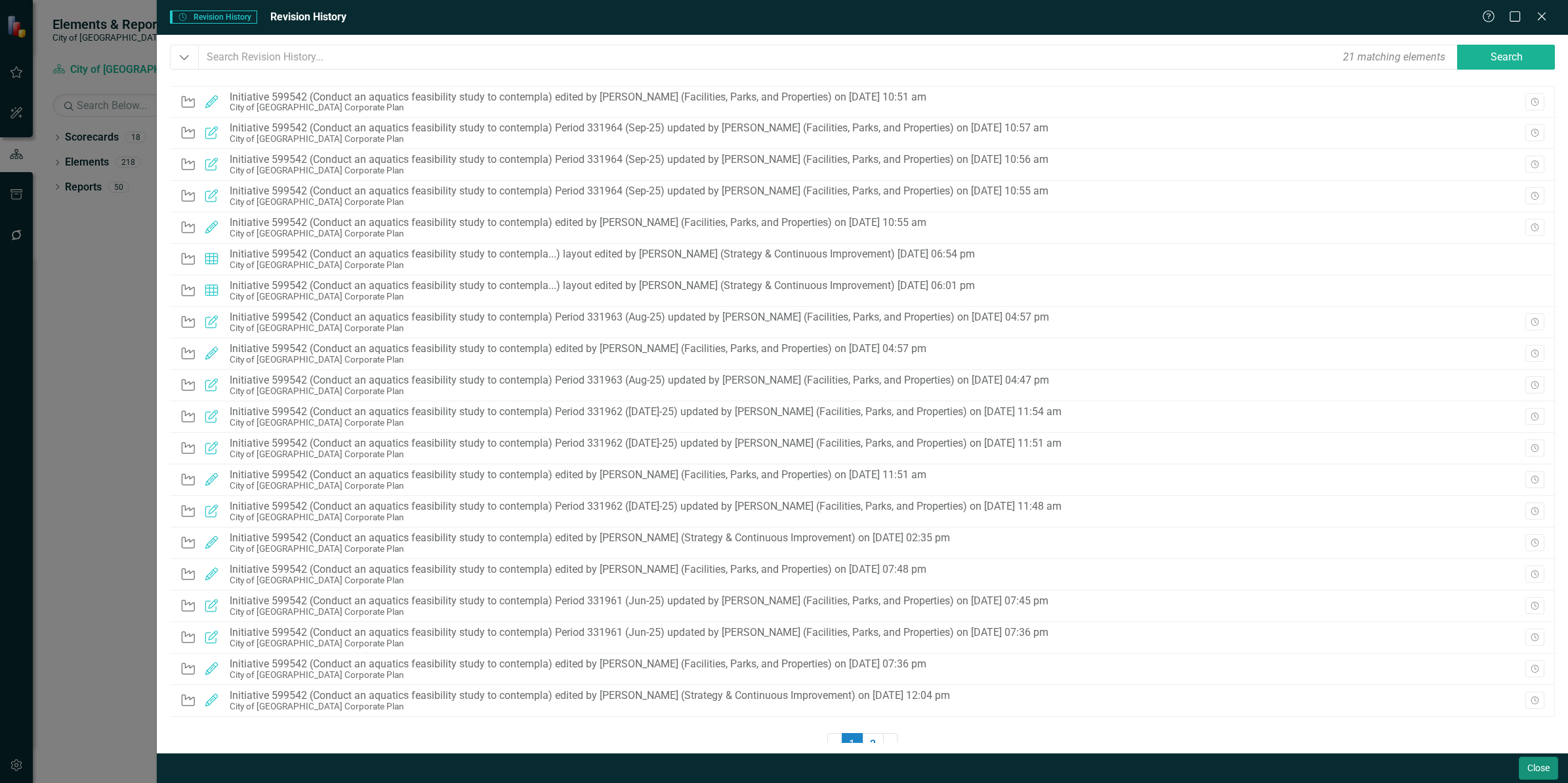
click at [1542, 770] on button "Close" at bounding box center [1539, 768] width 40 height 23
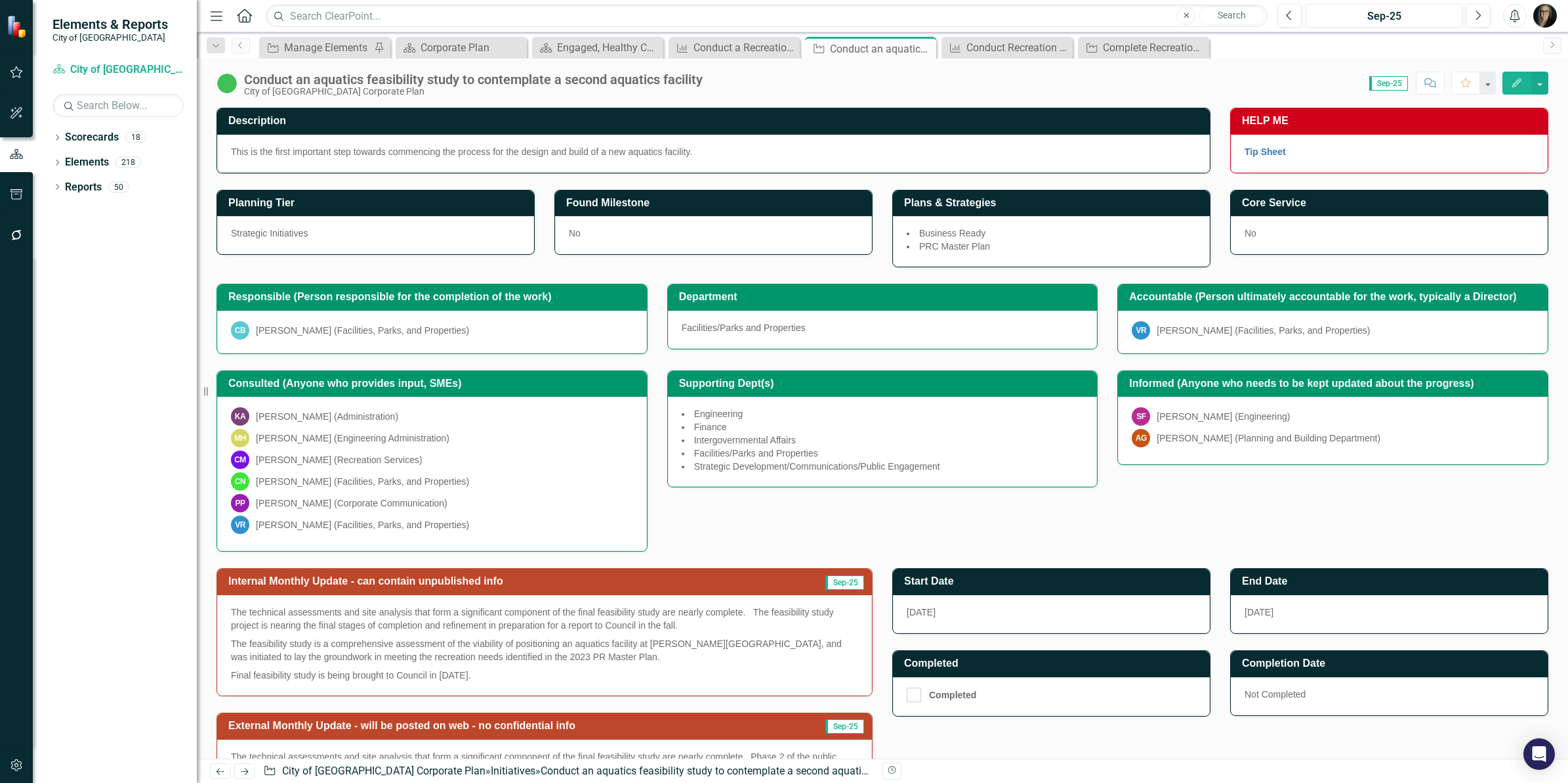
click at [929, 91] on div "Score: 0.00 Sep-25 Completed Comment Favorite Edit" at bounding box center [1128, 83] width 839 height 22
click at [926, 47] on icon "Close" at bounding box center [924, 49] width 13 height 10
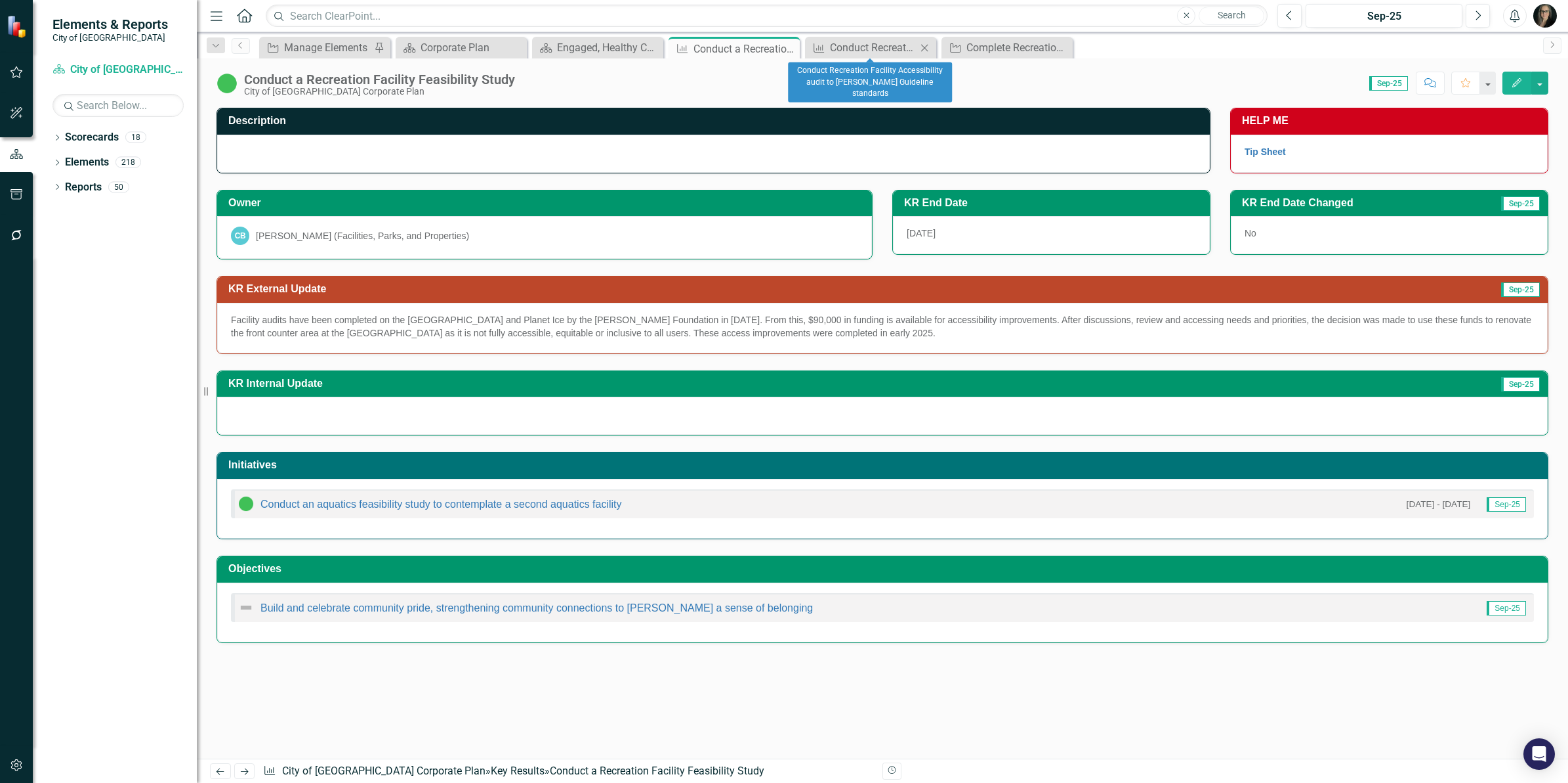
click at [926, 47] on icon "Close" at bounding box center [925, 48] width 13 height 10
click at [0, 0] on icon "Close" at bounding box center [0, 0] width 0 height 0
click at [785, 48] on icon "Close" at bounding box center [788, 49] width 13 height 10
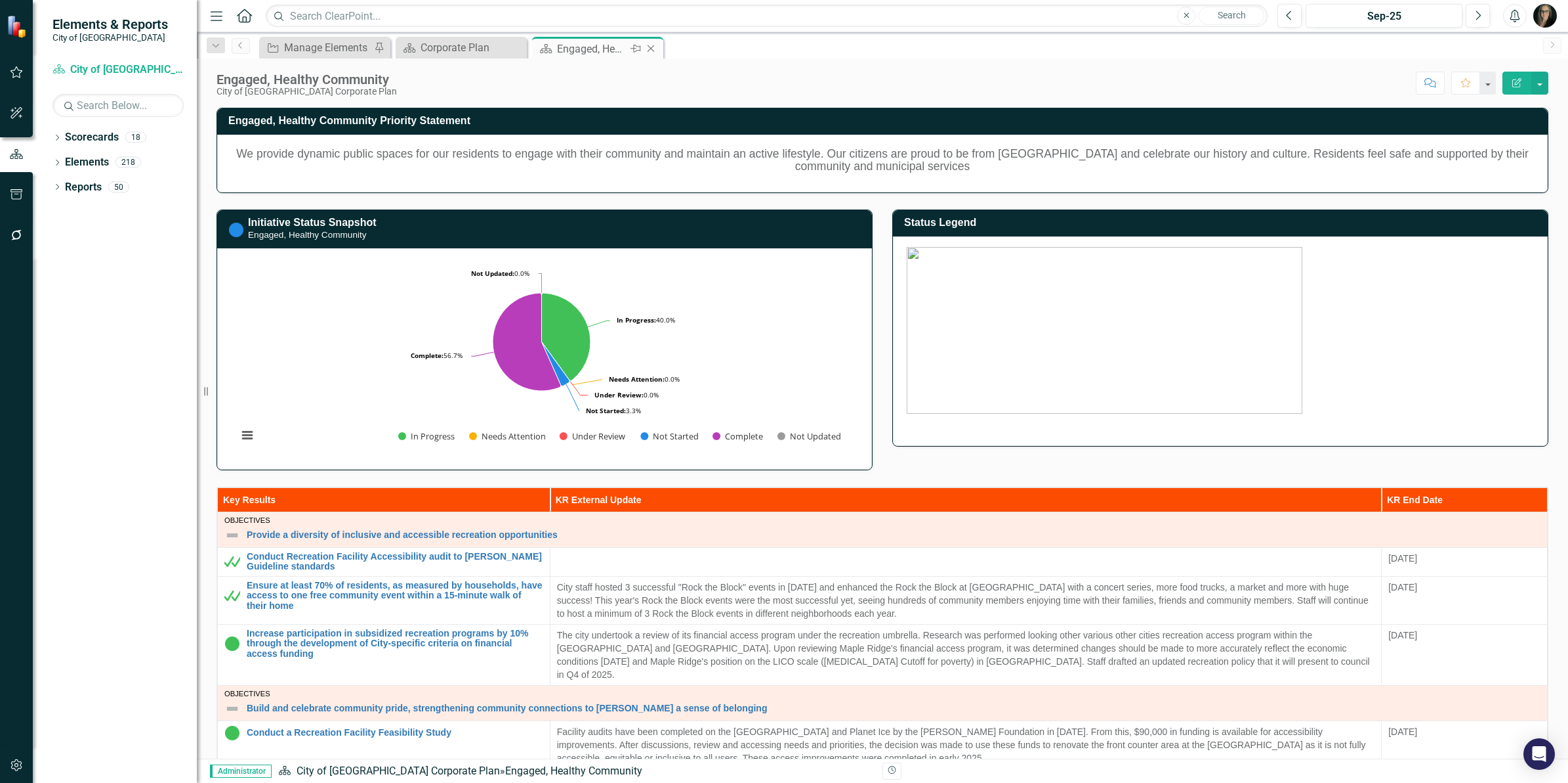
click at [646, 48] on icon "Close" at bounding box center [651, 49] width 13 height 10
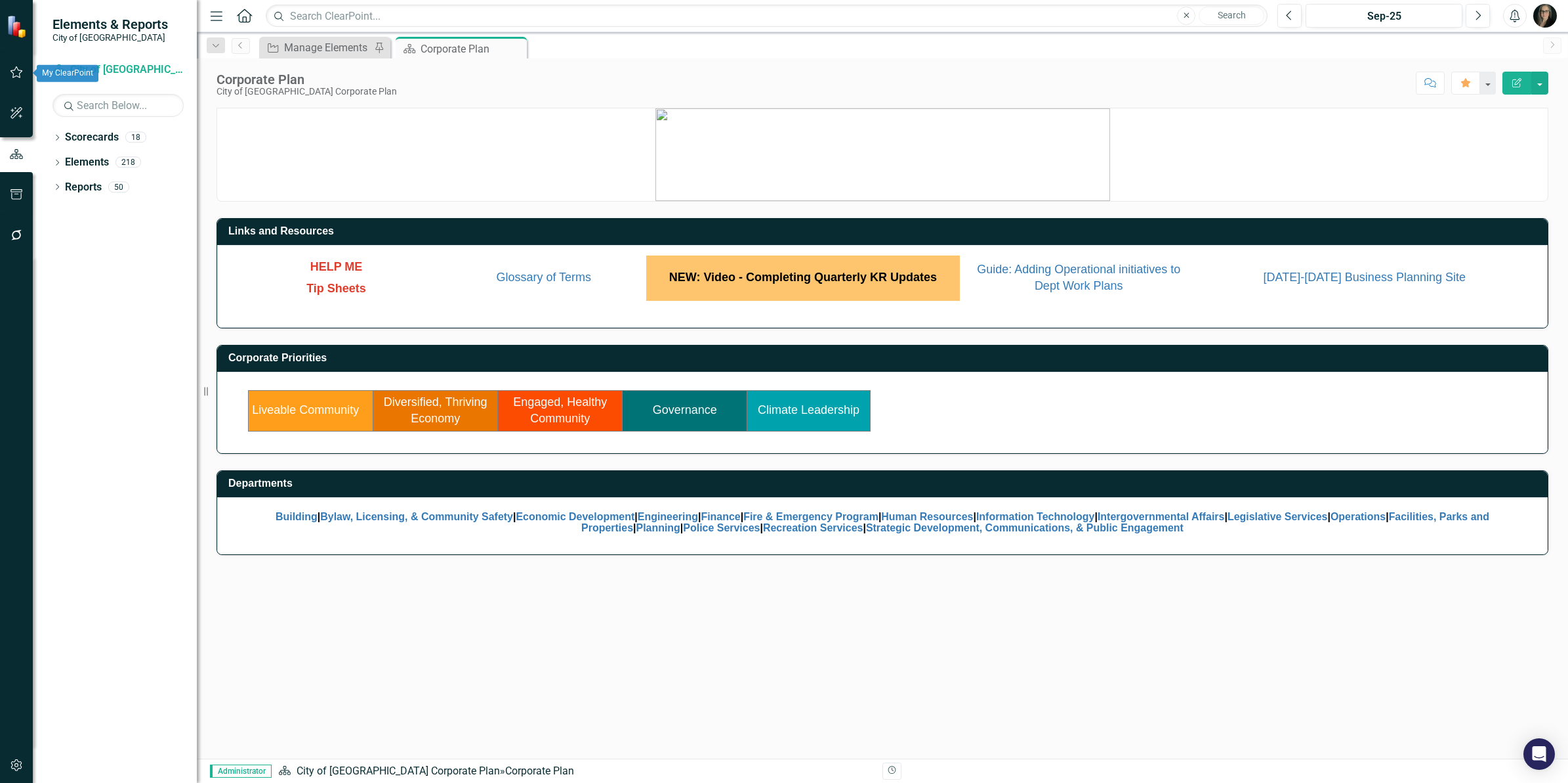
click at [15, 69] on icon "button" at bounding box center [16, 73] width 13 height 12
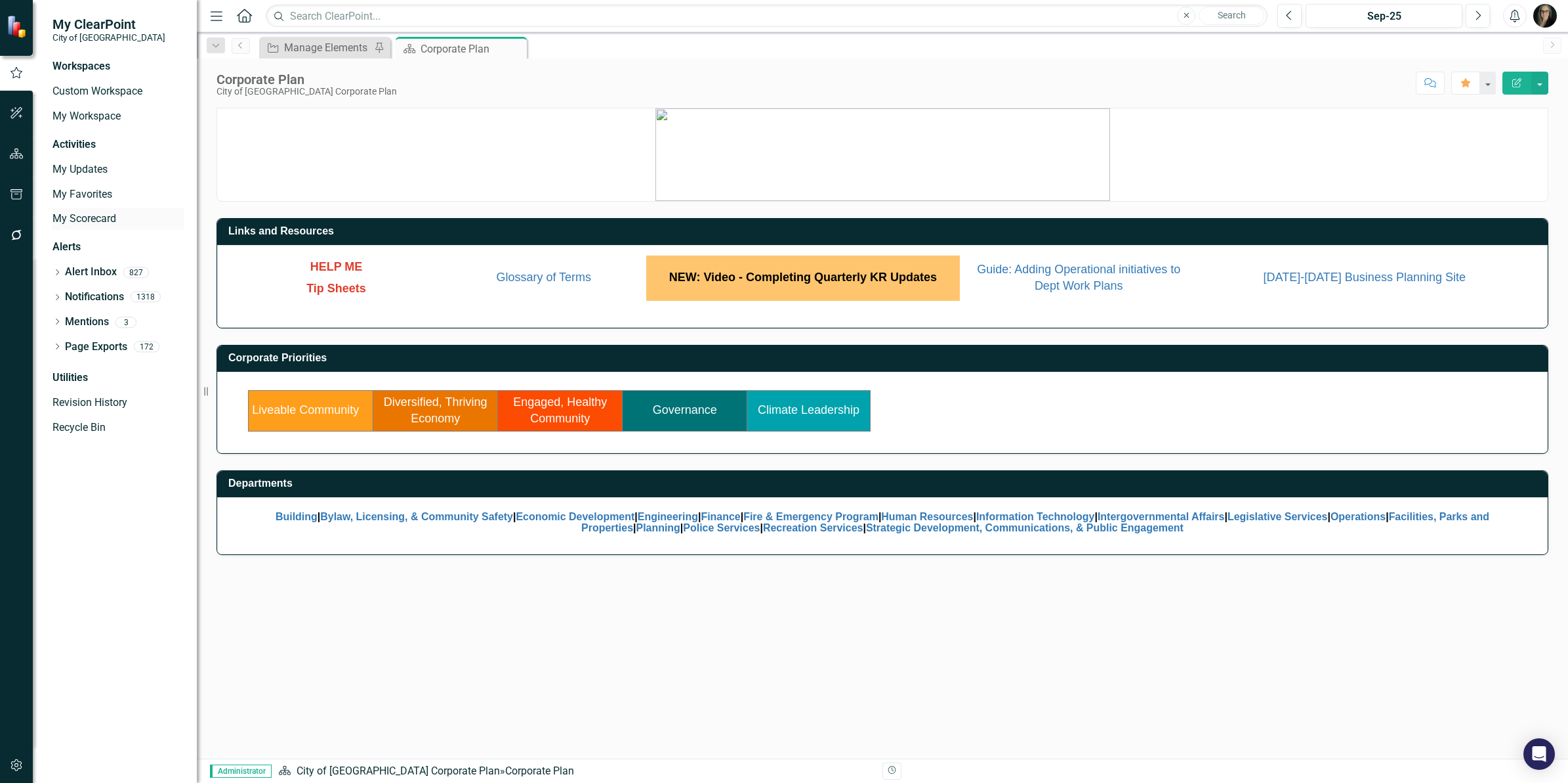
click at [91, 208] on div "My Scorecard" at bounding box center [118, 219] width 131 height 22
click at [88, 218] on link "My Scorecard" at bounding box center [118, 219] width 131 height 15
